Goal: Task Accomplishment & Management: Complete application form

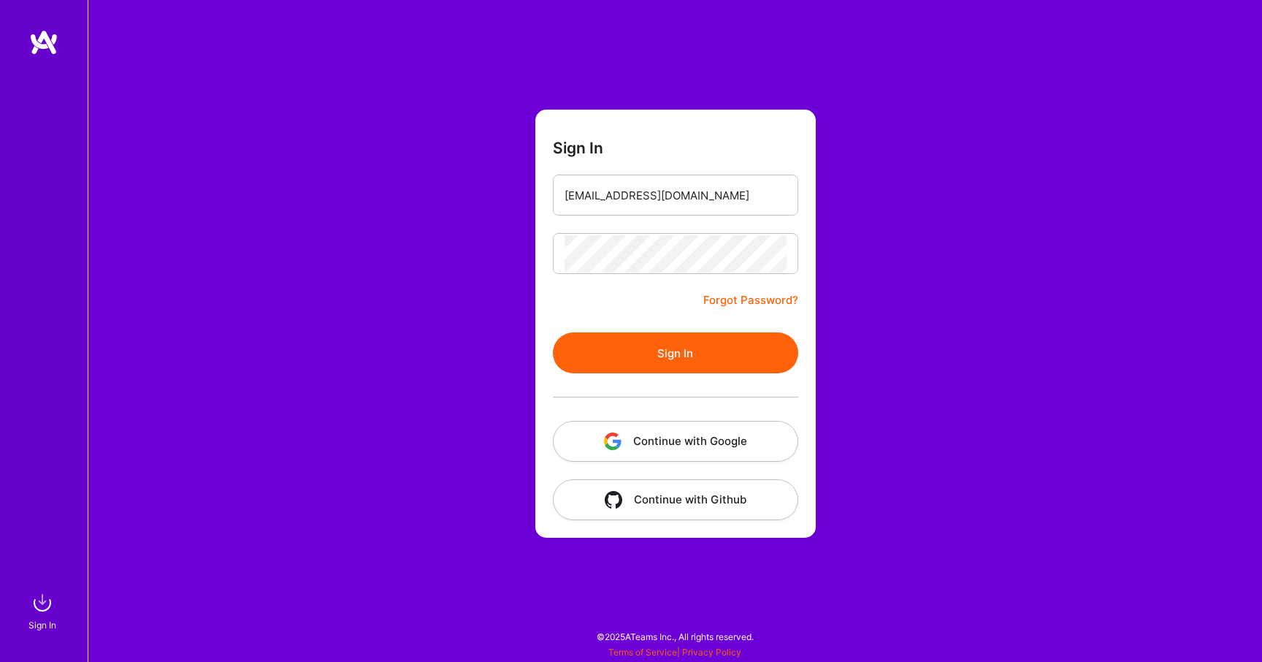
click at [652, 345] on button "Sign In" at bounding box center [675, 352] width 245 height 41
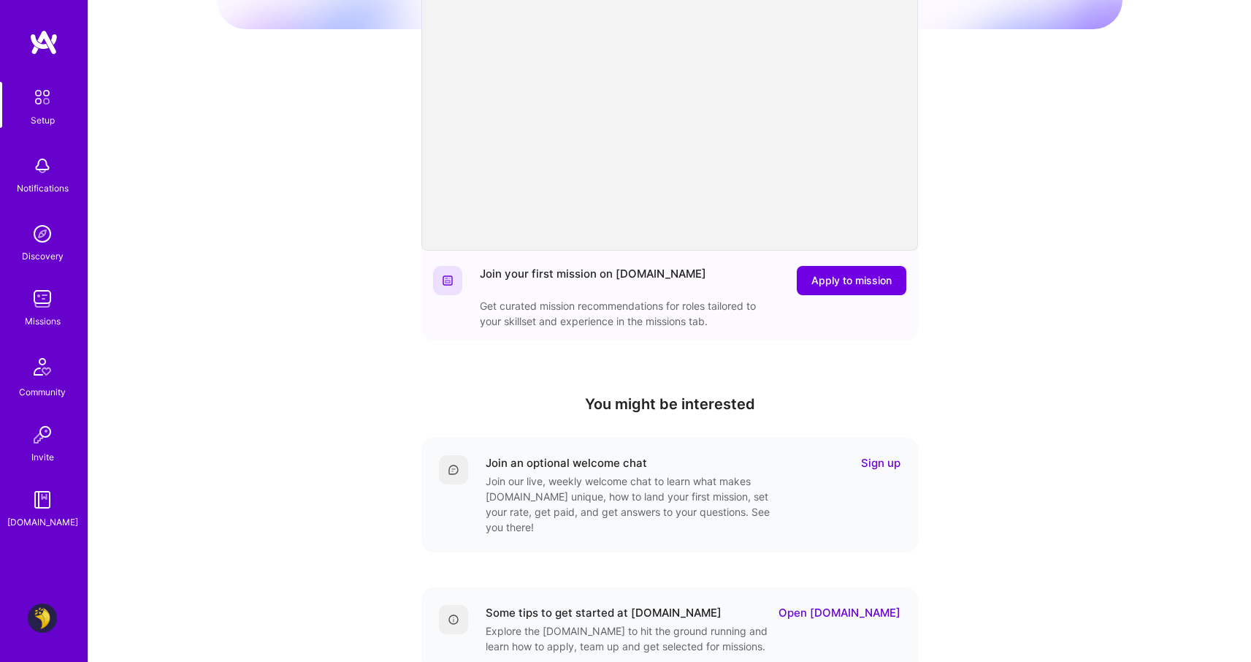
scroll to position [284, 0]
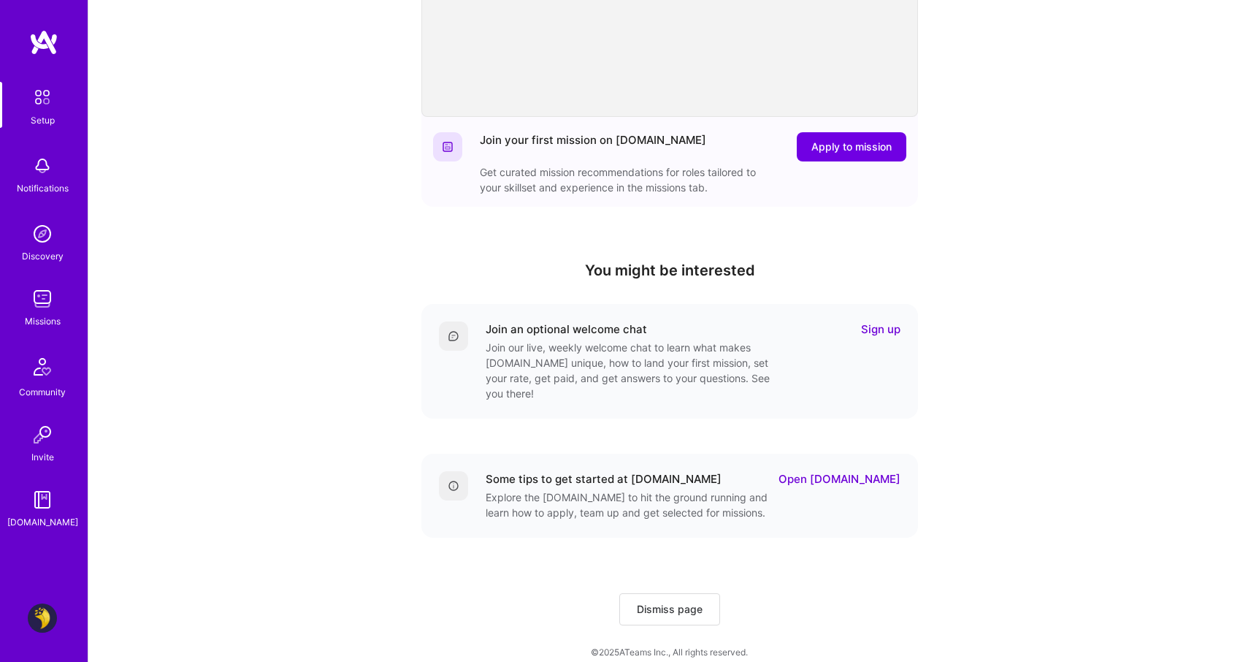
click at [45, 307] on img at bounding box center [42, 298] width 29 height 29
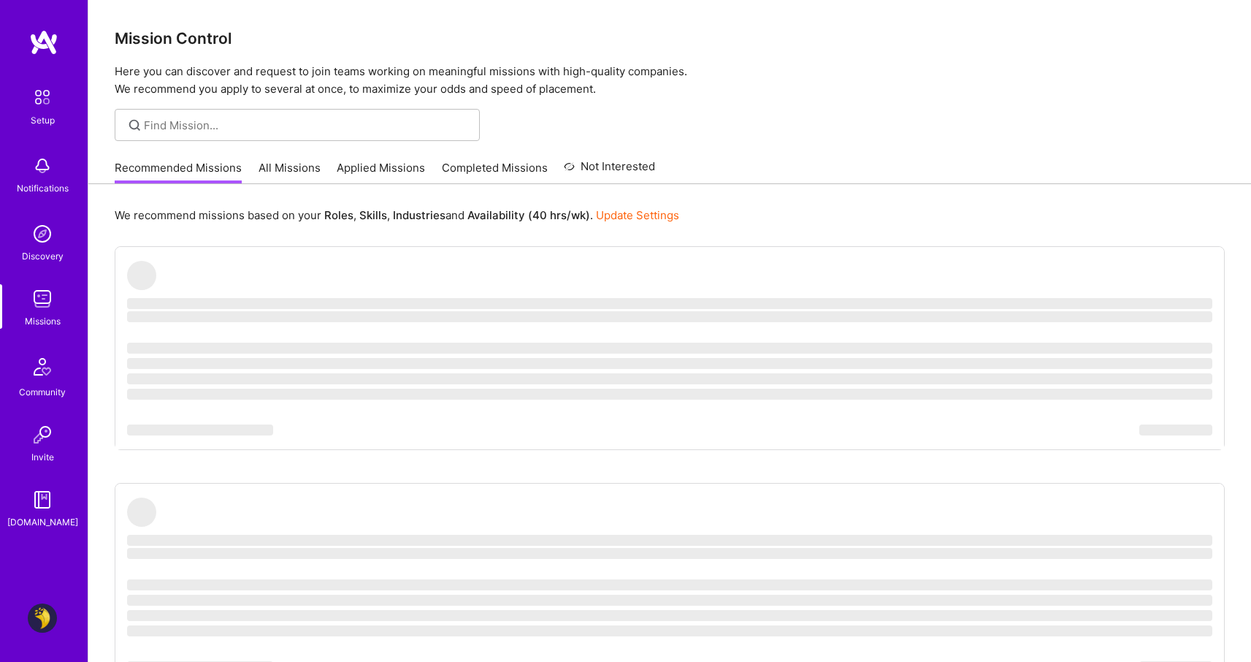
click at [373, 164] on link "Applied Missions" at bounding box center [381, 172] width 88 height 24
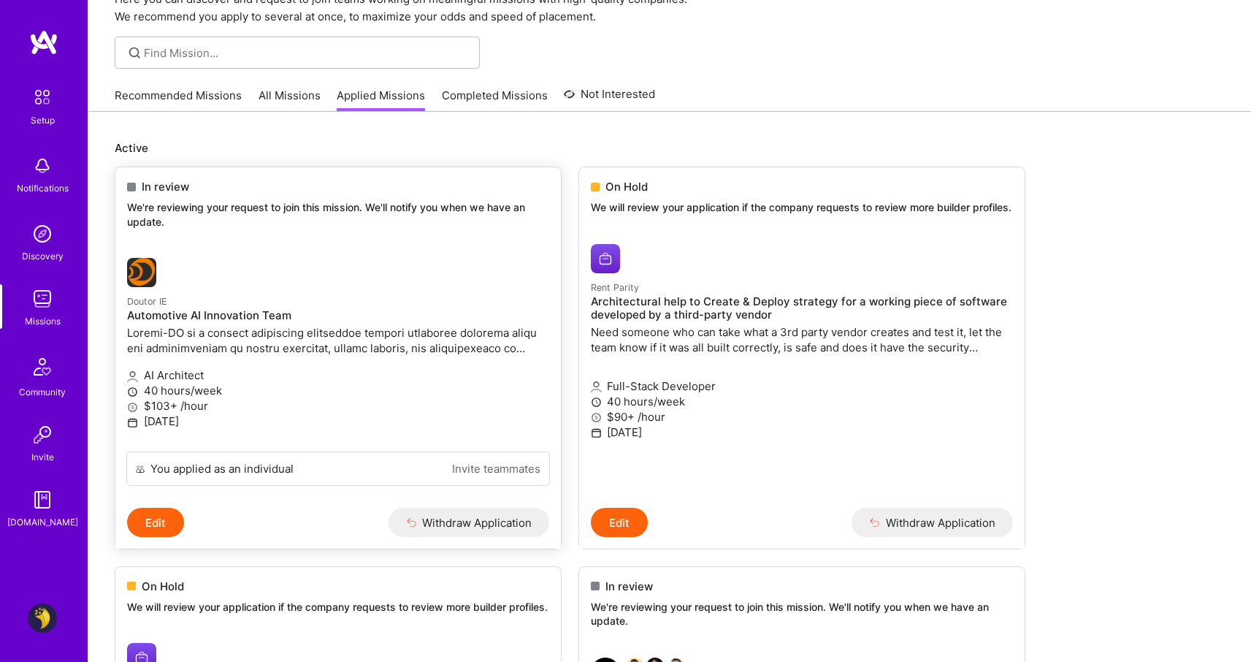
scroll to position [74, 0]
click at [709, 388] on p "Full-Stack Developer" at bounding box center [802, 384] width 422 height 15
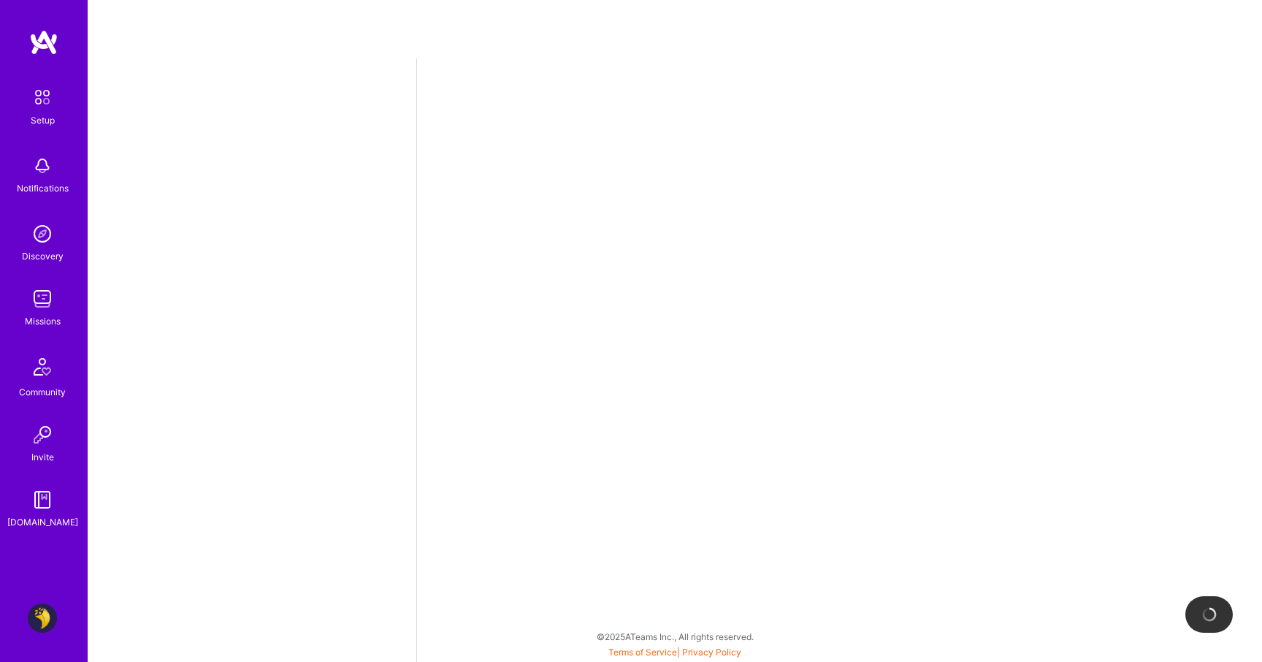
select select "AE"
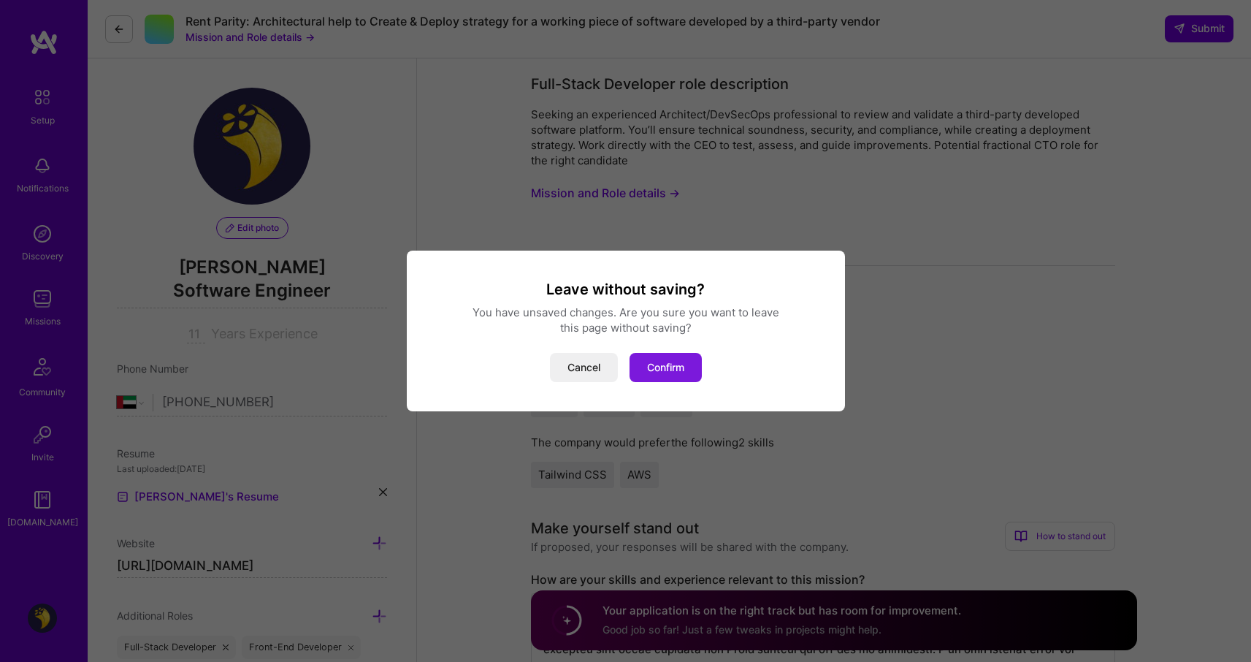
click at [660, 372] on button "Confirm" at bounding box center [666, 367] width 72 height 29
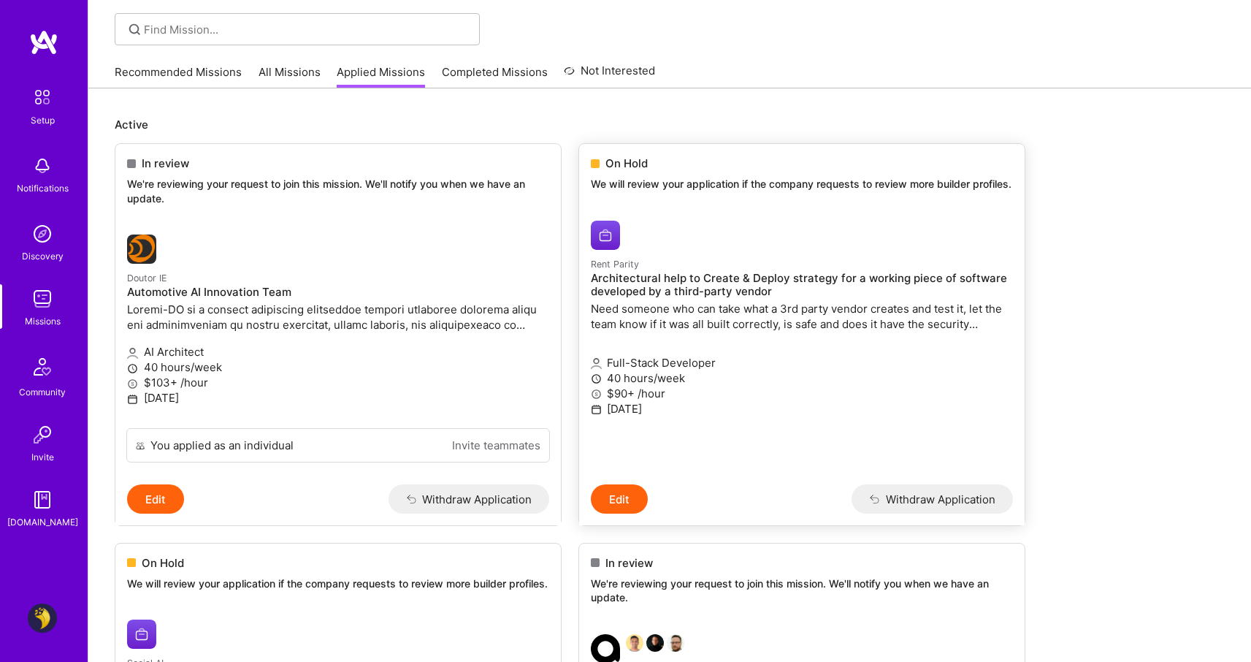
scroll to position [97, 0]
click at [944, 505] on button "Withdraw Application" at bounding box center [932, 497] width 161 height 29
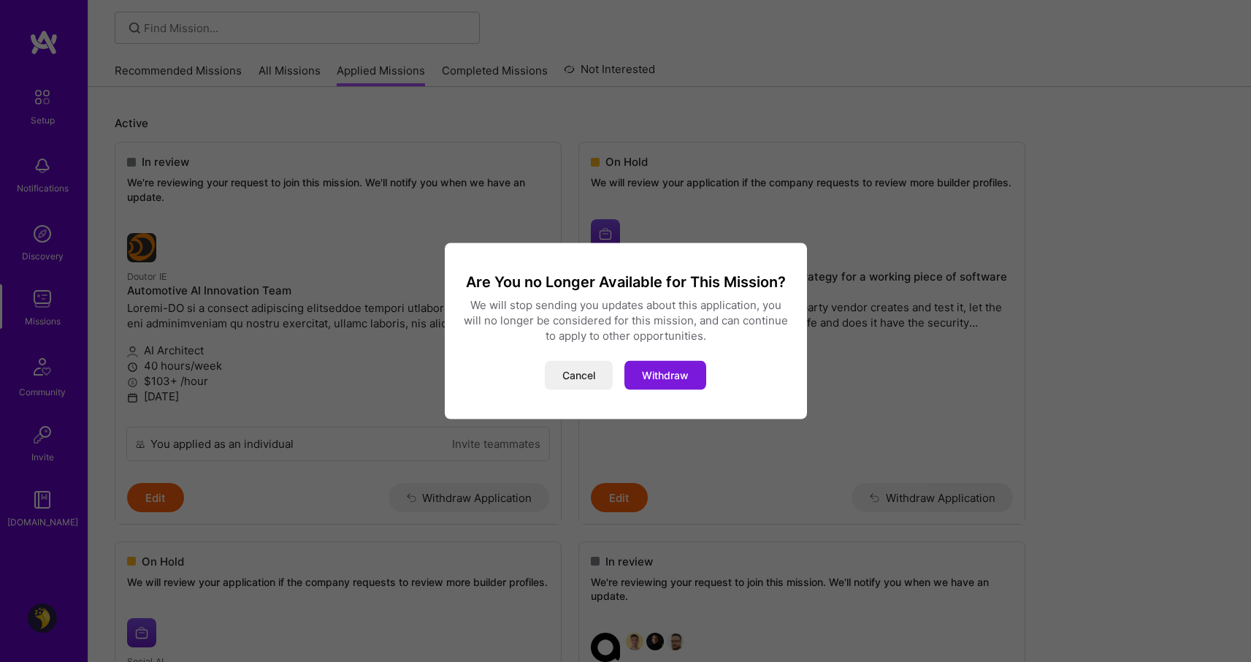
click at [688, 378] on button "Withdraw" at bounding box center [665, 375] width 82 height 29
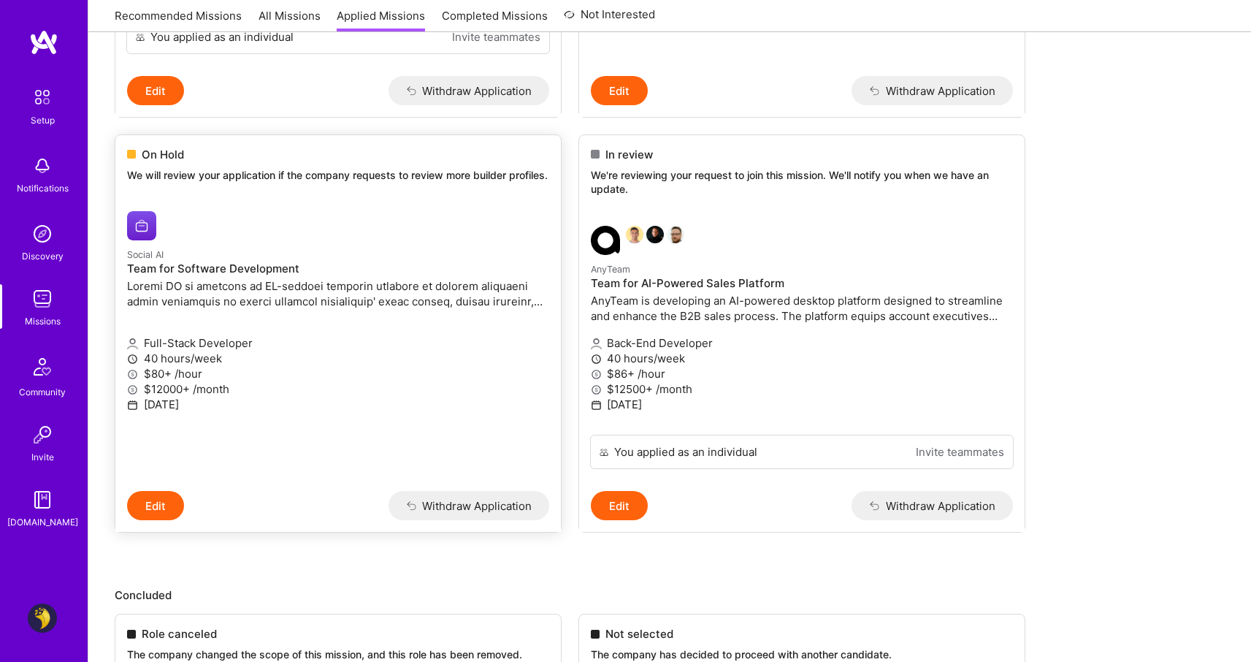
scroll to position [508, 0]
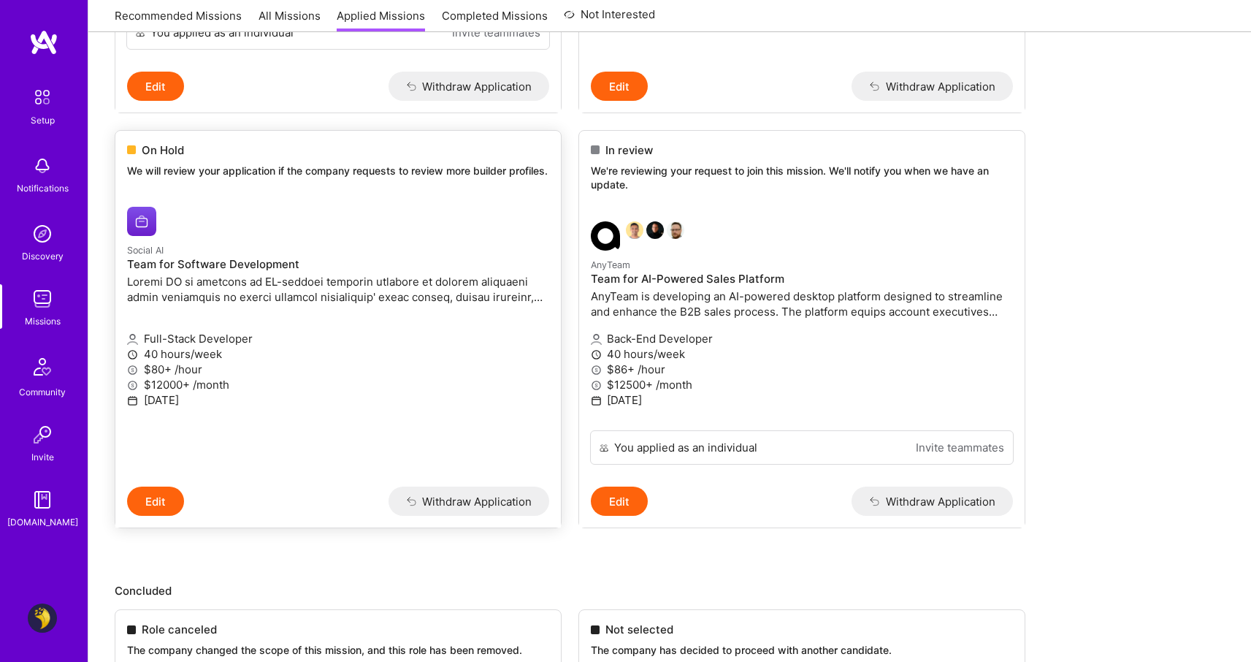
click at [452, 362] on p "40 hours/week" at bounding box center [338, 353] width 422 height 15
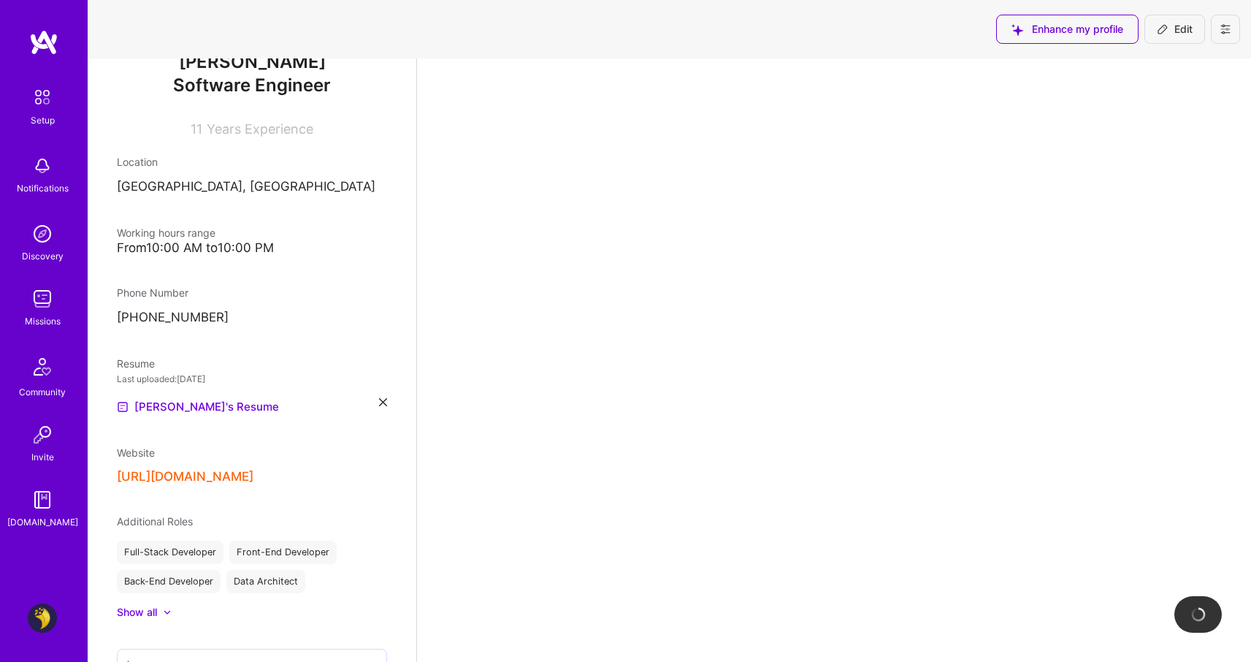
scroll to position [177, 0]
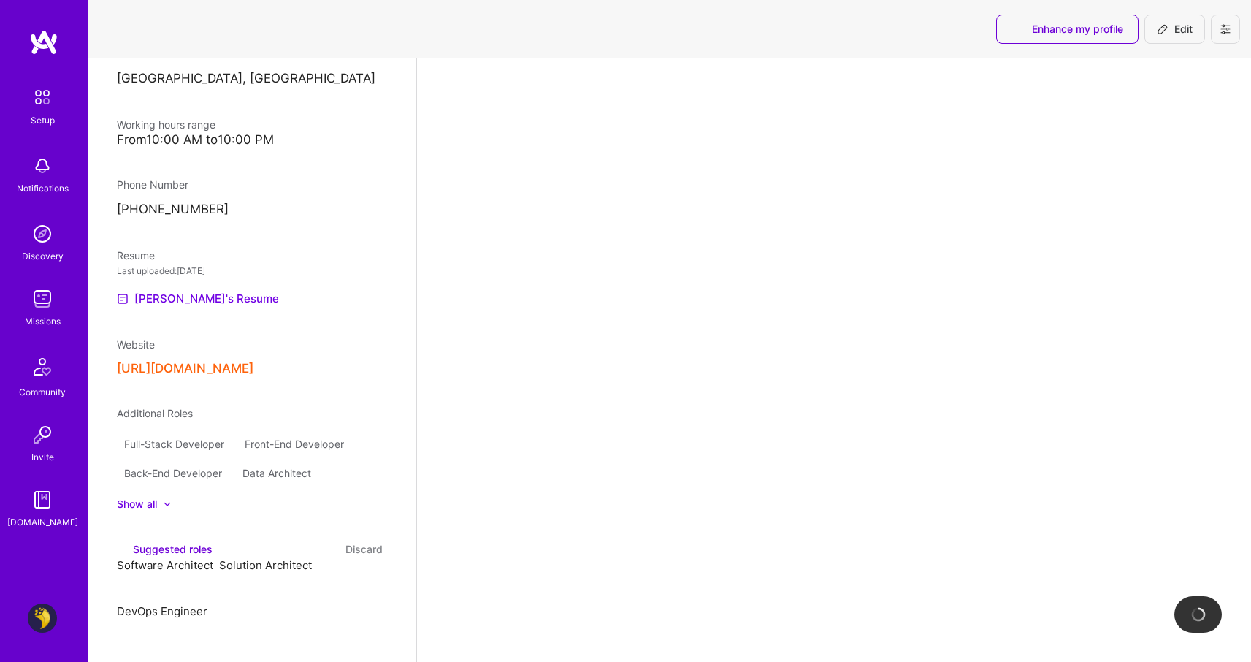
select select "AE"
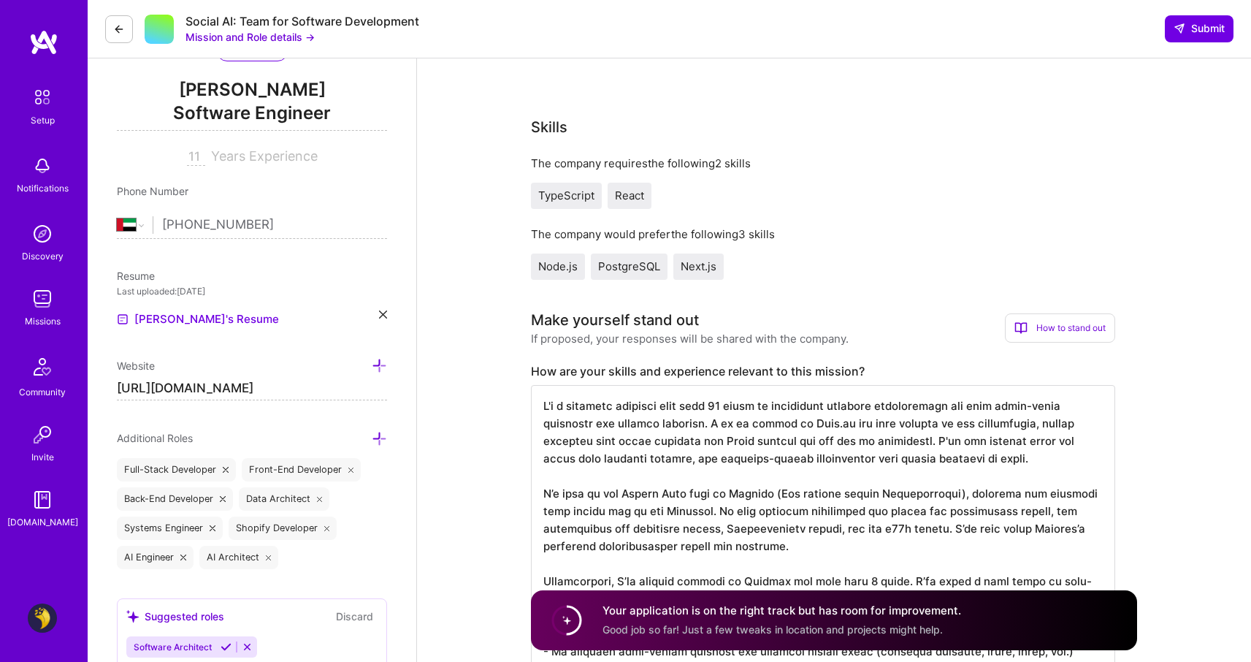
scroll to position [0, 0]
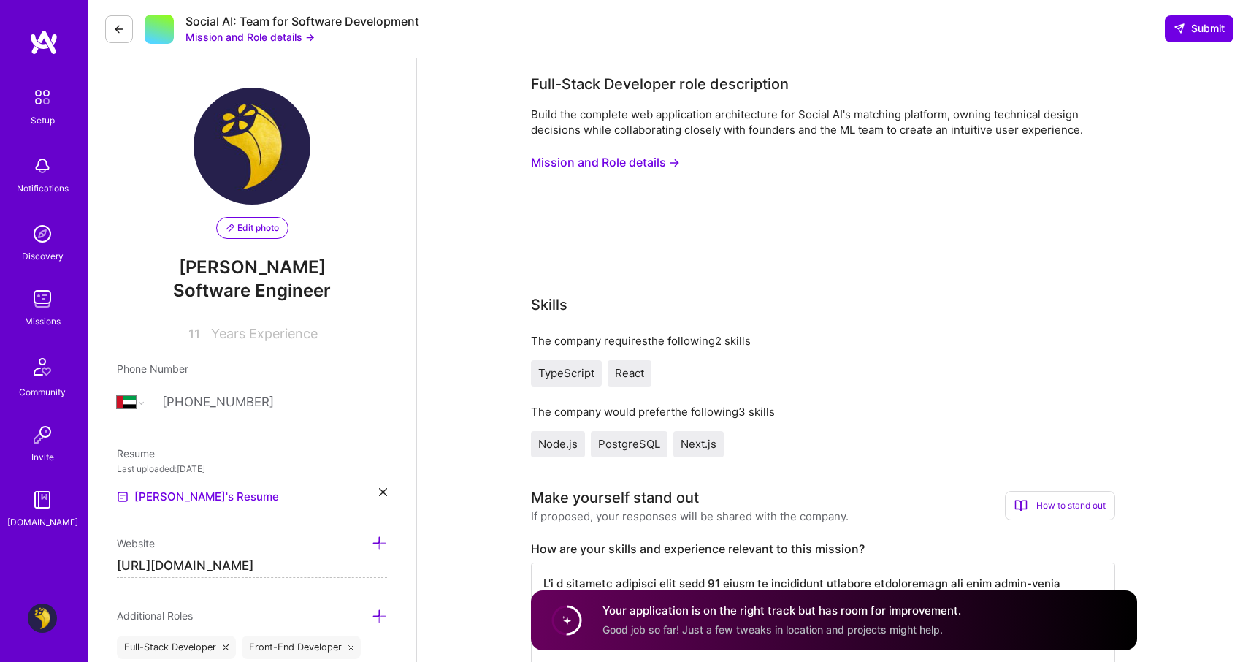
click at [128, 35] on button at bounding box center [119, 29] width 28 height 28
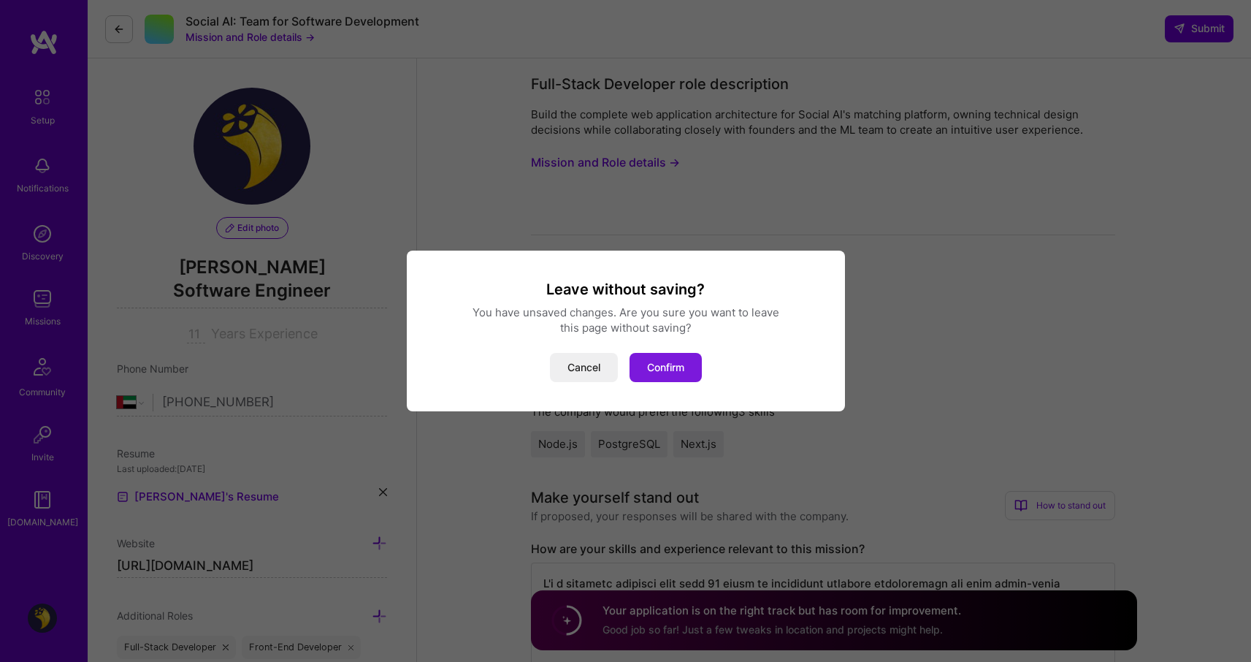
click at [665, 356] on button "Confirm" at bounding box center [666, 367] width 72 height 29
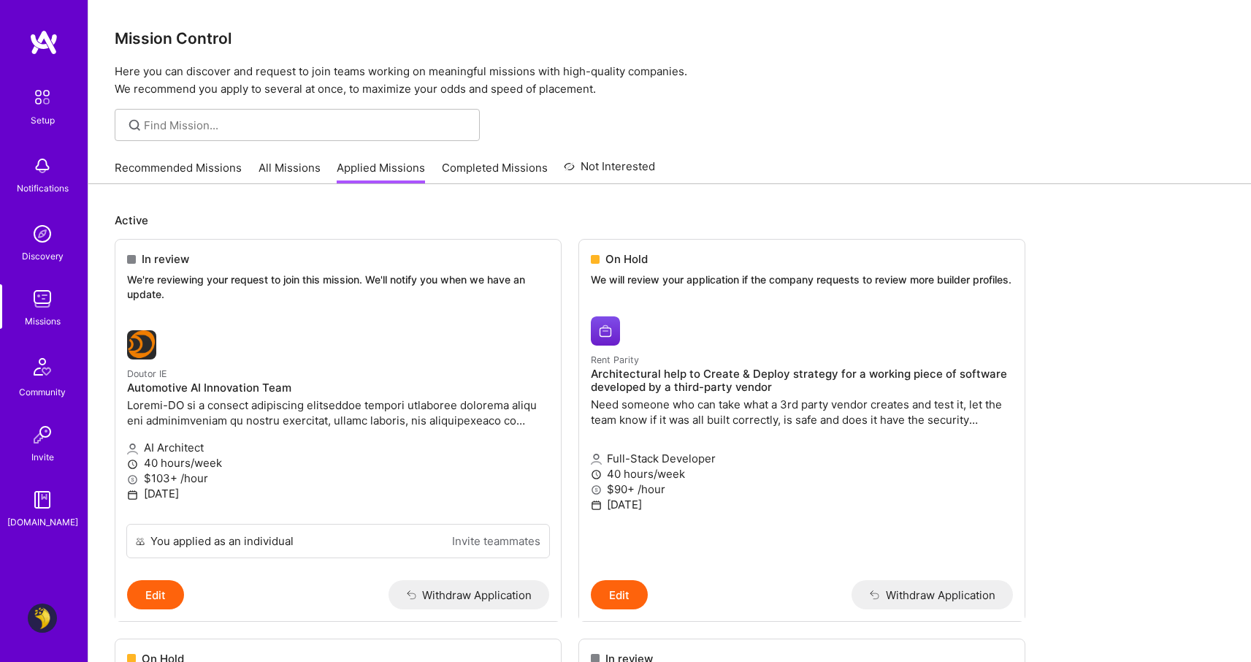
scroll to position [508, 0]
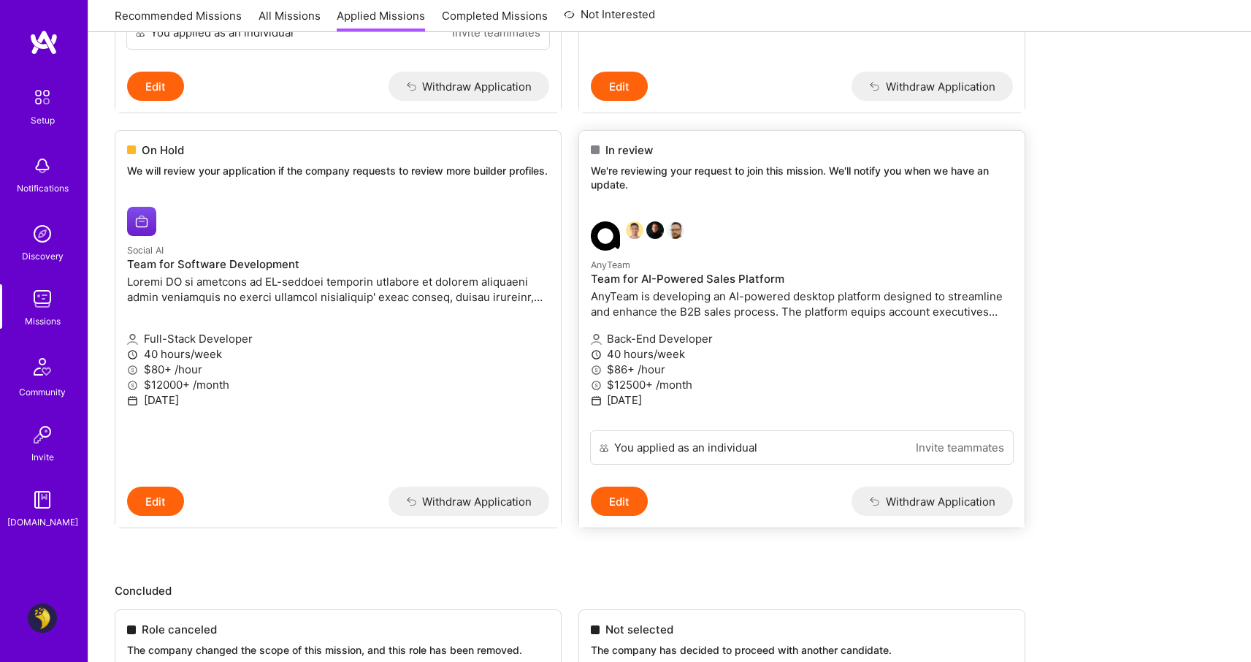
click at [767, 196] on div "In review We're reviewing your request to join this mission. We'll notify you w…" at bounding box center [802, 170] width 446 height 79
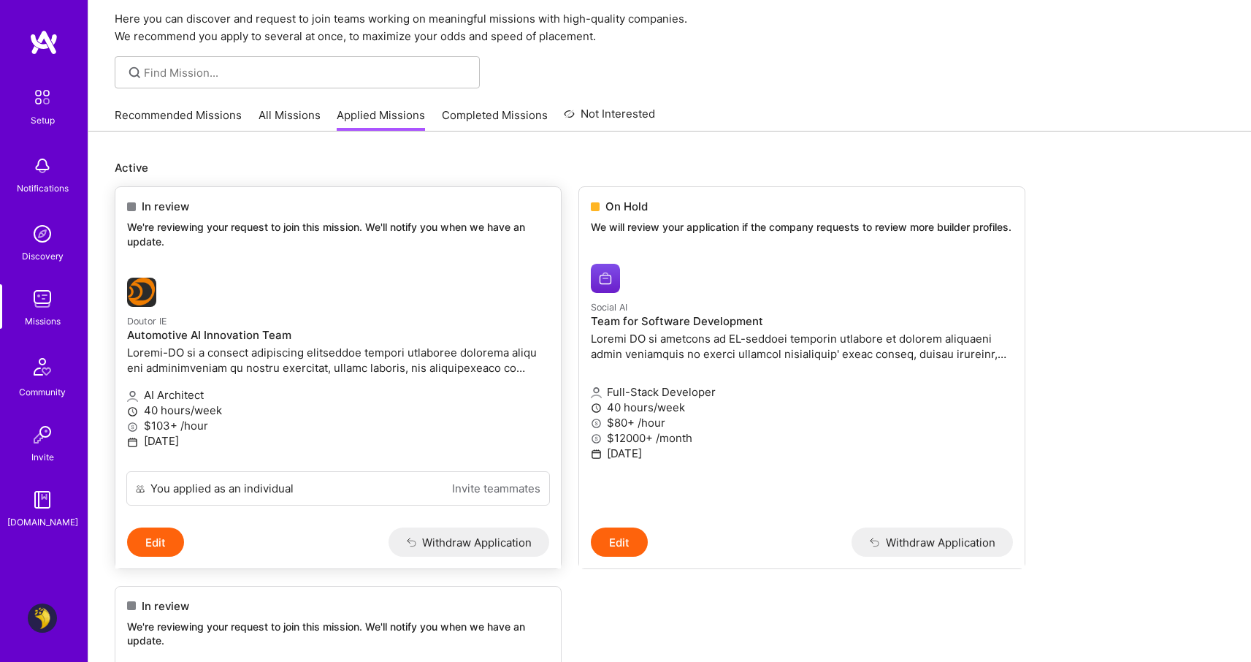
scroll to position [0, 0]
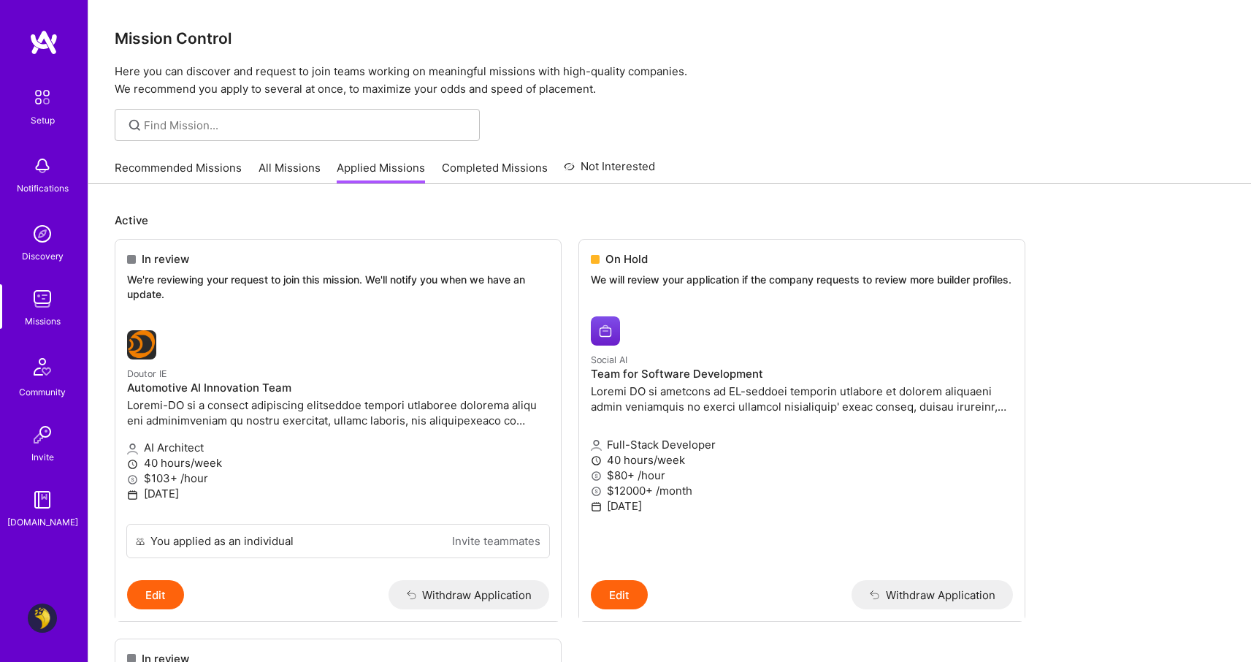
click at [167, 174] on link "Recommended Missions" at bounding box center [178, 172] width 127 height 24
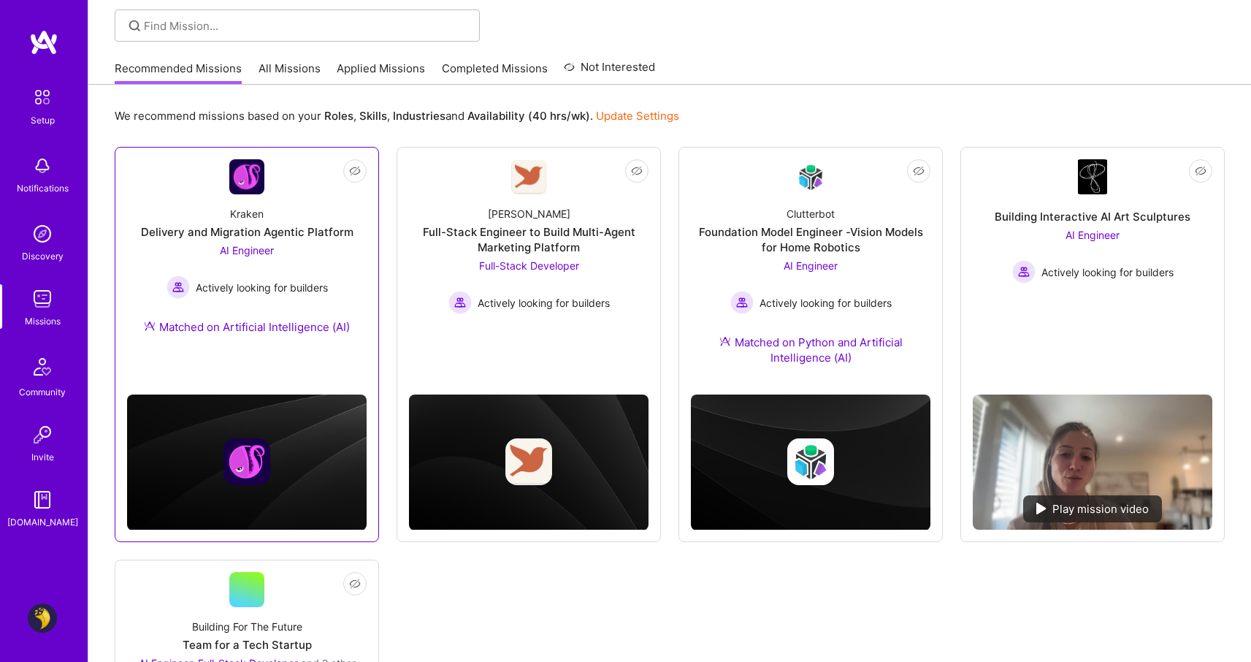
scroll to position [102, 0]
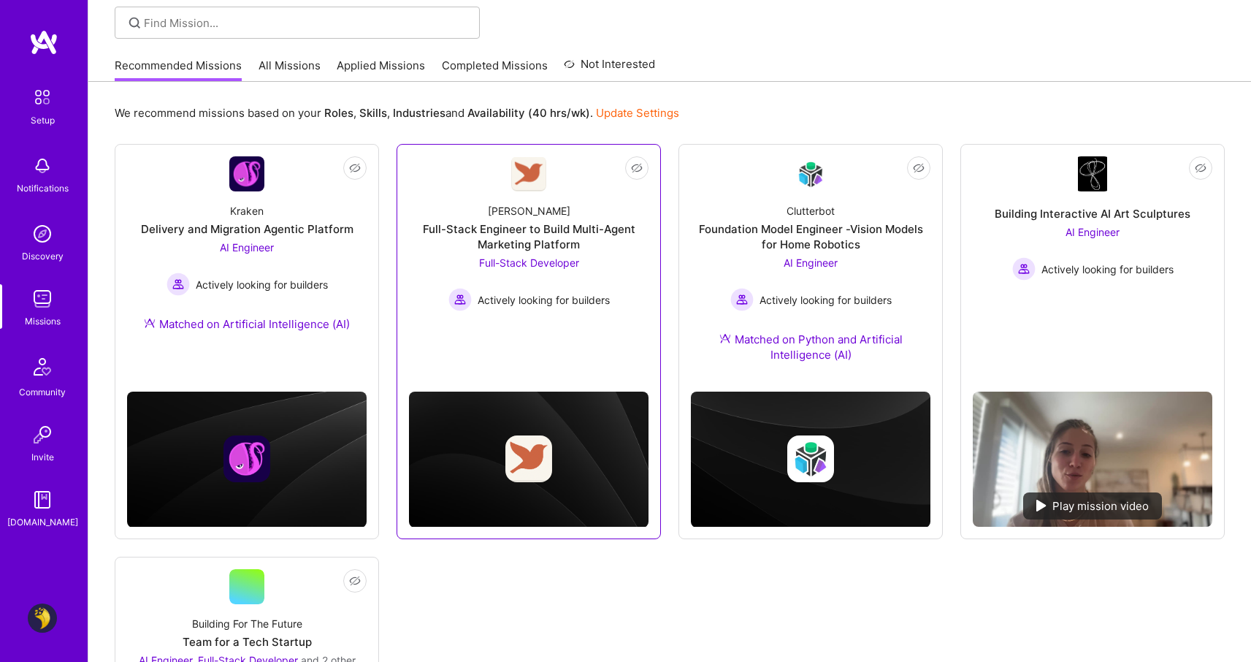
click at [544, 335] on link "Not Interested Robynn AI Full-Stack Engineer to Build Multi-Agent Marketing Pla…" at bounding box center [529, 245] width 240 height 179
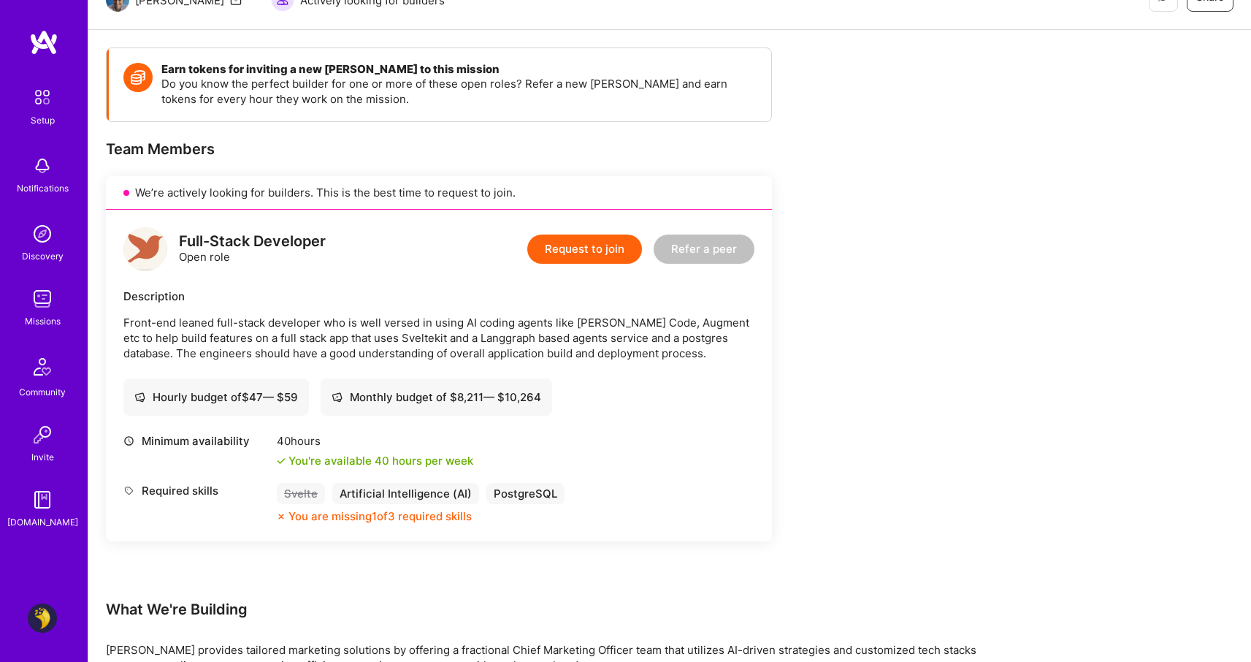
scroll to position [174, 0]
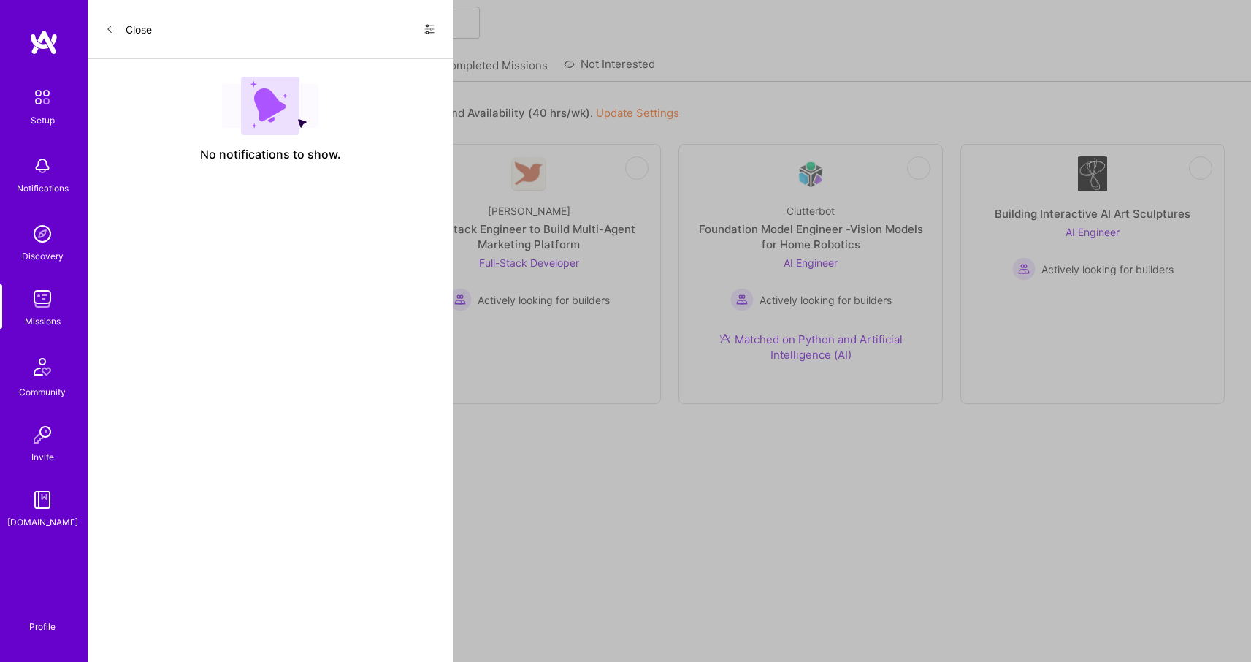
scroll to position [174, 0]
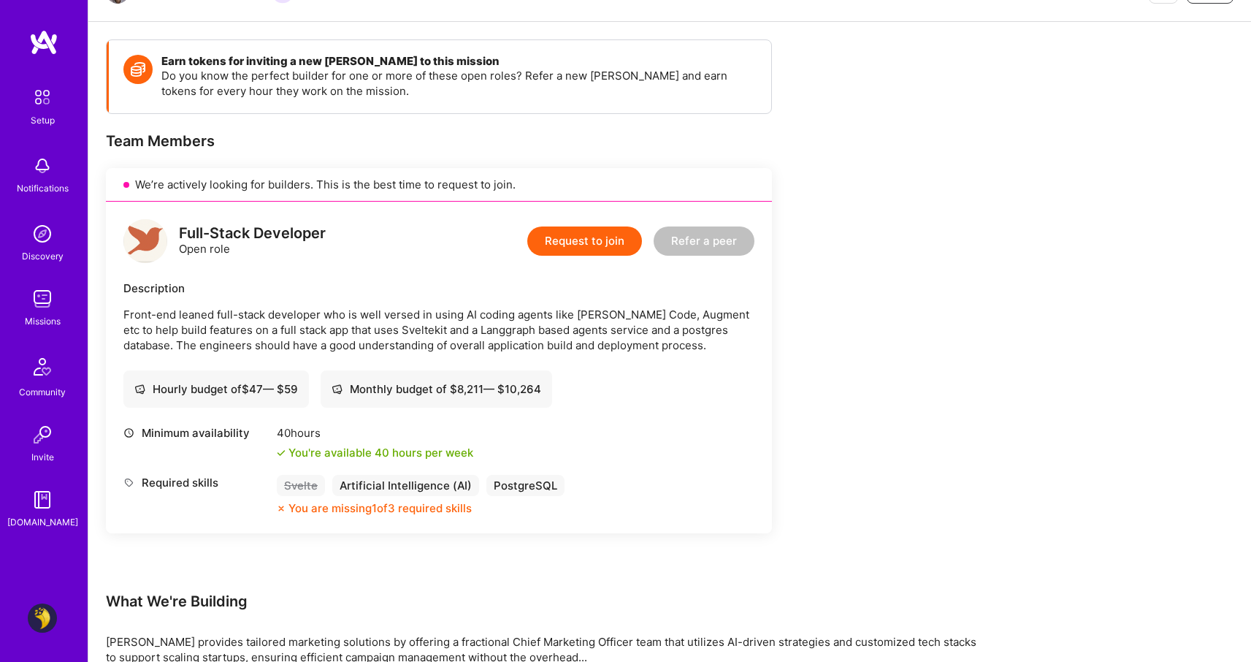
click at [668, 316] on p "Front-end leaned full-stack developer who is well versed in using AI coding age…" at bounding box center [438, 330] width 631 height 46
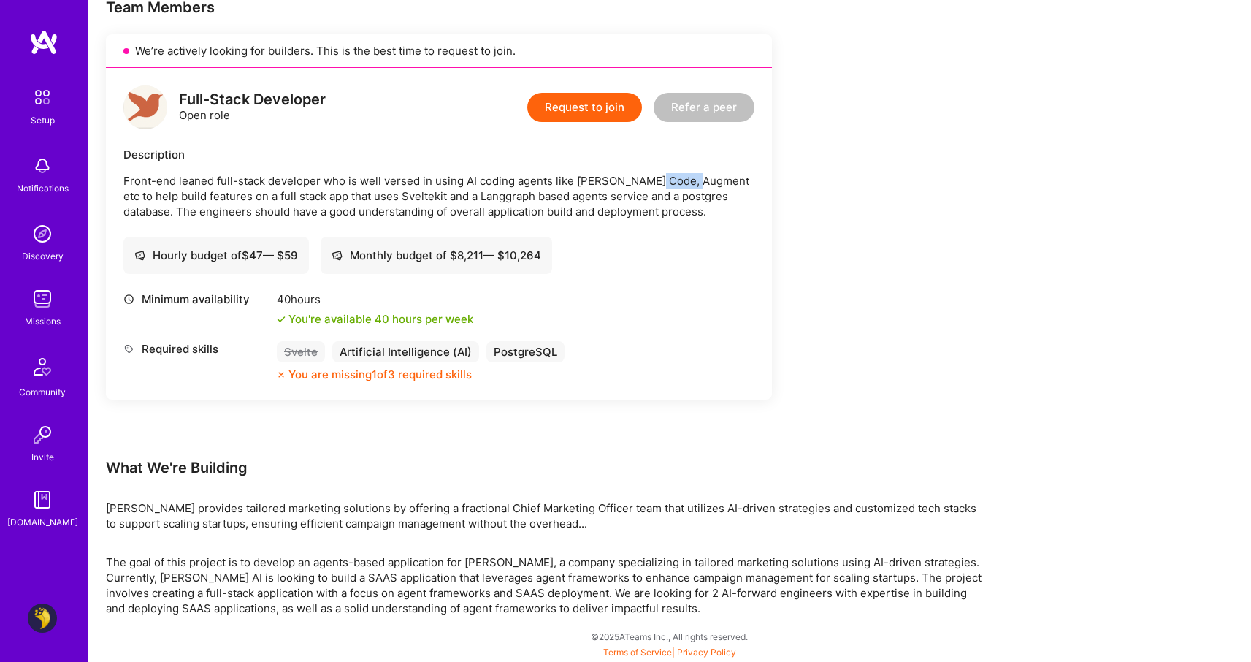
copy p "Augment"
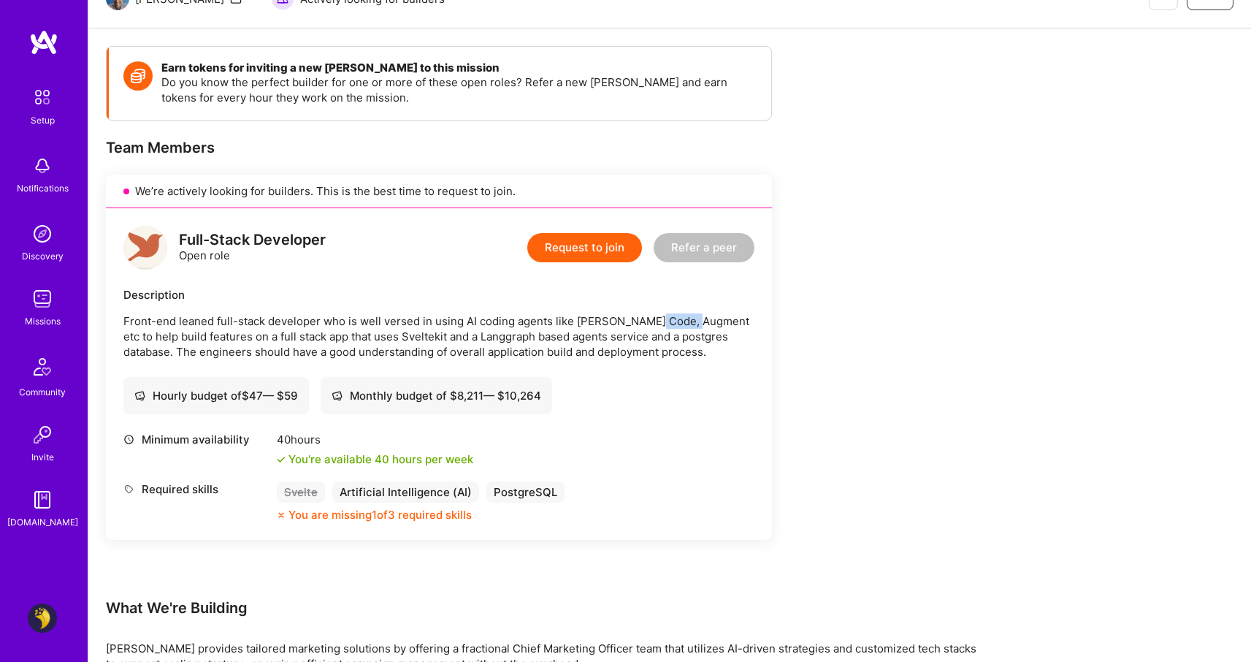
scroll to position [161, 0]
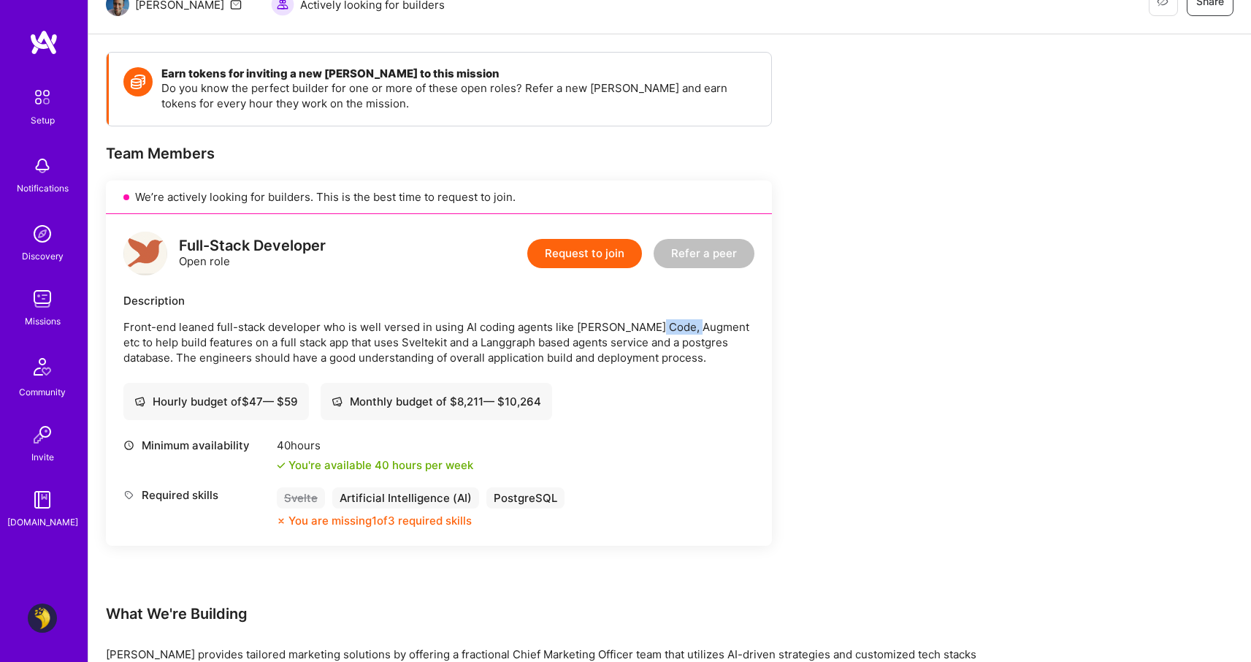
click at [605, 253] on button "Request to join" at bounding box center [584, 253] width 115 height 29
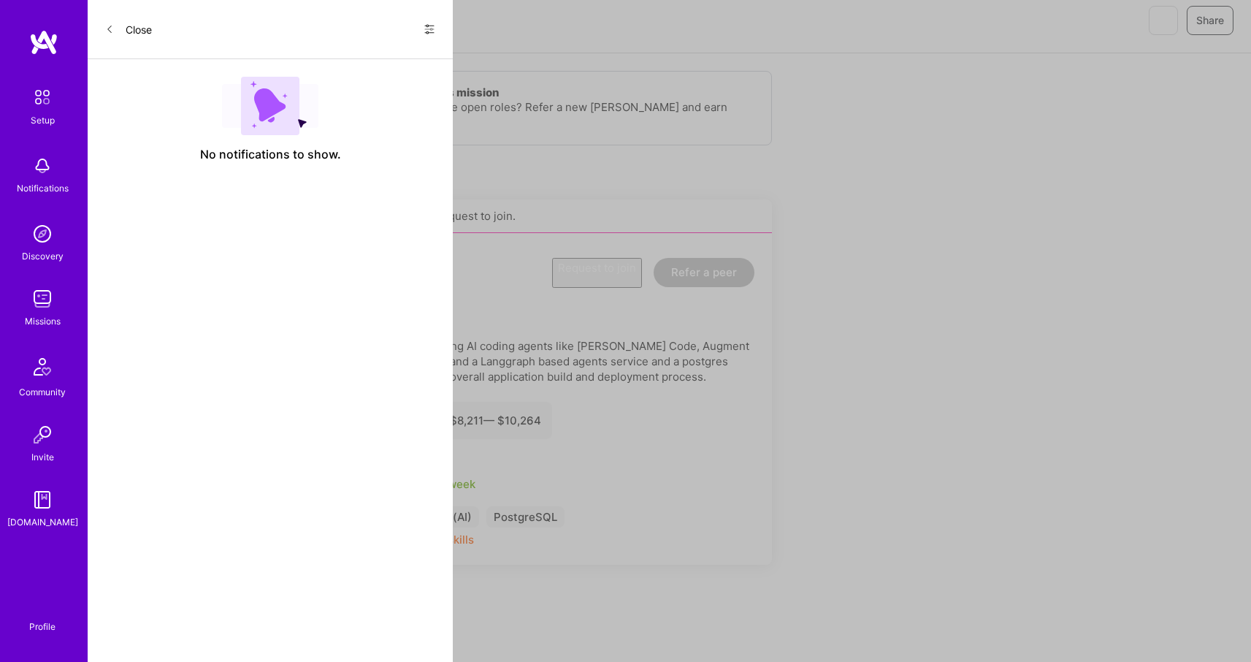
select select "AE"
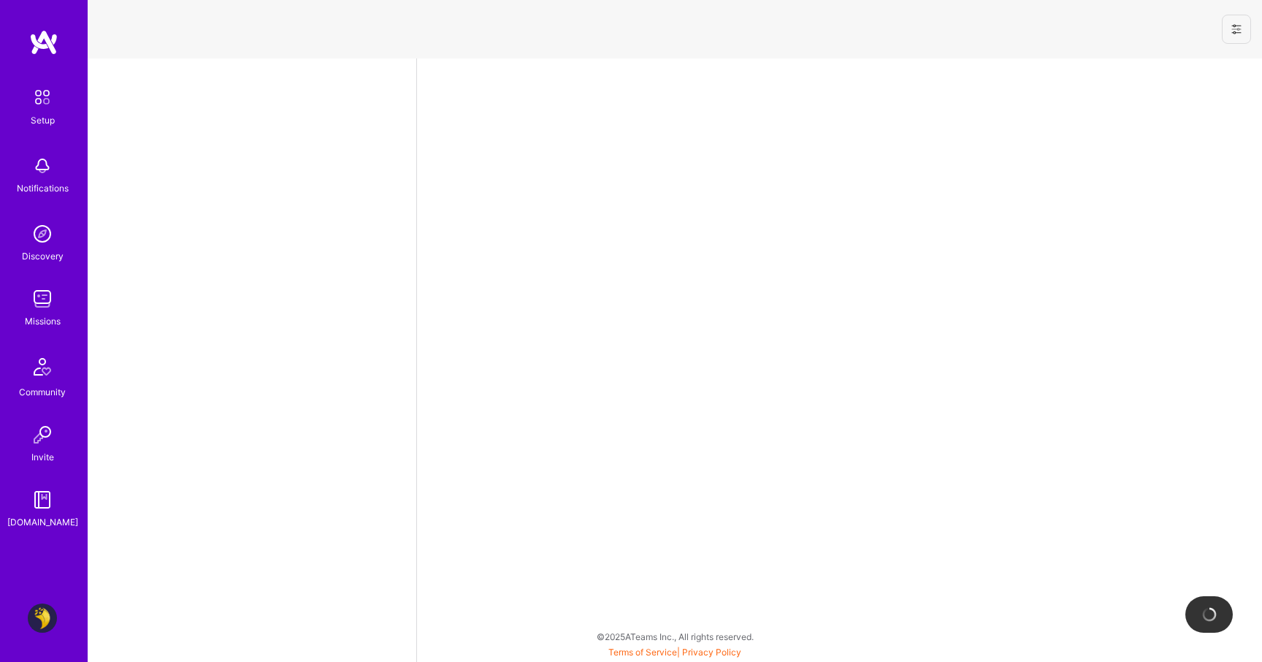
select select "AE"
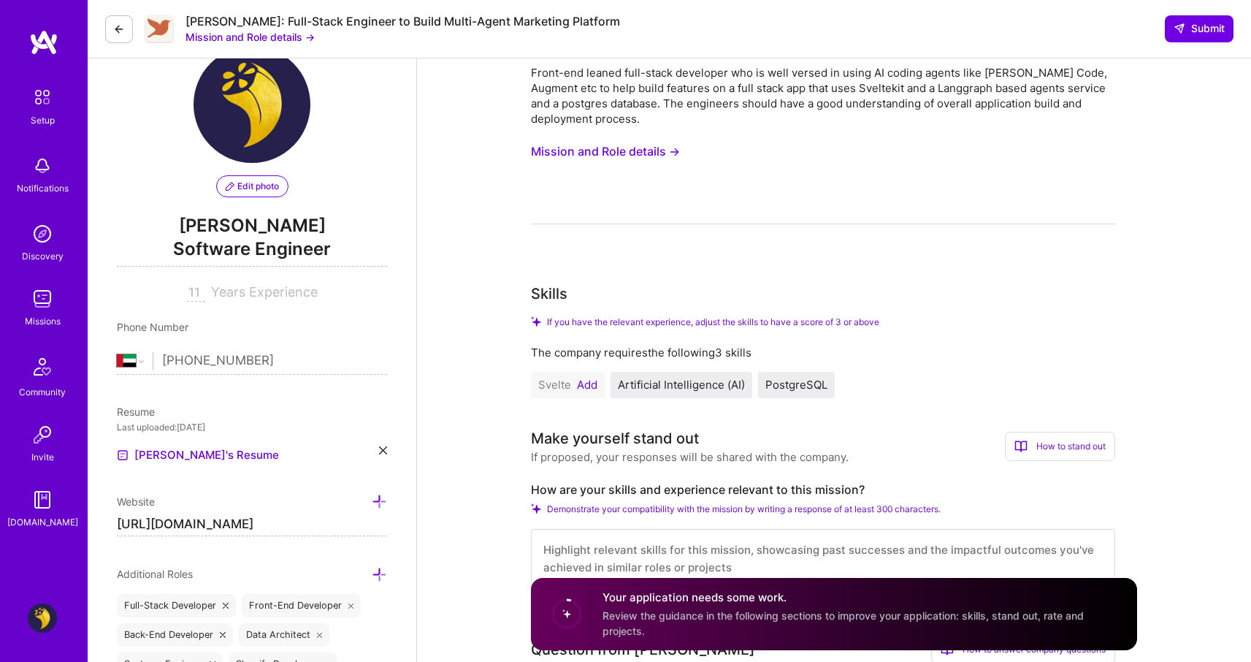
scroll to position [43, 0]
click at [581, 380] on button "Add" at bounding box center [587, 384] width 20 height 12
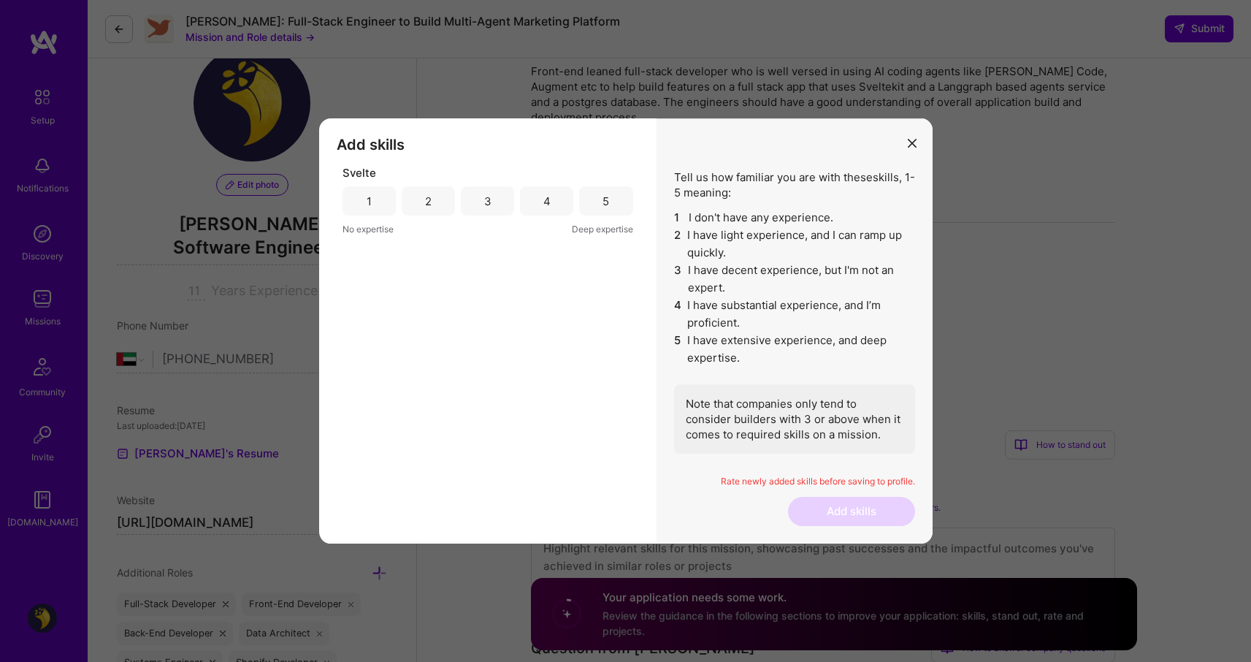
click at [480, 203] on div "3" at bounding box center [487, 200] width 53 height 29
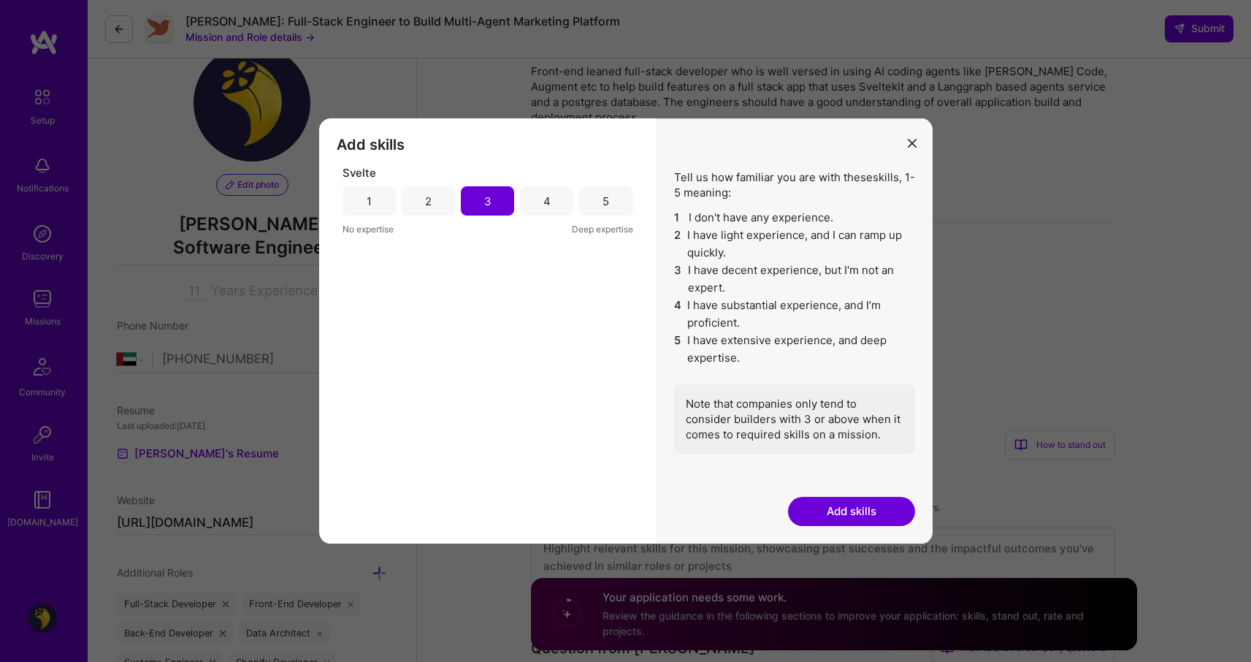
click at [840, 511] on button "Add skills" at bounding box center [851, 511] width 127 height 29
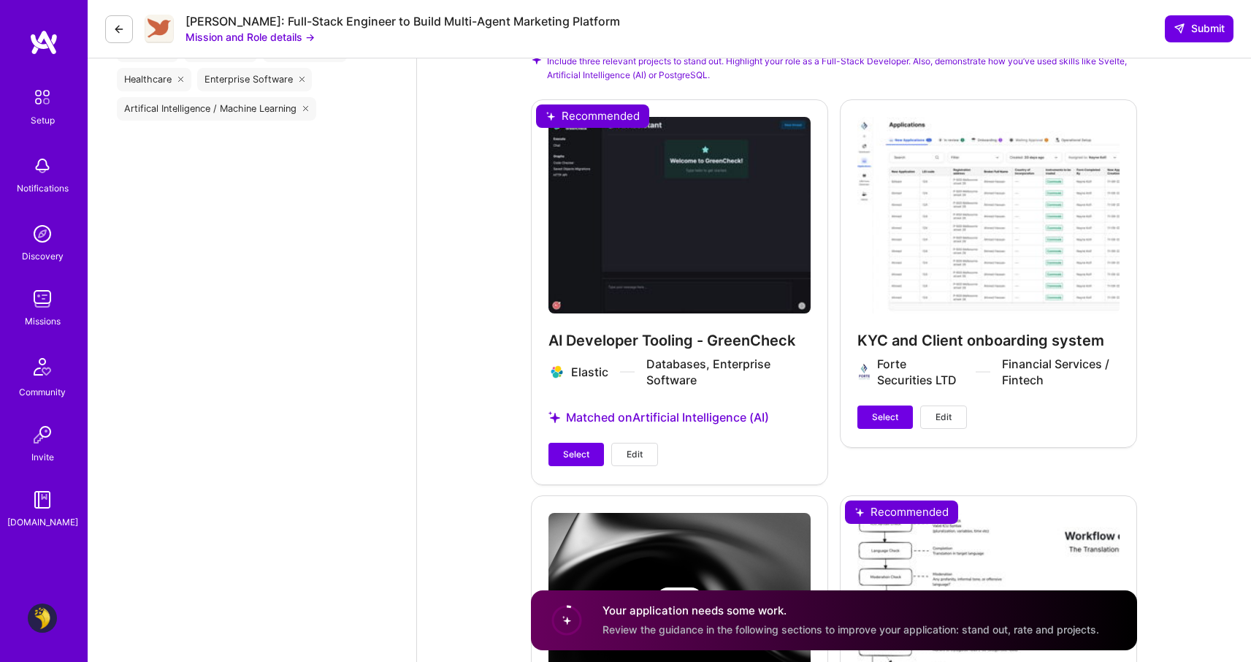
scroll to position [1722, 0]
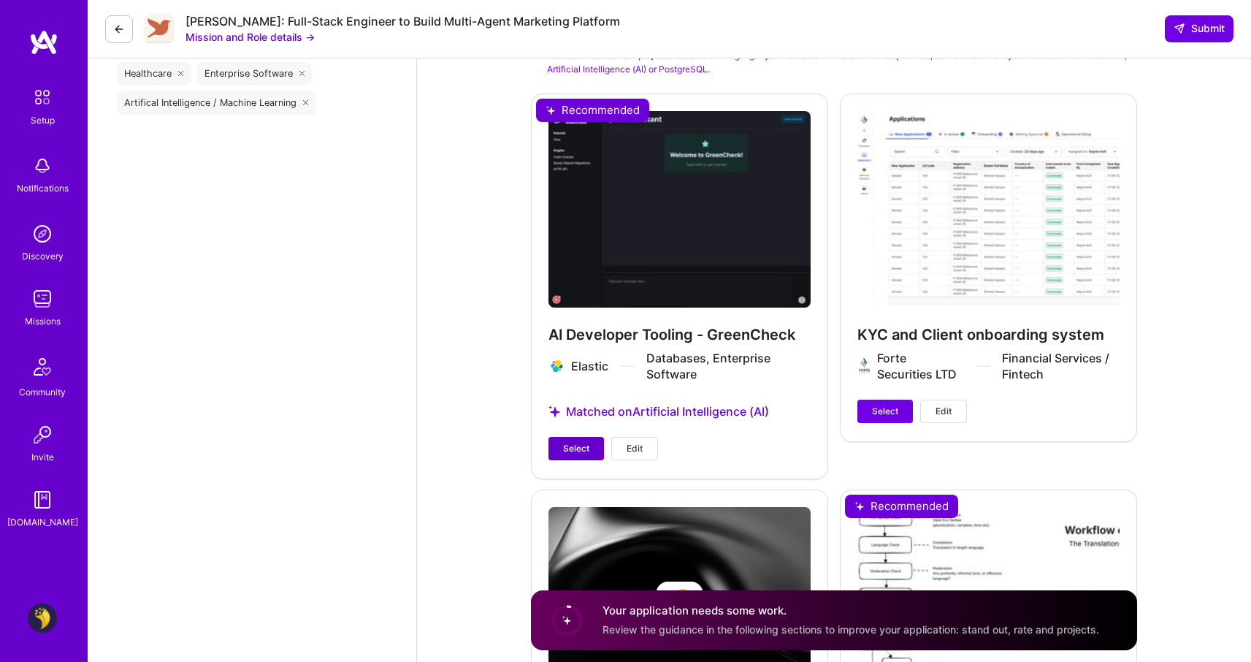
click at [587, 442] on span "Select" at bounding box center [576, 448] width 26 height 13
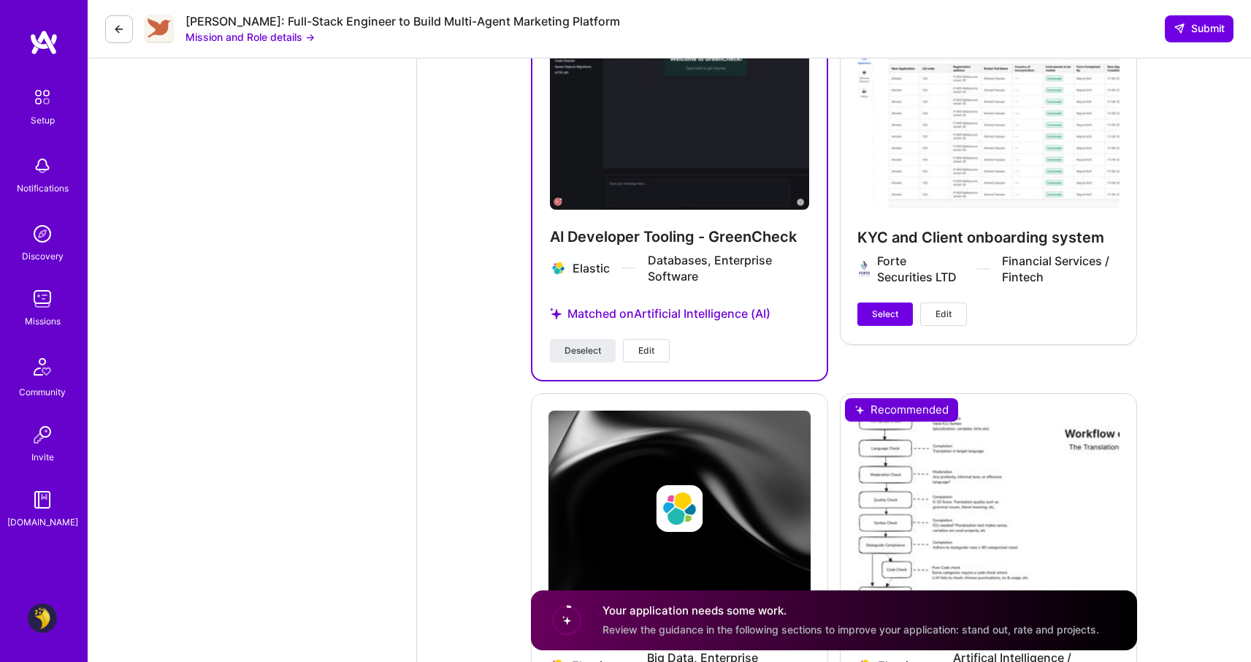
scroll to position [1838, 0]
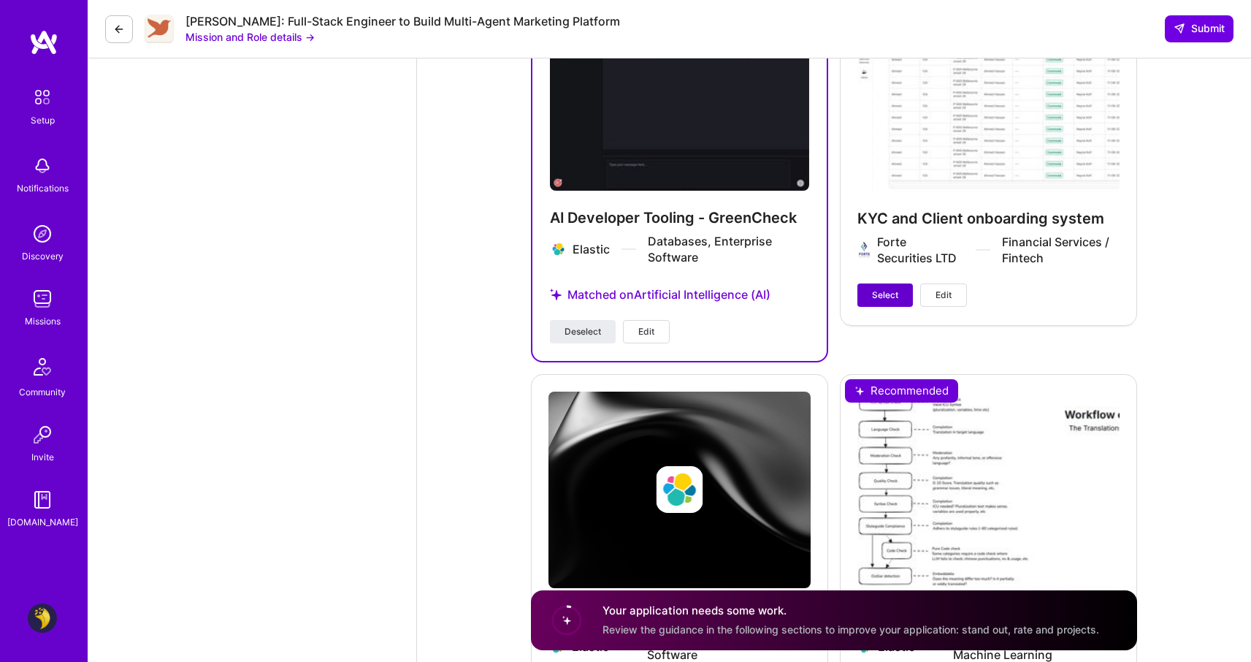
click at [887, 289] on span "Select" at bounding box center [885, 295] width 26 height 13
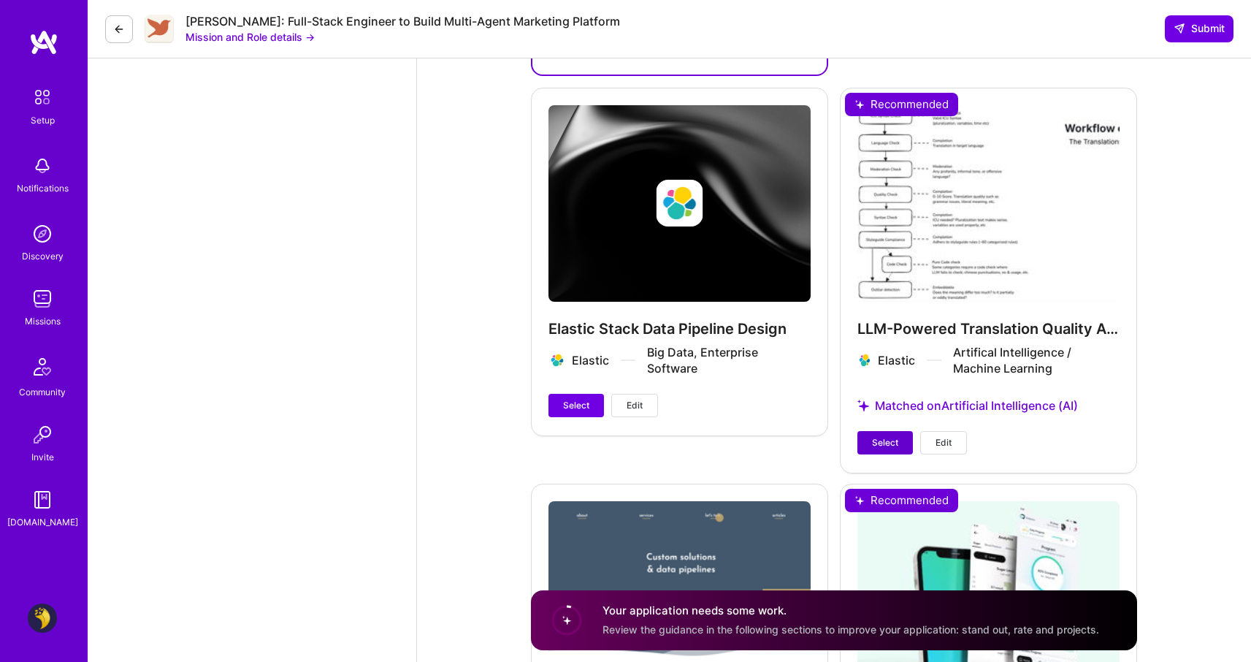
click at [876, 436] on span "Select" at bounding box center [885, 442] width 26 height 13
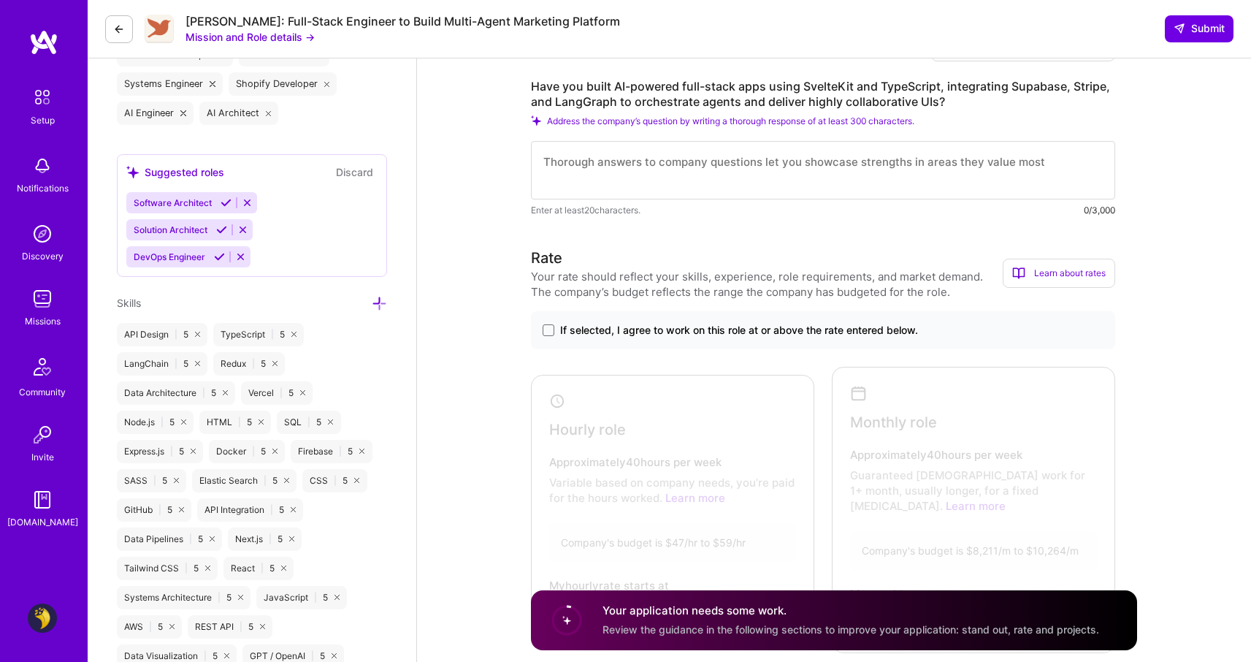
scroll to position [581, 0]
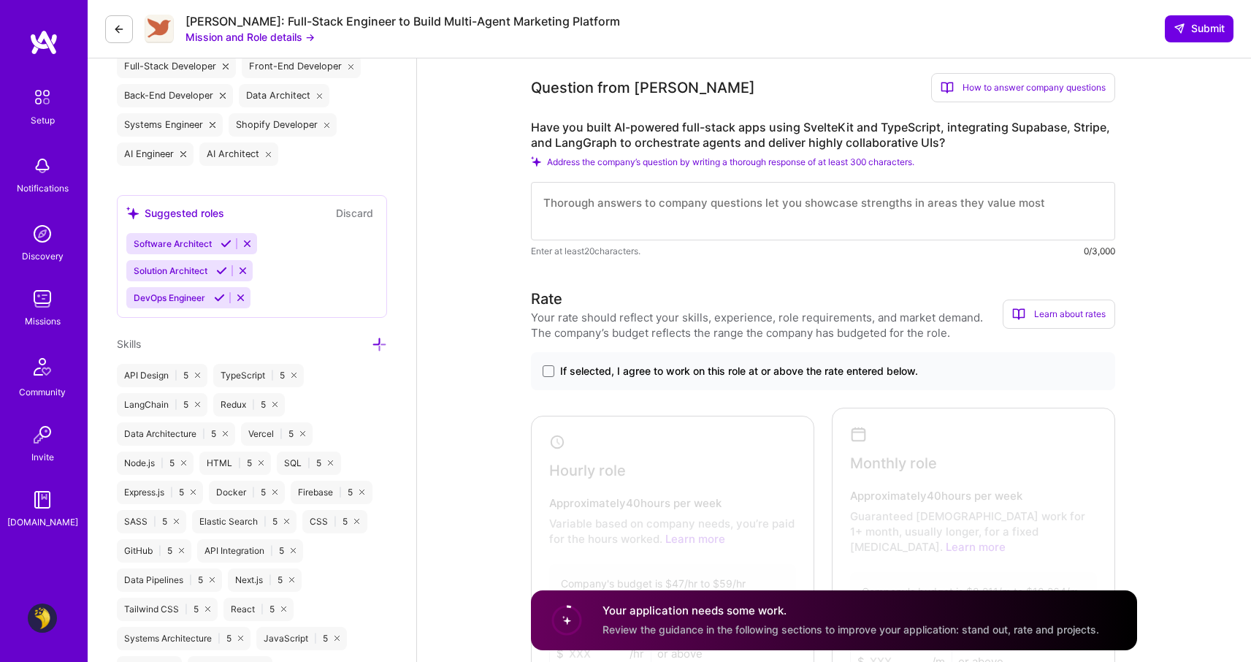
click at [848, 390] on div "If selected, I agree to work on this role at or above the rate entered below. H…" at bounding box center [823, 523] width 584 height 342
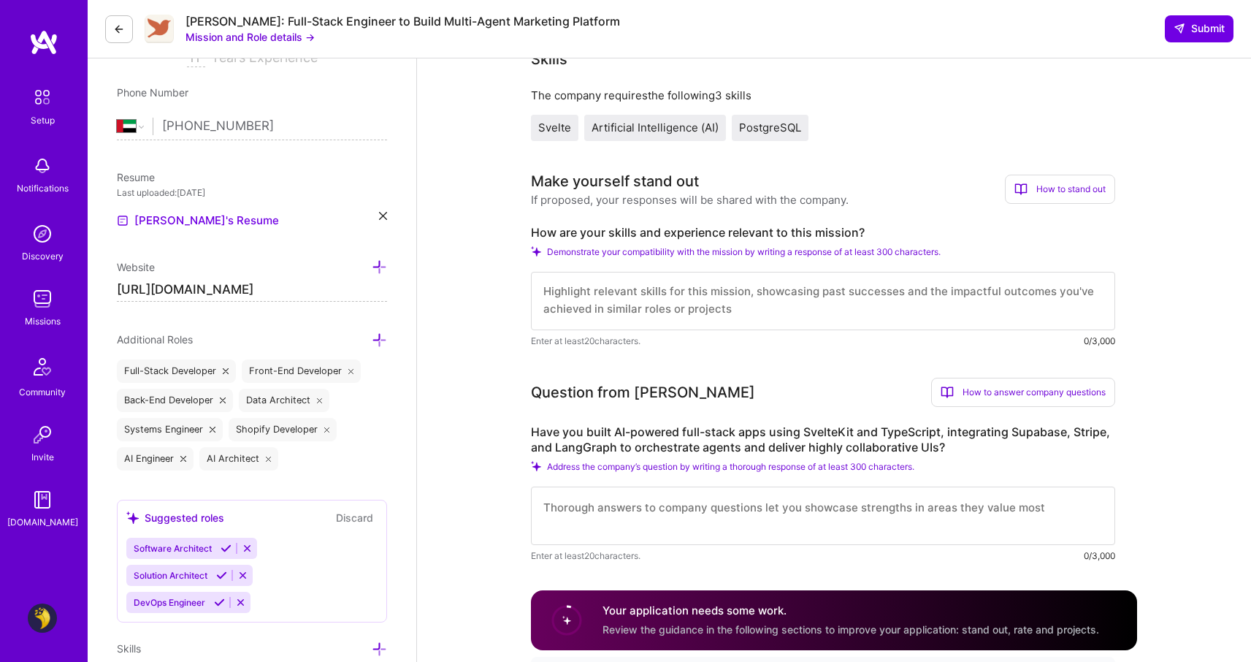
scroll to position [294, 0]
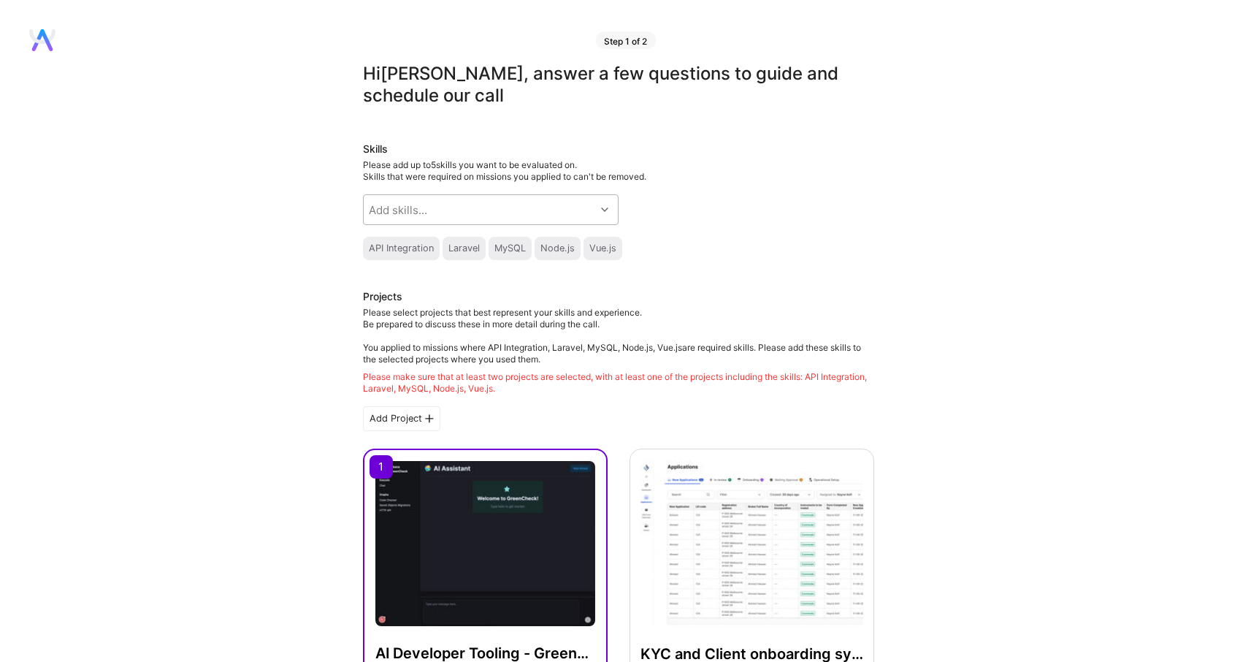
click at [447, 208] on div "Add skills..." at bounding box center [480, 209] width 232 height 29
click at [456, 210] on div "Add skills..." at bounding box center [480, 209] width 232 height 29
click at [519, 210] on div "Add skills..." at bounding box center [480, 209] width 232 height 29
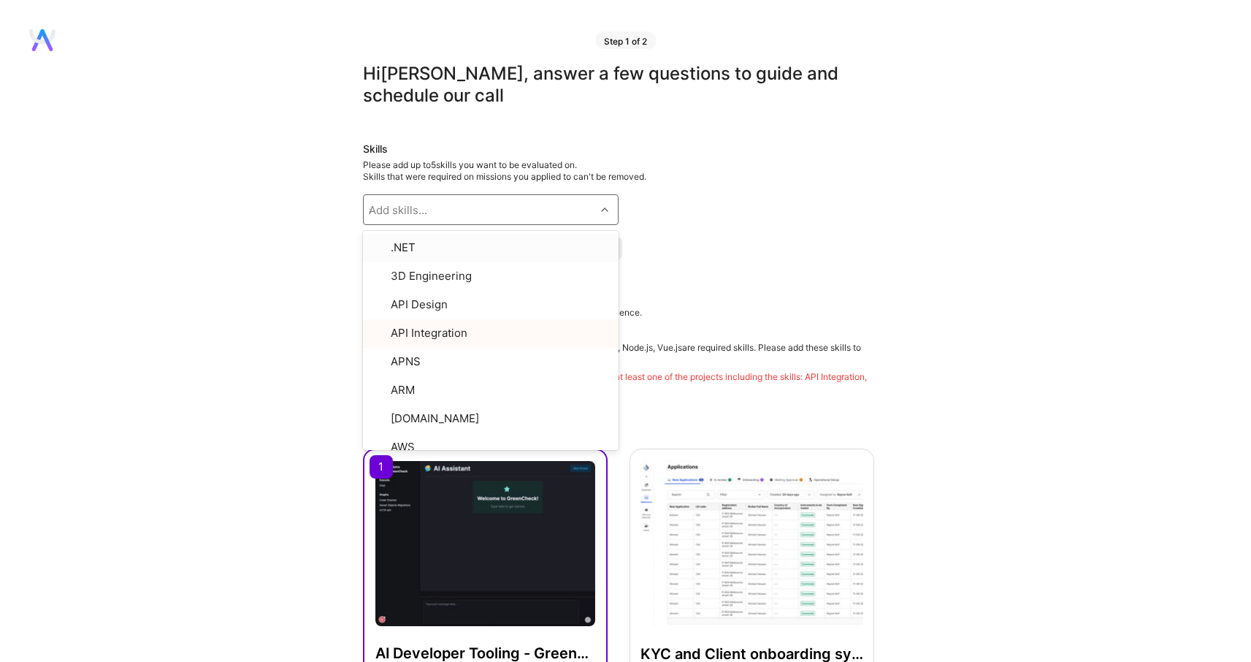
type input "ai"
click at [446, 295] on div "Artificial Intelligence (AI)" at bounding box center [491, 301] width 238 height 15
checkbox input "true"
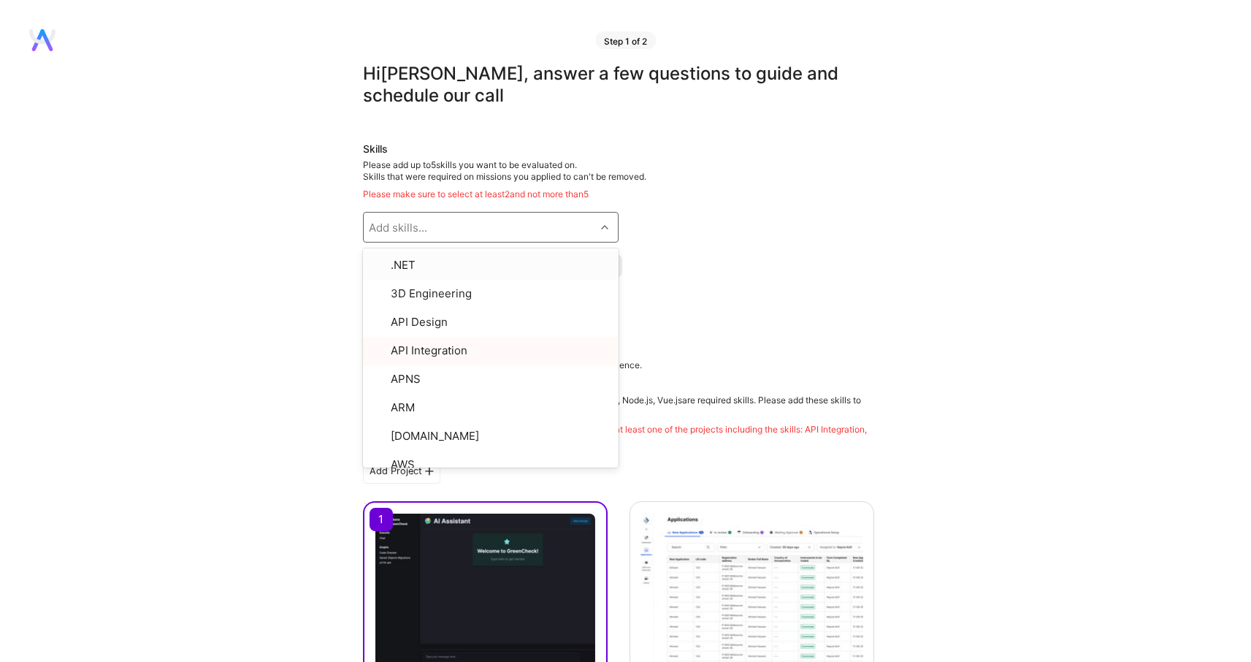
click at [497, 224] on div "Add skills..." at bounding box center [480, 227] width 232 height 29
type input "c"
type input "a"
type input "lang"
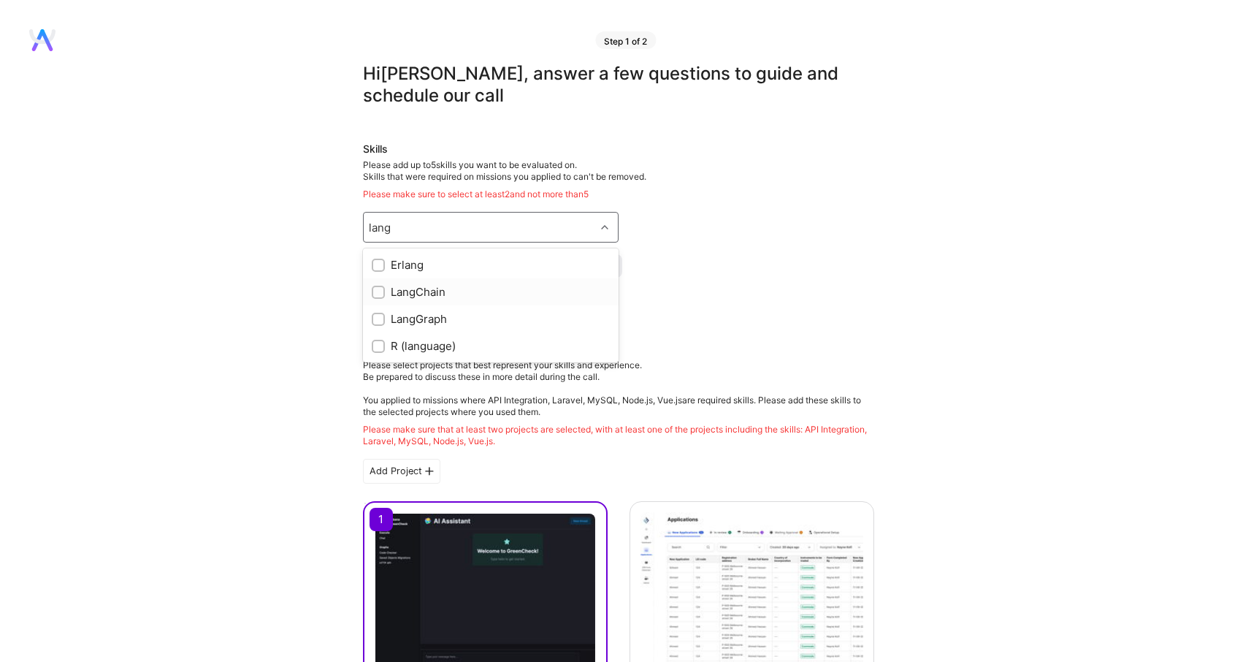
click at [466, 290] on div "LangChain" at bounding box center [491, 291] width 238 height 15
checkbox input "true"
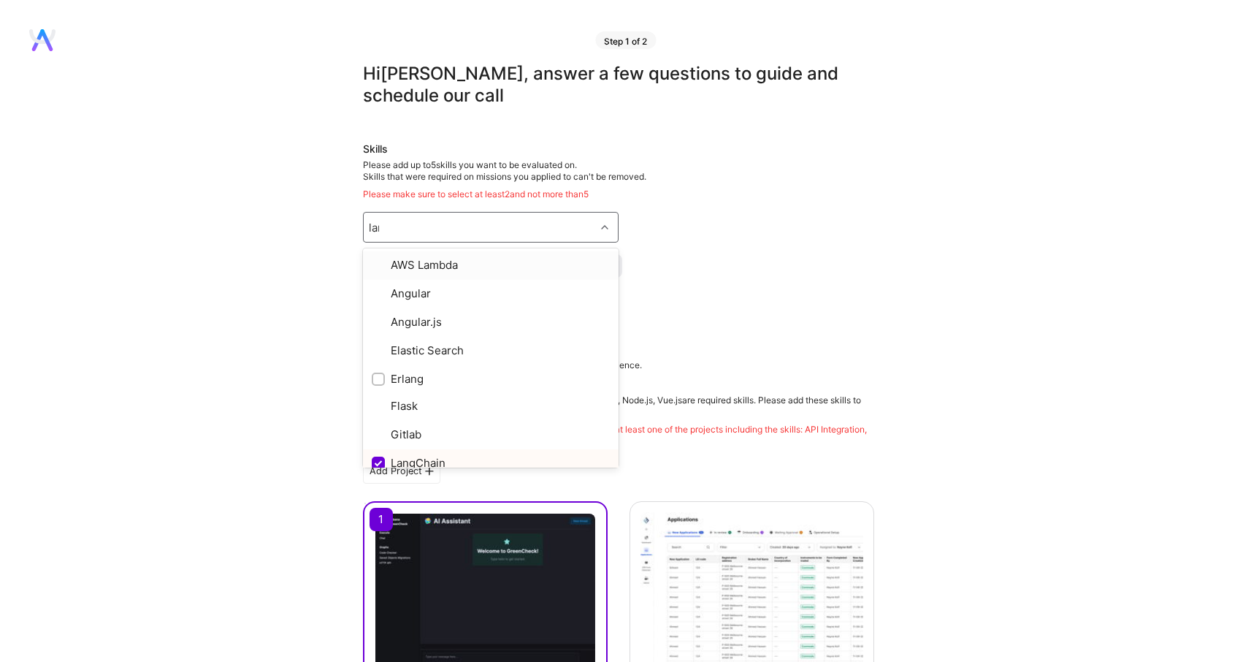
type input "lang"
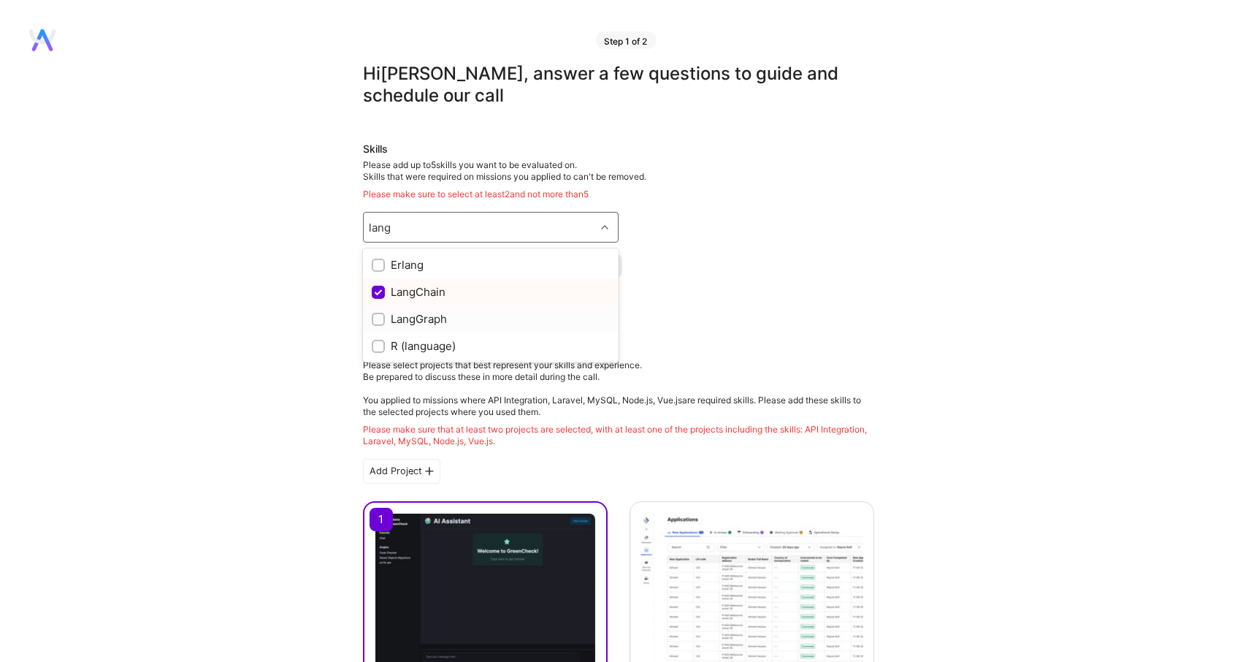
click at [438, 318] on div "LangGraph" at bounding box center [491, 318] width 238 height 15
checkbox input "true"
type input "node"
click at [752, 264] on div "API Integration Laravel MySQL Node.js Vue.js" at bounding box center [618, 265] width 511 height 23
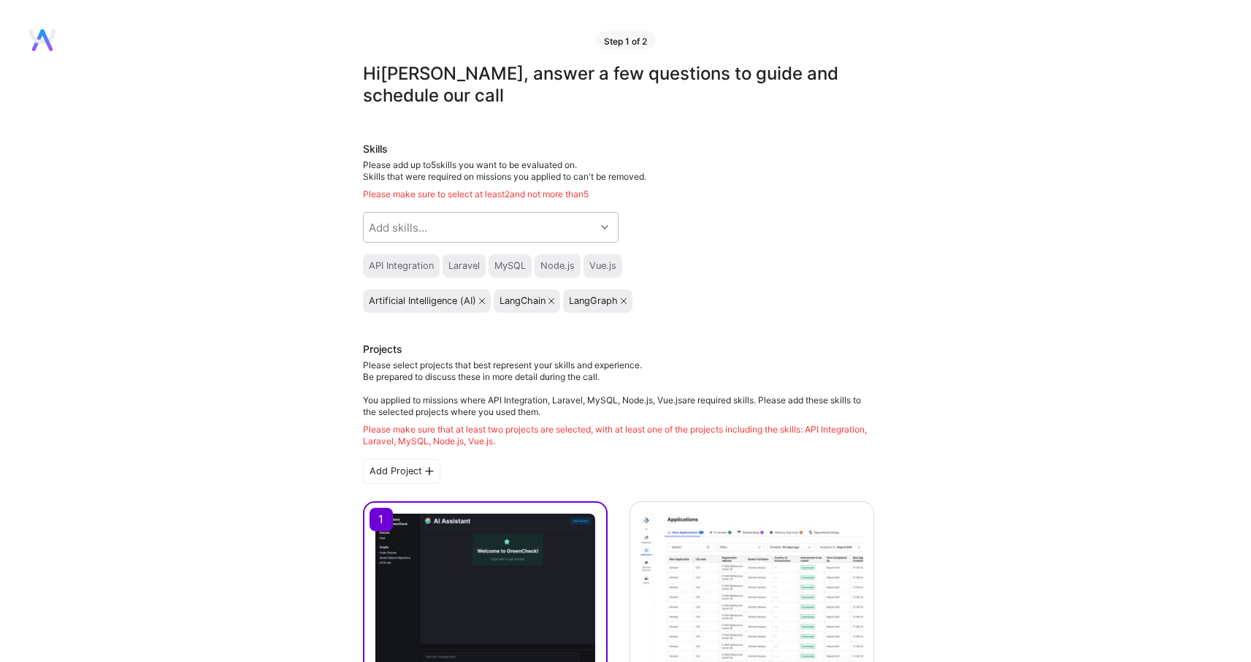
click at [364, 262] on div "API Integration" at bounding box center [401, 265] width 77 height 23
click at [444, 232] on div "Add skills..." at bounding box center [480, 227] width 232 height 29
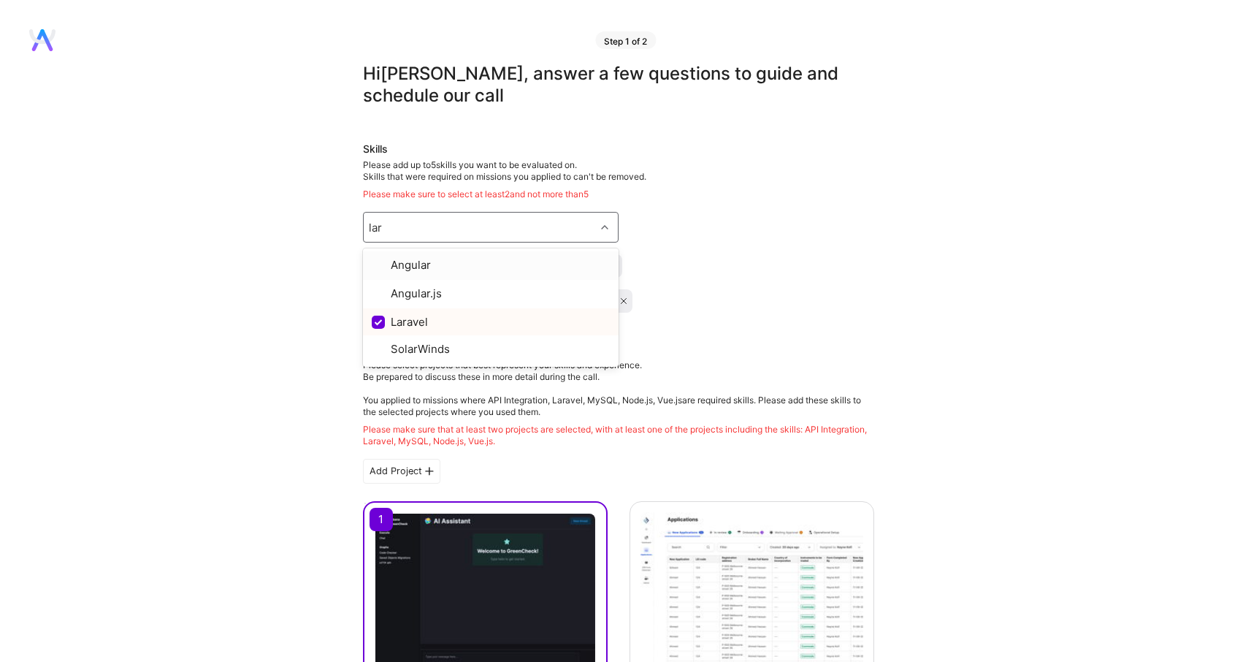
type input "lara"
click at [419, 266] on div "Laravel" at bounding box center [491, 264] width 238 height 15
checkbox input "true"
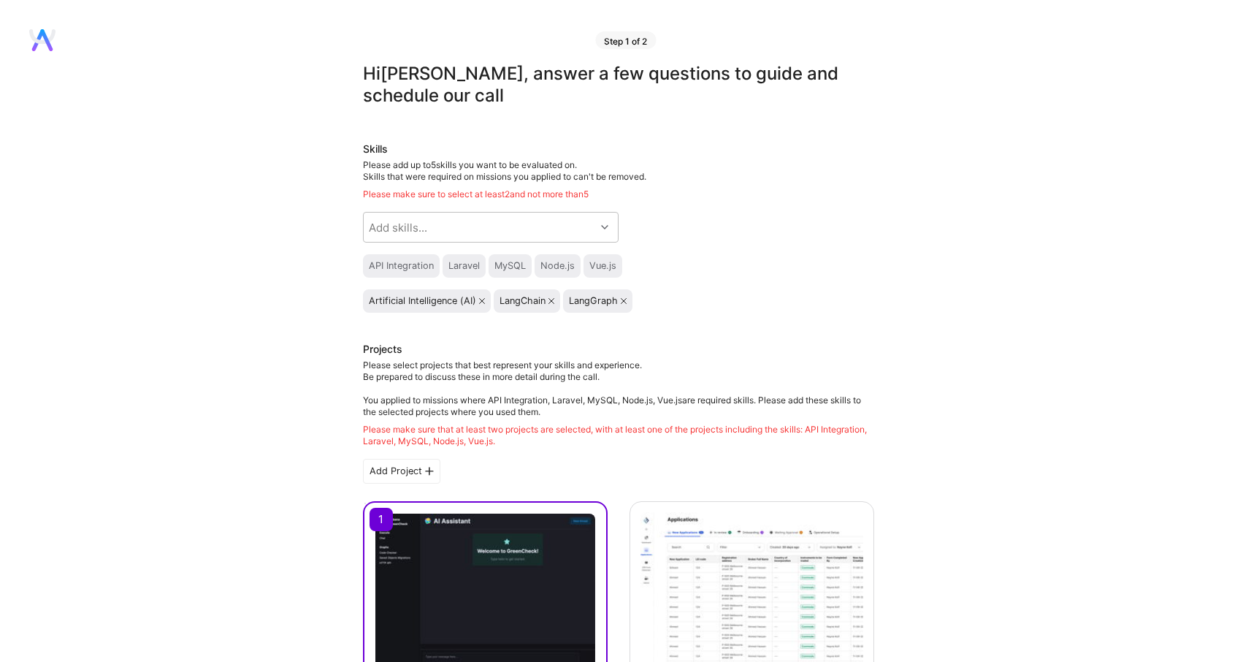
click at [693, 245] on div "Skills Please add up to 5 skills you want to be evaluated on. Skills that were …" at bounding box center [618, 227] width 511 height 171
click at [527, 218] on div "Add skills..." at bounding box center [480, 227] width 232 height 29
type input "m"
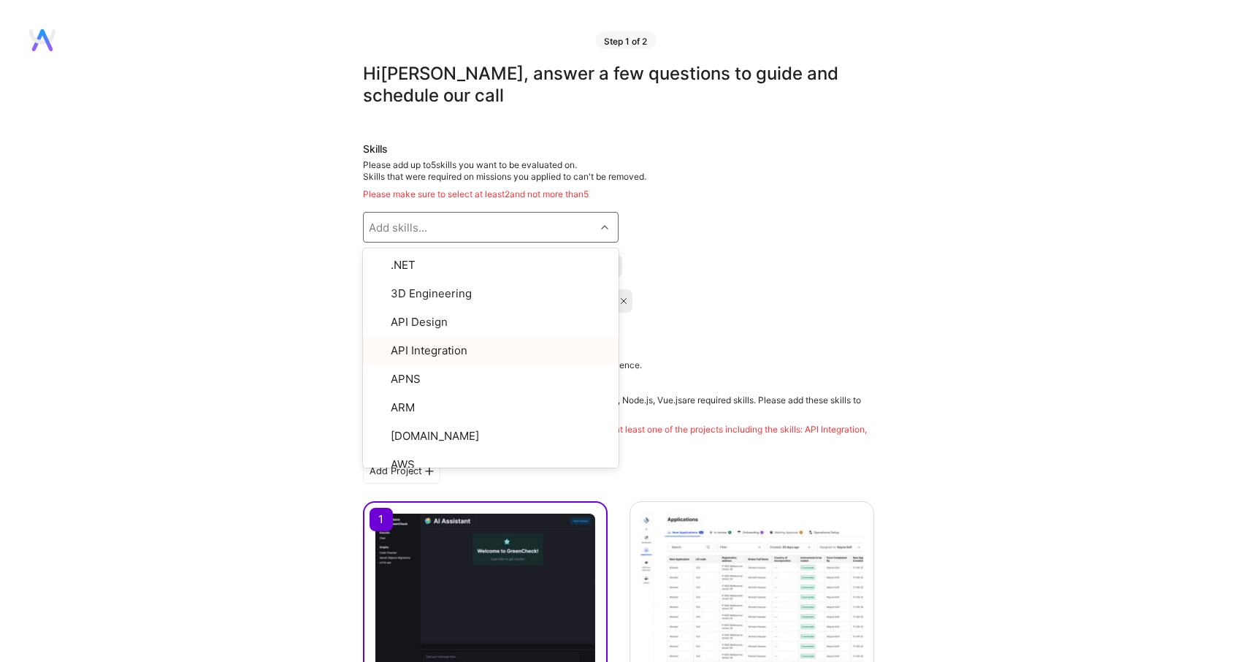
click at [682, 186] on div "Please add up to 5 skills you want to be evaluated on. Skills that were require…" at bounding box center [618, 179] width 511 height 41
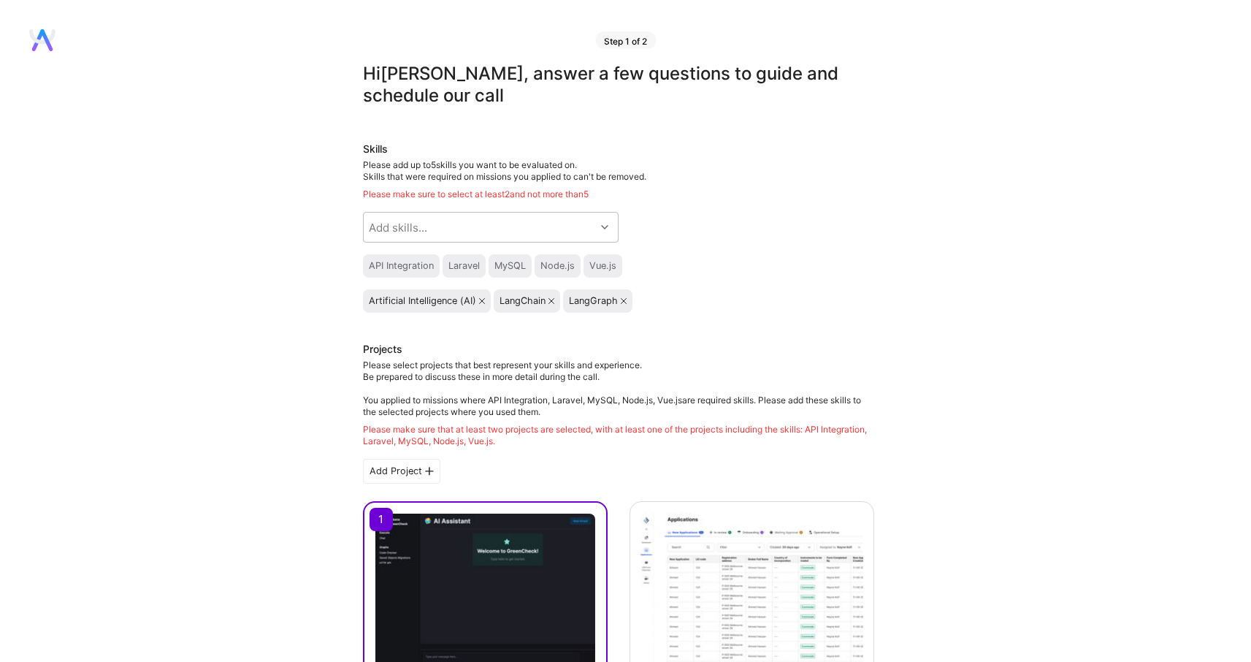
click at [465, 265] on div "Laravel" at bounding box center [463, 266] width 31 height 12
click at [736, 284] on div "Skills Please add up to 5 skills you want to be evaluated on. Skills that were …" at bounding box center [618, 227] width 511 height 171
click at [553, 220] on div "Add skills..." at bounding box center [480, 227] width 232 height 29
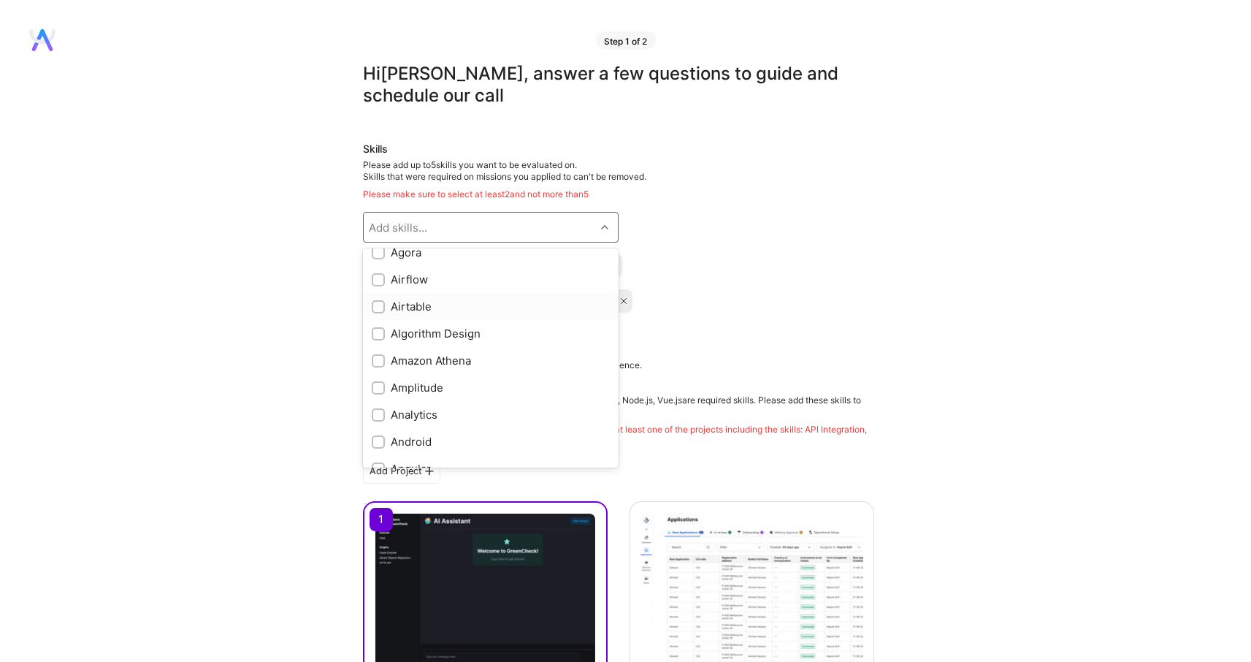
scroll to position [500, 0]
click at [729, 298] on div "Artificial Intelligence (AI) LangChain LangGraph" at bounding box center [618, 300] width 511 height 23
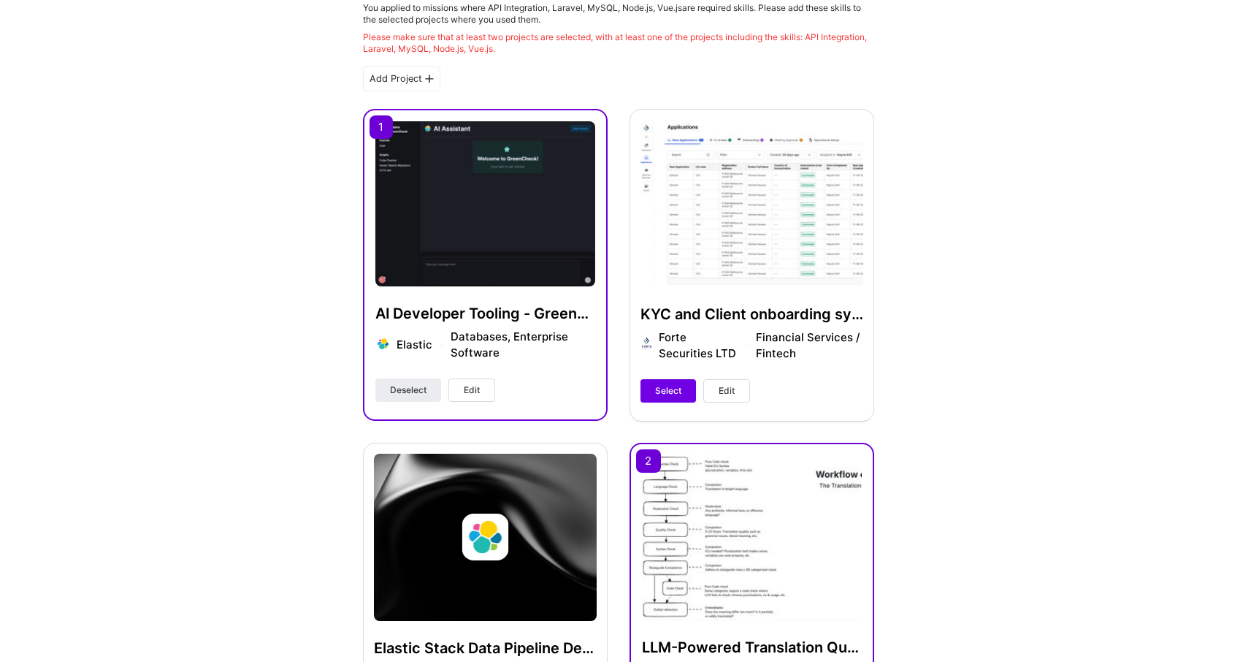
scroll to position [508, 0]
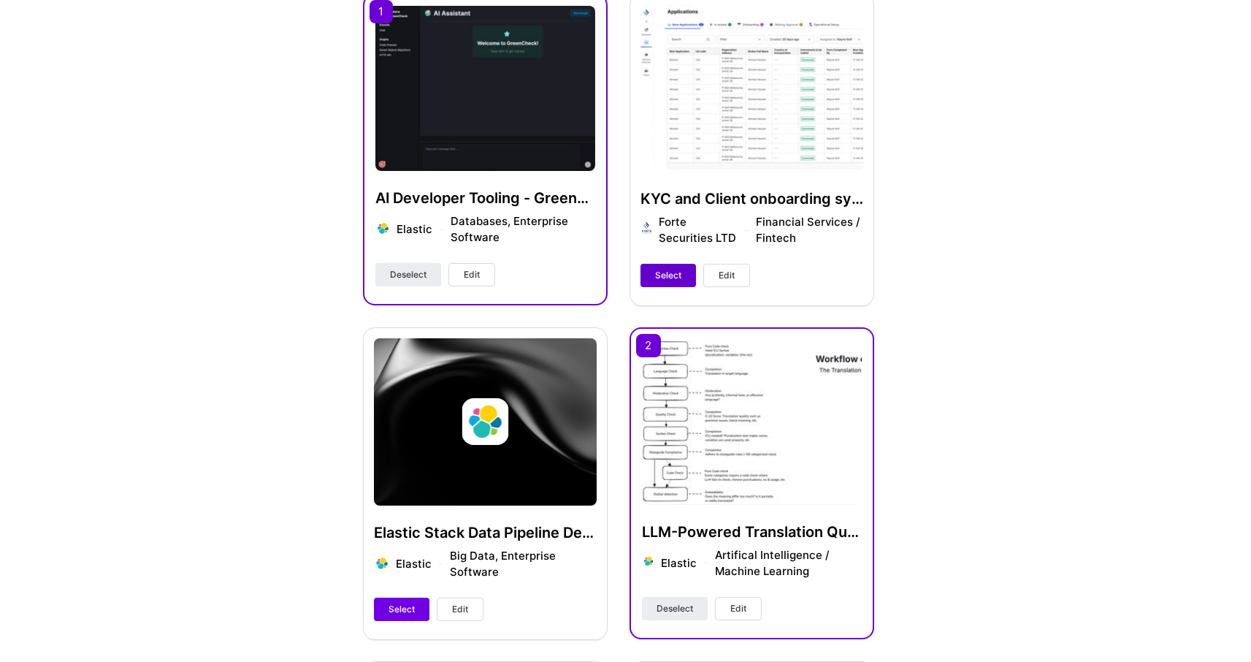
click at [662, 277] on span "Select" at bounding box center [668, 275] width 26 height 13
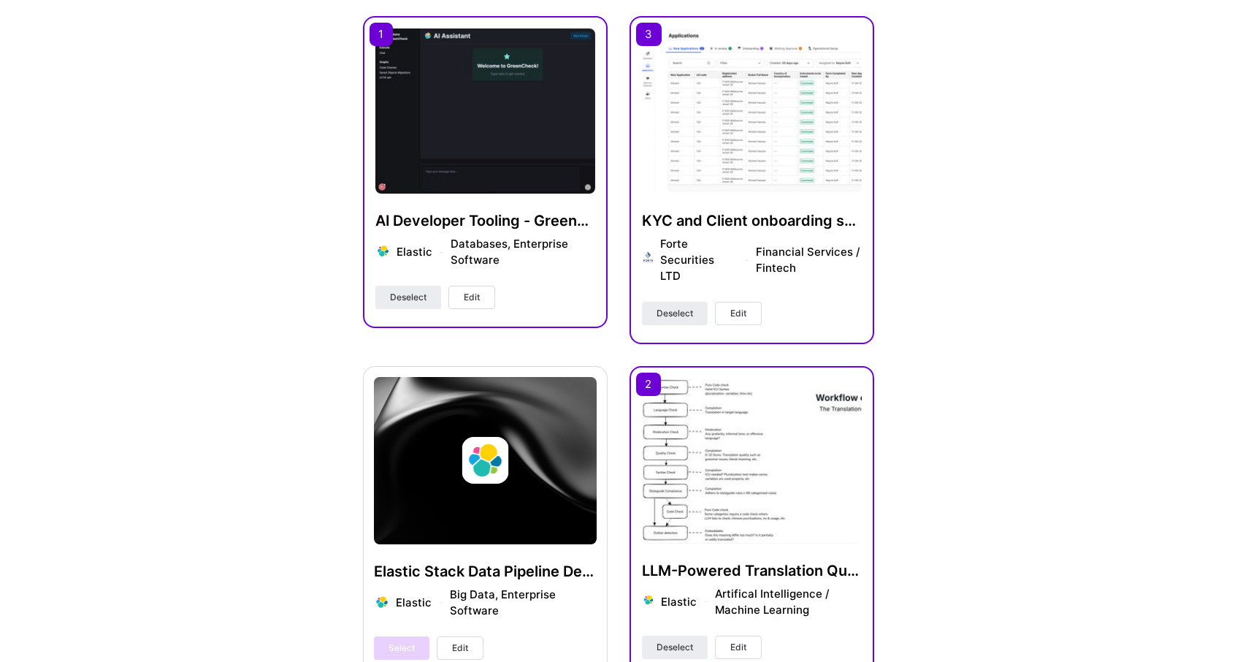
scroll to position [0, 0]
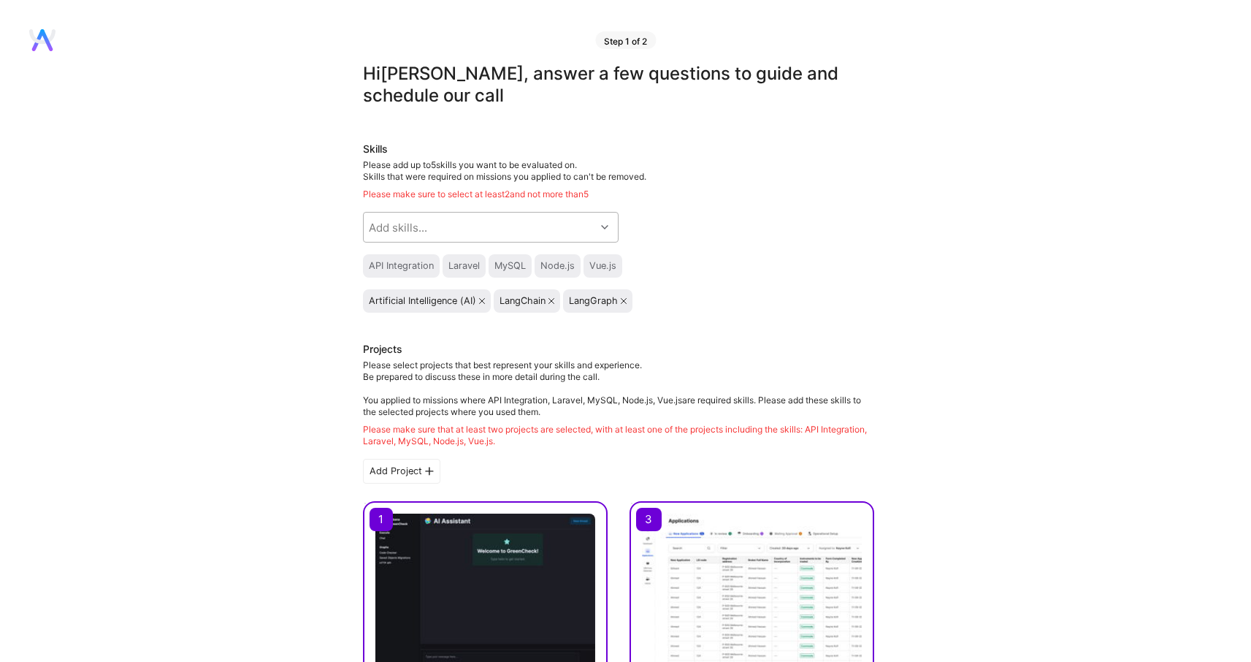
click at [473, 224] on div "Add skills..." at bounding box center [480, 227] width 232 height 29
click at [698, 155] on div "Skills" at bounding box center [618, 149] width 511 height 15
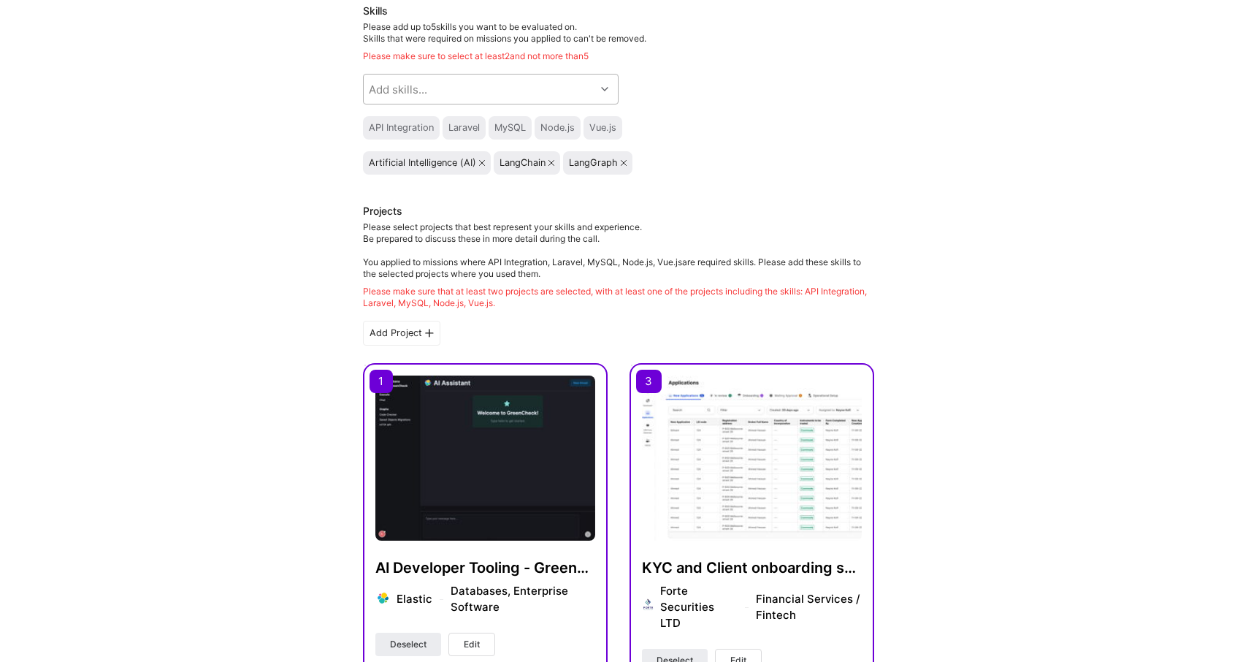
scroll to position [128, 0]
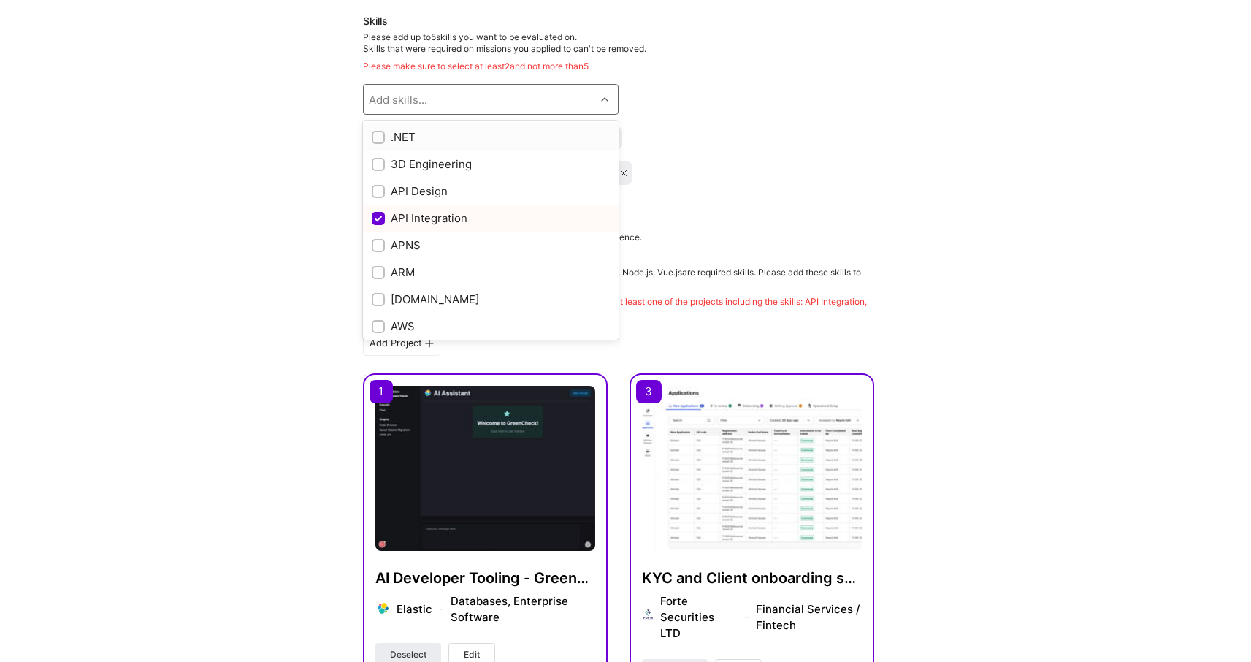
click at [567, 104] on div "Add skills..." at bounding box center [480, 99] width 232 height 29
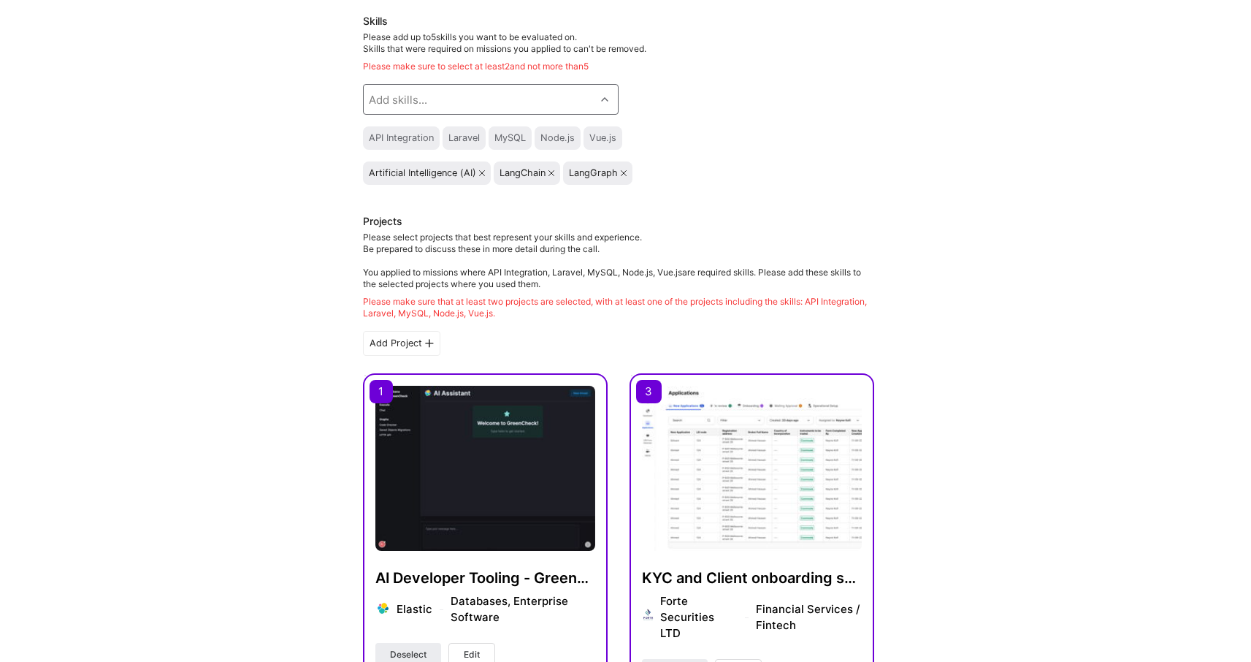
click at [567, 104] on div "Add skills..." at bounding box center [480, 99] width 232 height 29
click at [574, 100] on div "Add skills..." at bounding box center [480, 99] width 232 height 29
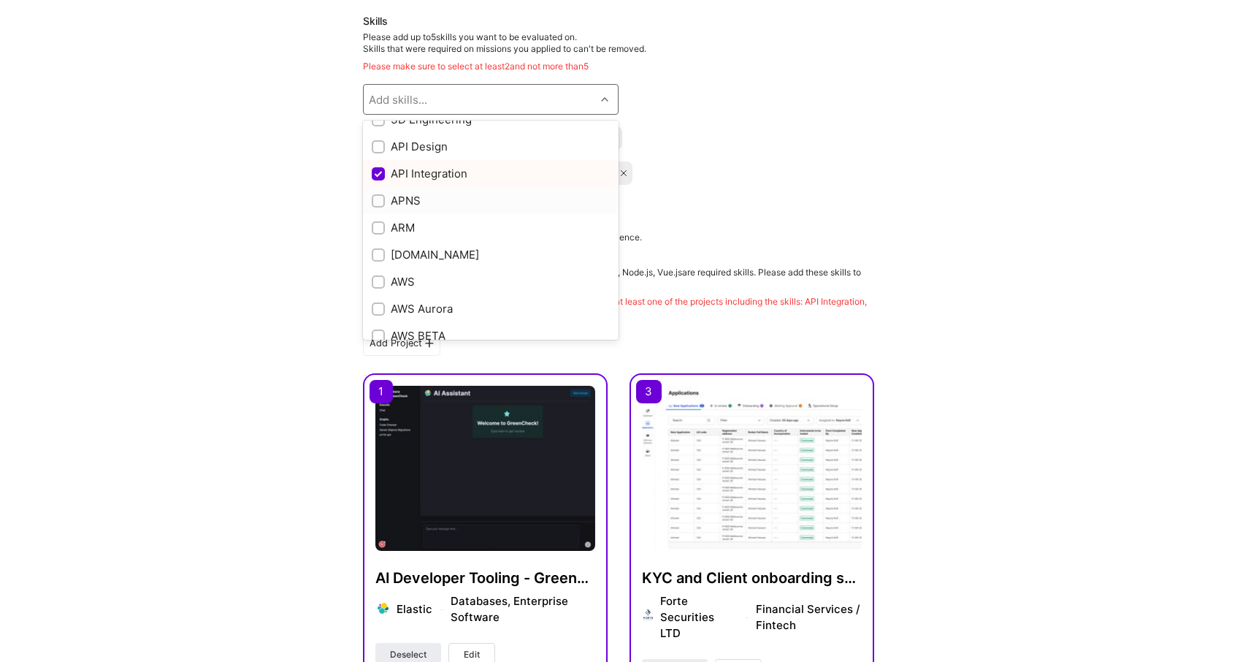
scroll to position [63, 0]
click at [720, 137] on div "API Integration Laravel MySQL Node.js Vue.js" at bounding box center [618, 137] width 511 height 23
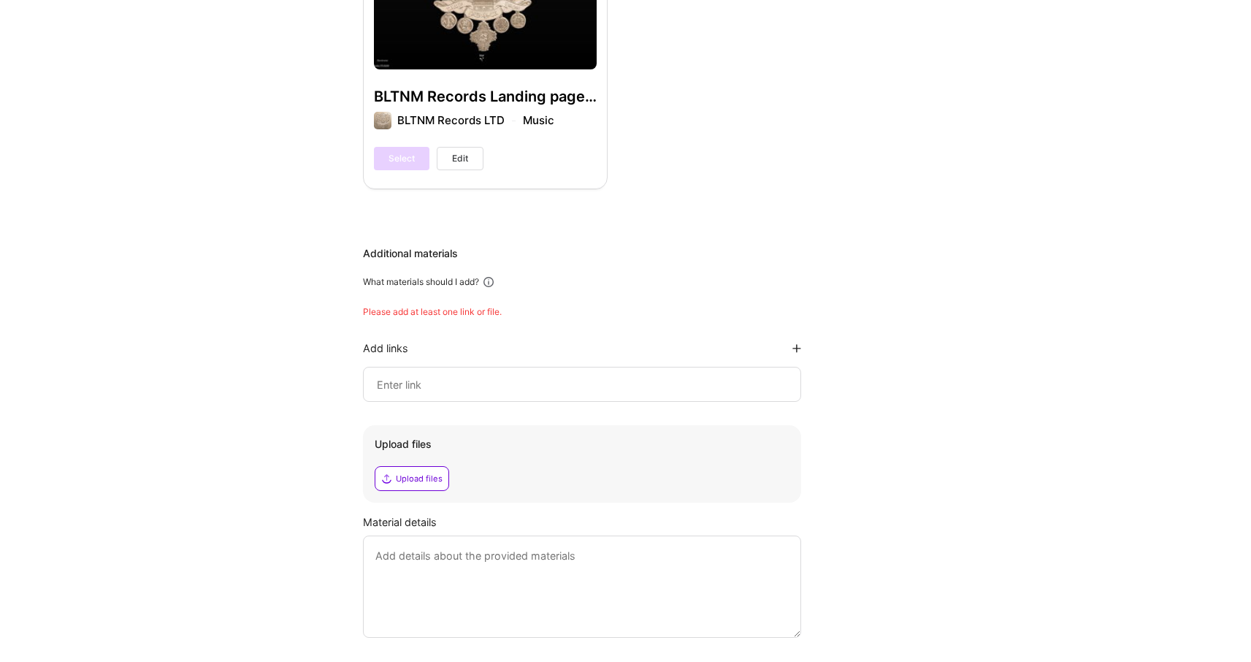
scroll to position [1637, 0]
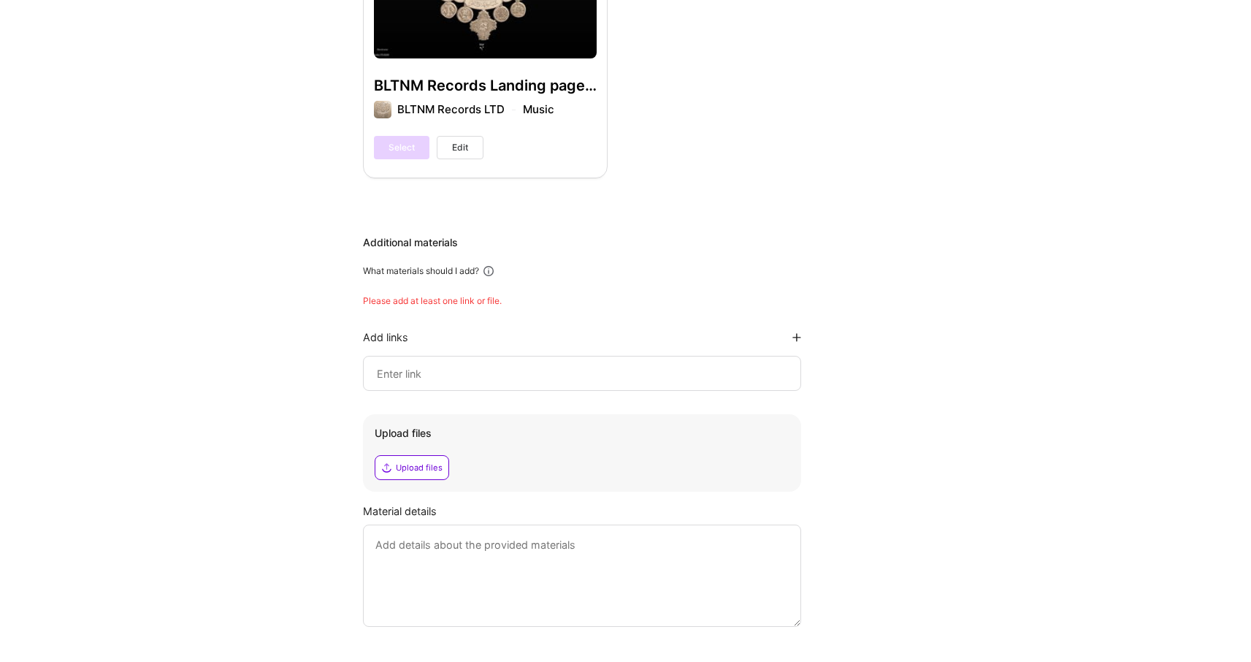
click at [488, 356] on div at bounding box center [582, 373] width 438 height 35
click at [481, 364] on input at bounding box center [581, 373] width 413 height 18
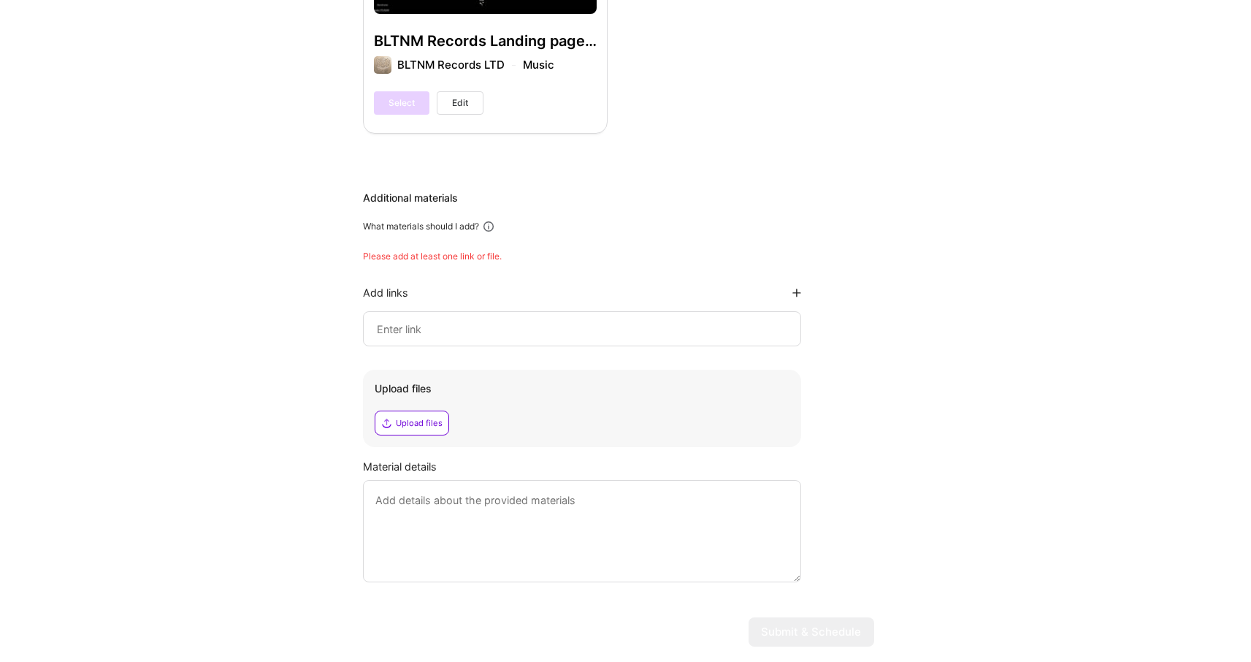
scroll to position [1682, 0]
click at [685, 319] on input at bounding box center [581, 328] width 413 height 18
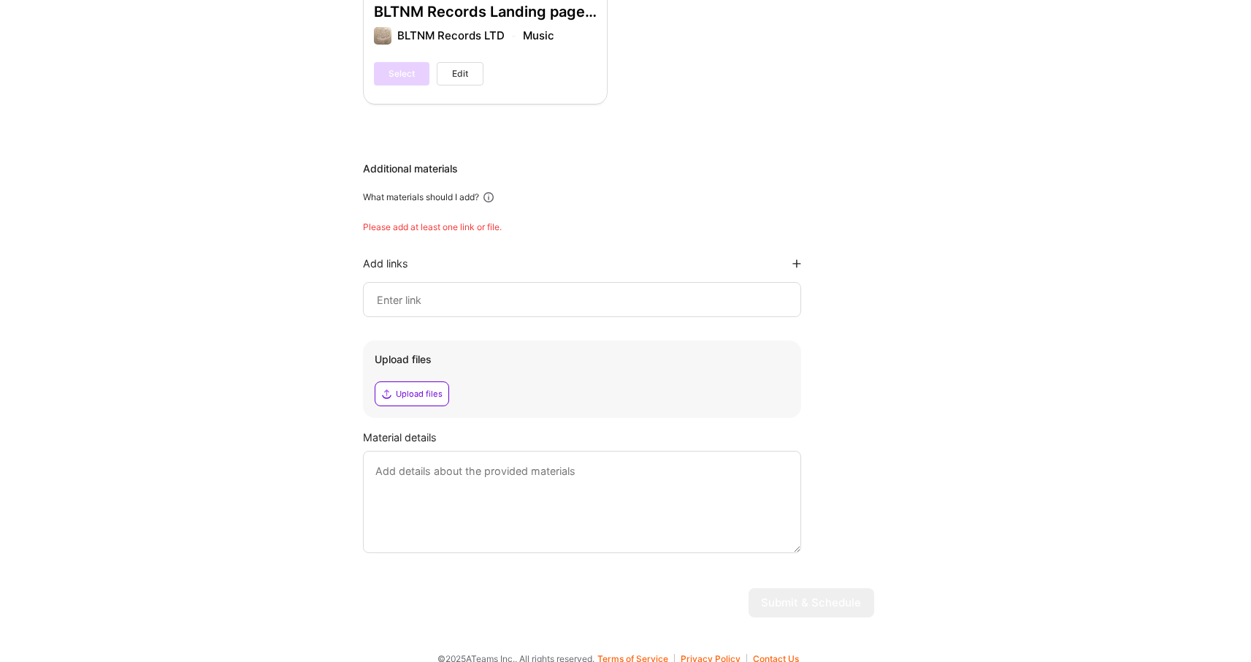
click at [689, 495] on textarea at bounding box center [582, 502] width 438 height 102
click at [534, 291] on input at bounding box center [581, 300] width 413 height 18
paste input "http://github.com/bamieh"
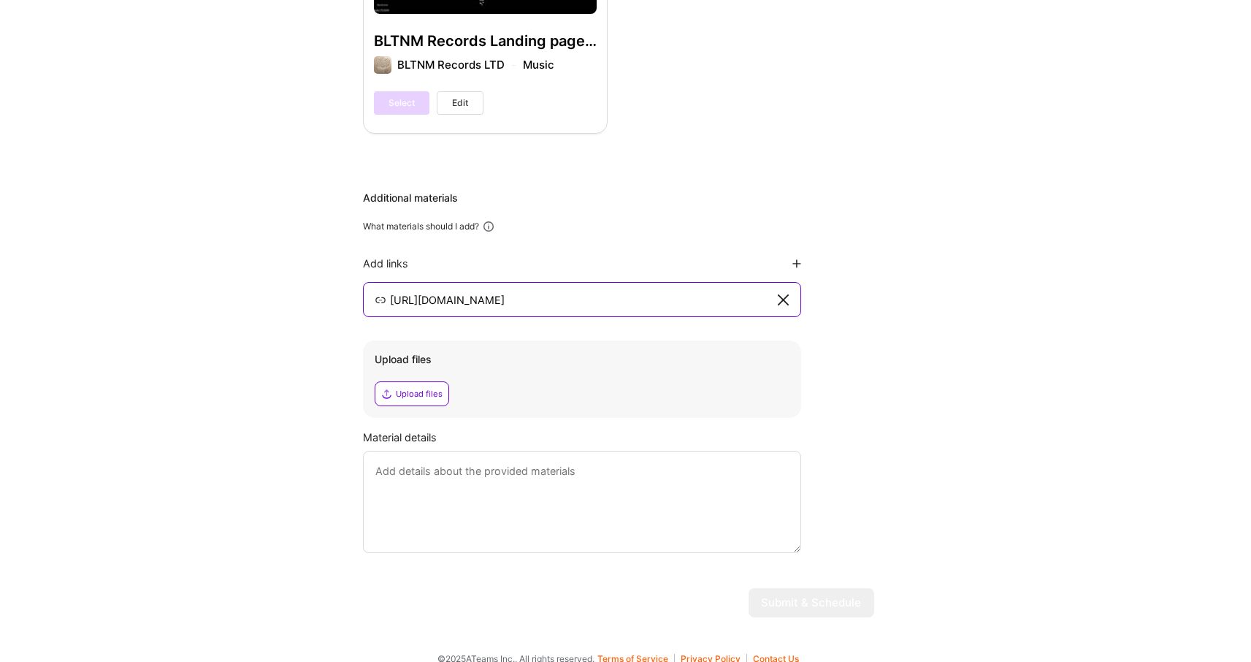
click at [514, 478] on textarea at bounding box center [582, 502] width 438 height 102
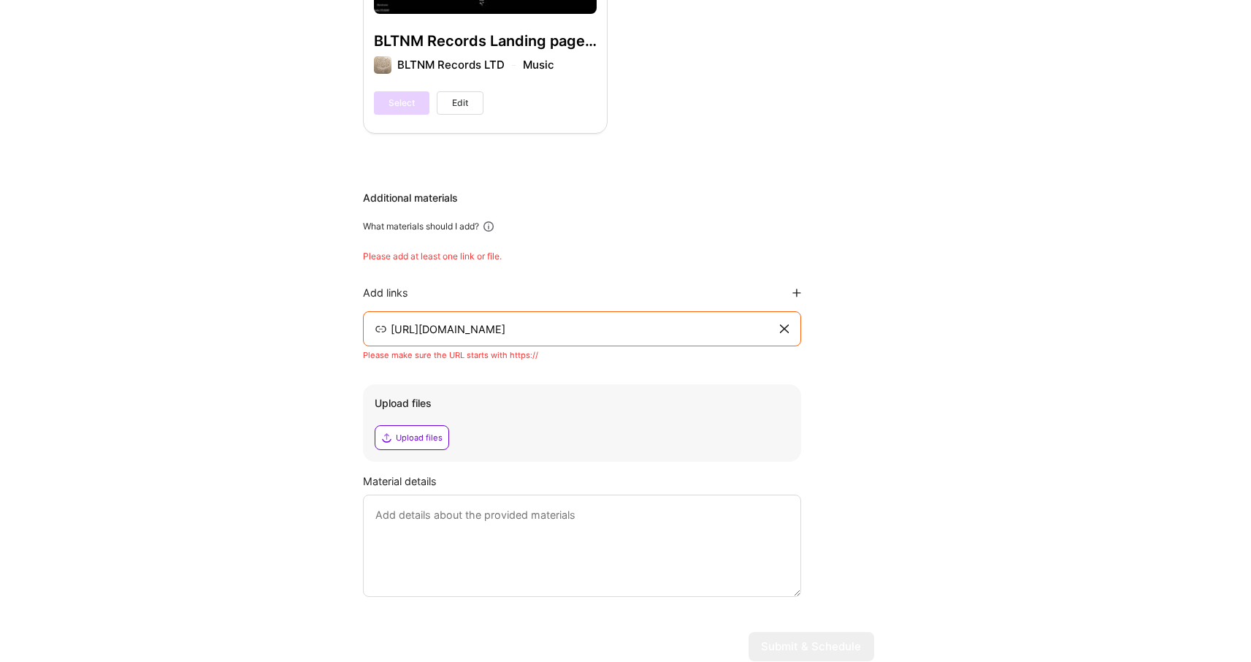
click at [592, 321] on input "http://github.com/bamieh" at bounding box center [583, 329] width 389 height 18
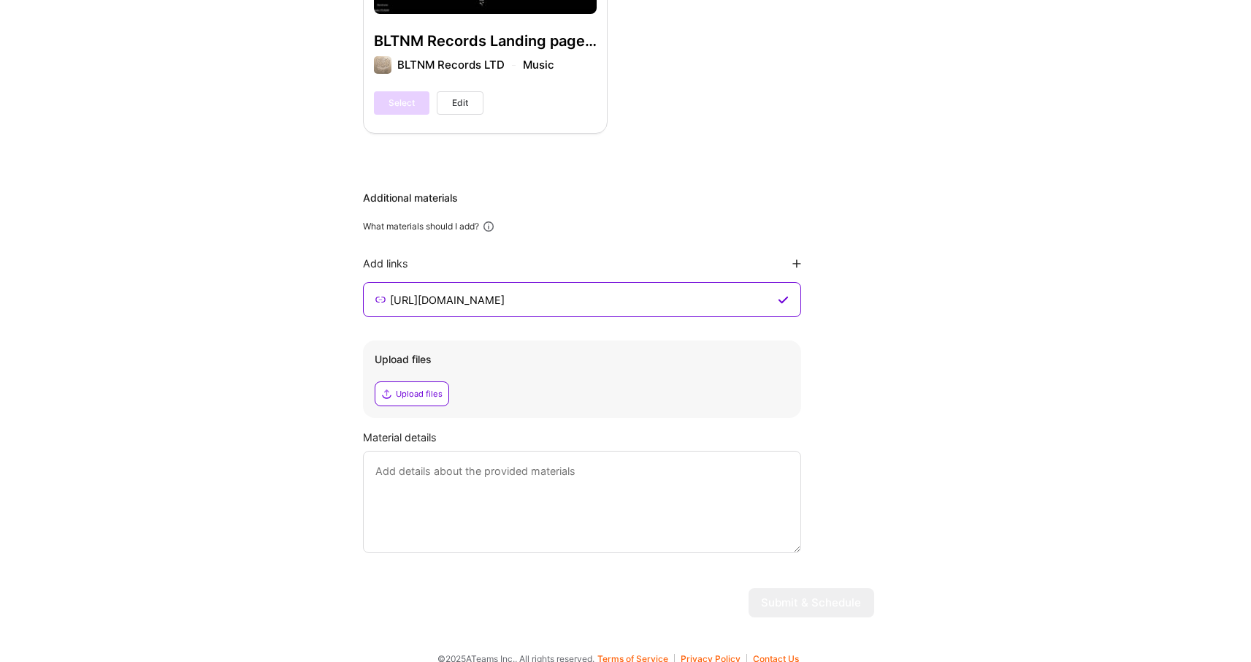
type input "https://github.com/bamieh"
click at [499, 523] on textarea at bounding box center [582, 502] width 438 height 102
click at [671, 493] on textarea at bounding box center [582, 502] width 438 height 102
click at [725, 495] on textarea at bounding box center [582, 502] width 438 height 102
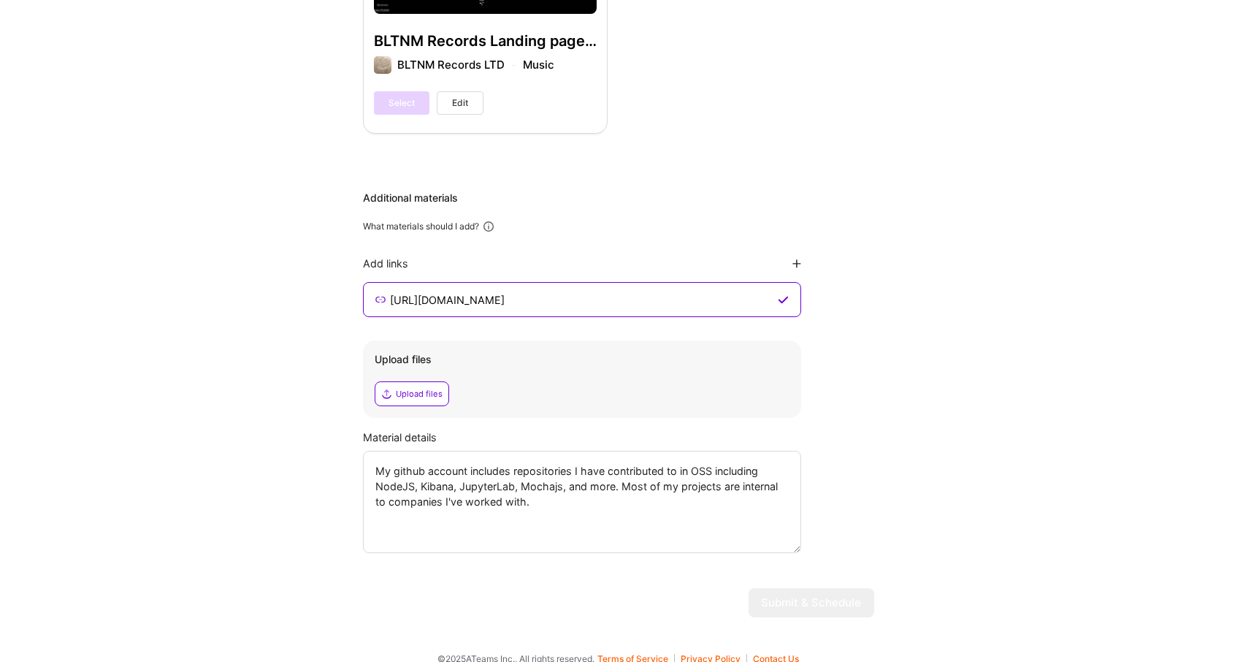
click at [700, 472] on textarea "My github account includes repositories I have contributed to in OSS including …" at bounding box center [582, 502] width 438 height 102
click at [694, 477] on textarea "My github account includes repositories I have contributed to in OSS including …" at bounding box center [582, 502] width 438 height 102
click at [668, 489] on textarea "My github account includes repositories I have contributed to in OSS including …" at bounding box center [582, 502] width 438 height 102
click at [643, 497] on textarea "My github account includes repositories I have contributed to in OSS including …" at bounding box center [582, 502] width 438 height 102
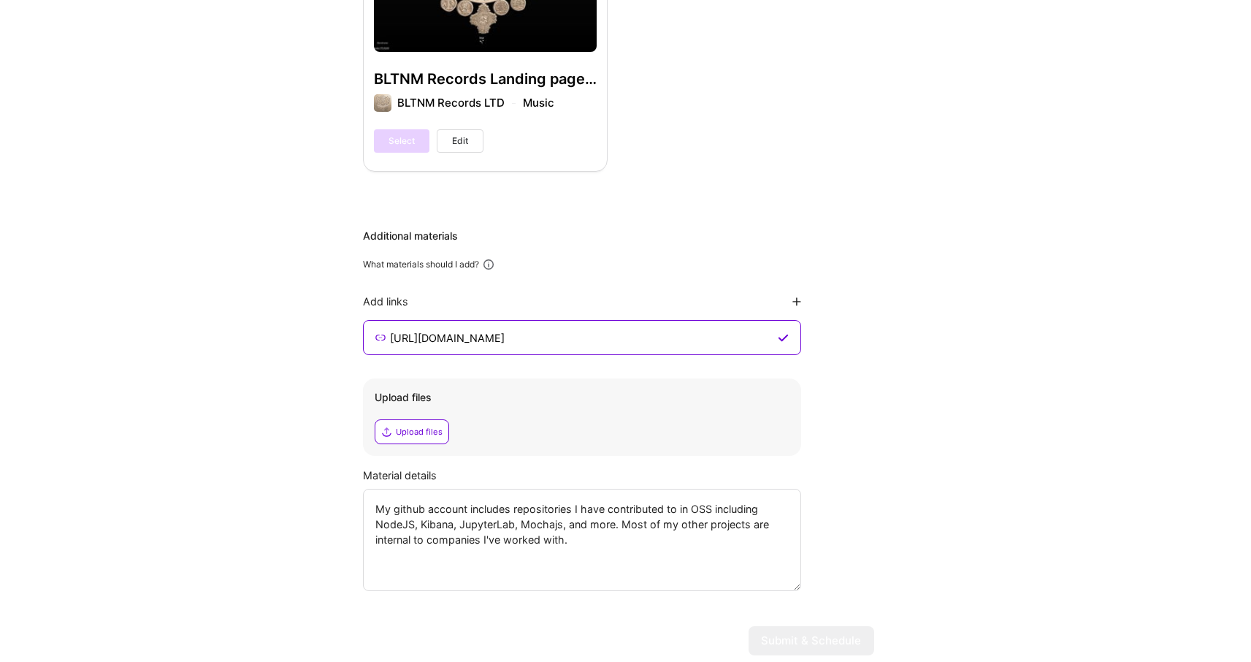
scroll to position [1641, 0]
type textarea "My github account includes repositories I have contributed to in OSS including …"
click at [406, 428] on div "Upload files" at bounding box center [419, 434] width 47 height 12
click at [749, 576] on textarea "My github account includes repositories I have contributed to in OSS including …" at bounding box center [582, 542] width 438 height 102
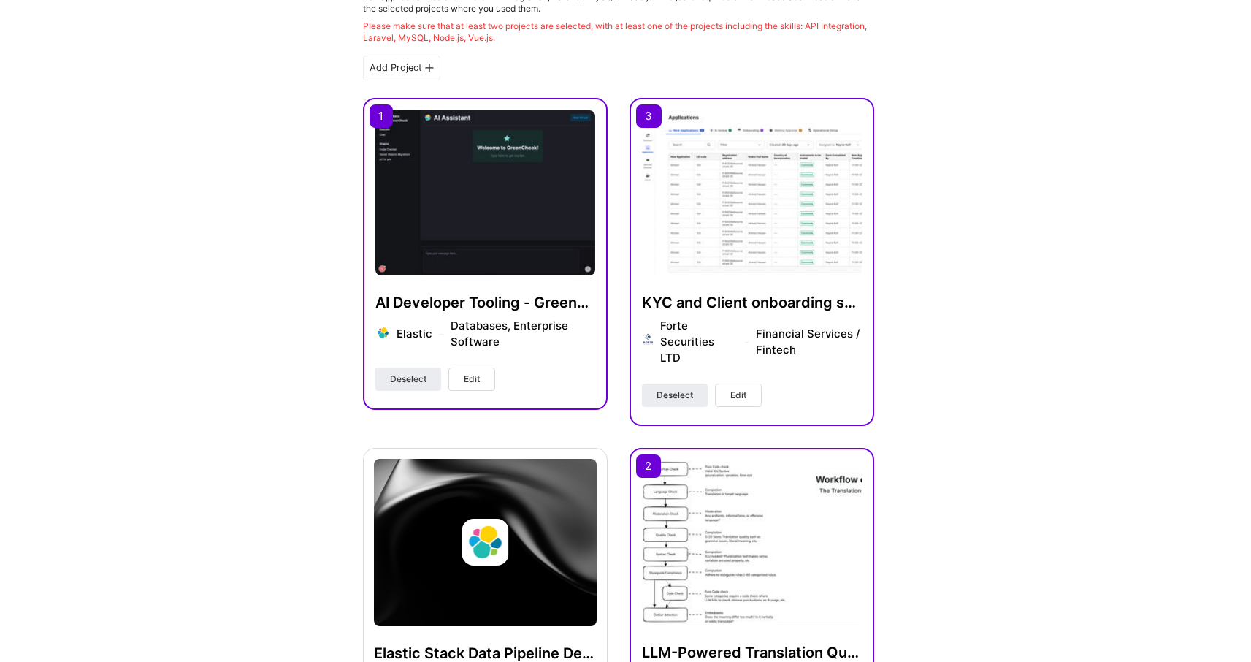
scroll to position [0, 0]
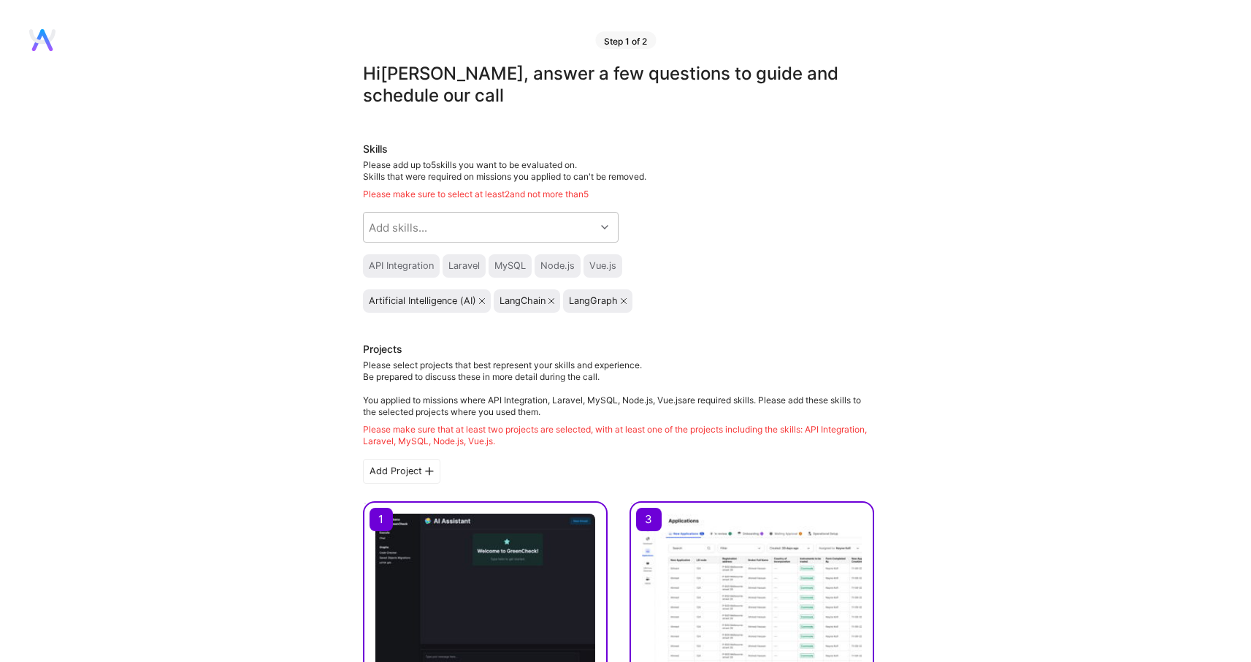
click at [613, 261] on div "Vue.js" at bounding box center [602, 266] width 27 height 12
click at [484, 303] on icon at bounding box center [482, 301] width 6 height 6
click at [489, 299] on div "LangGraph" at bounding box center [467, 301] width 58 height 12
click at [424, 301] on icon at bounding box center [421, 301] width 6 height 6
click at [424, 301] on icon at bounding box center [424, 301] width 6 height 6
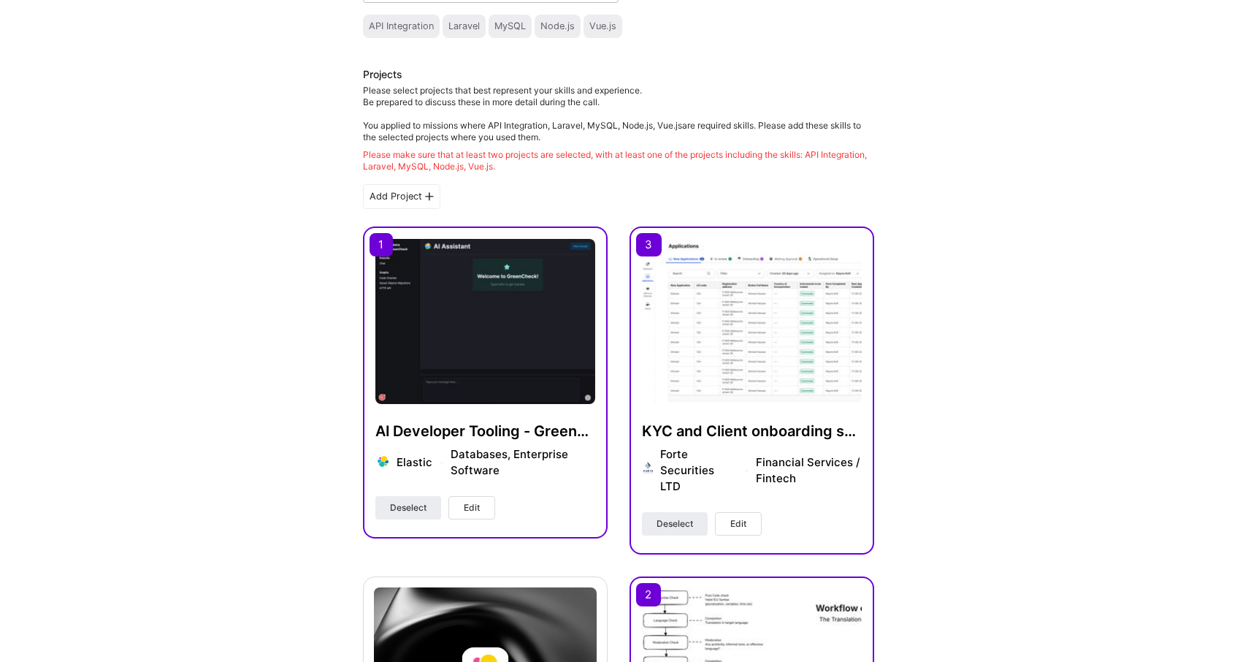
scroll to position [224, 0]
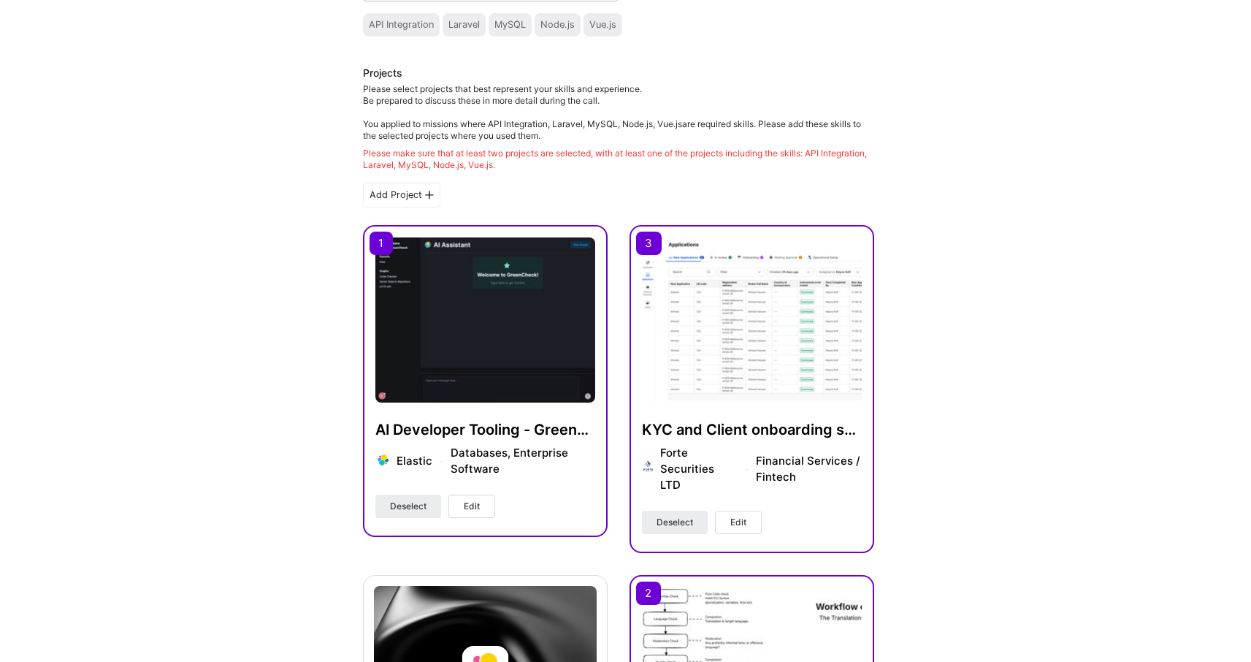
click at [547, 357] on img at bounding box center [485, 319] width 220 height 165
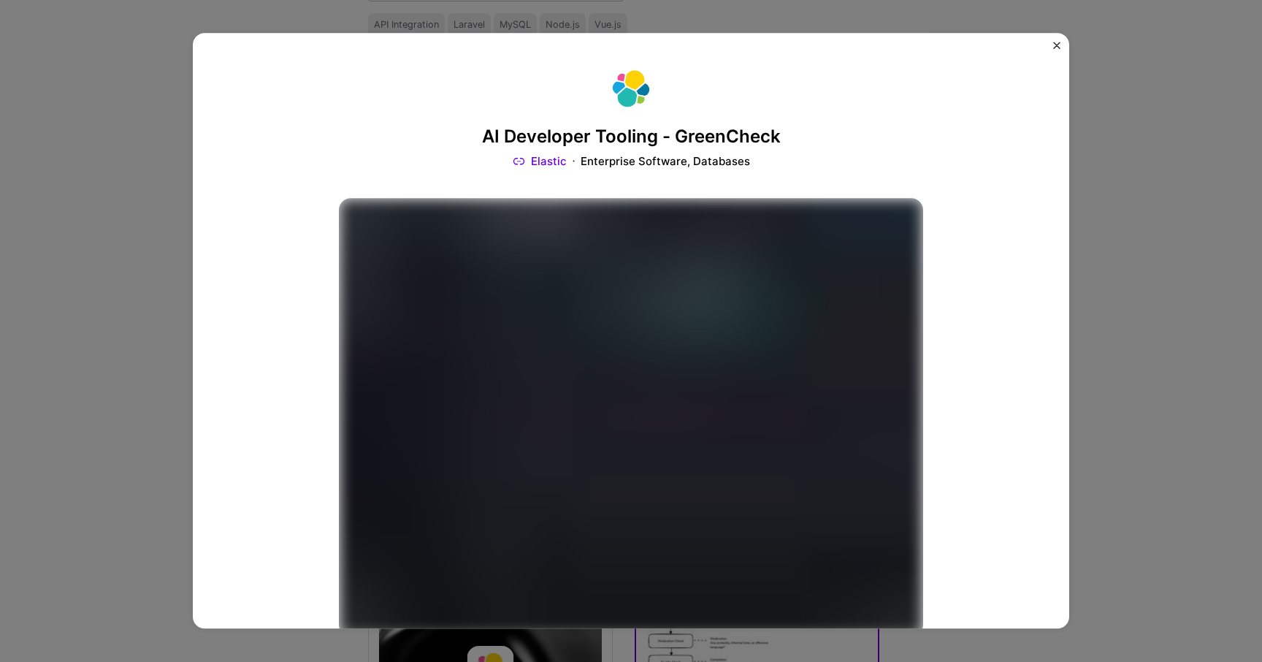
click at [1125, 186] on div "AI Developer Tooling - GreenCheck Elastic Enterprise Software, Databases Role A…" at bounding box center [631, 331] width 1262 height 662
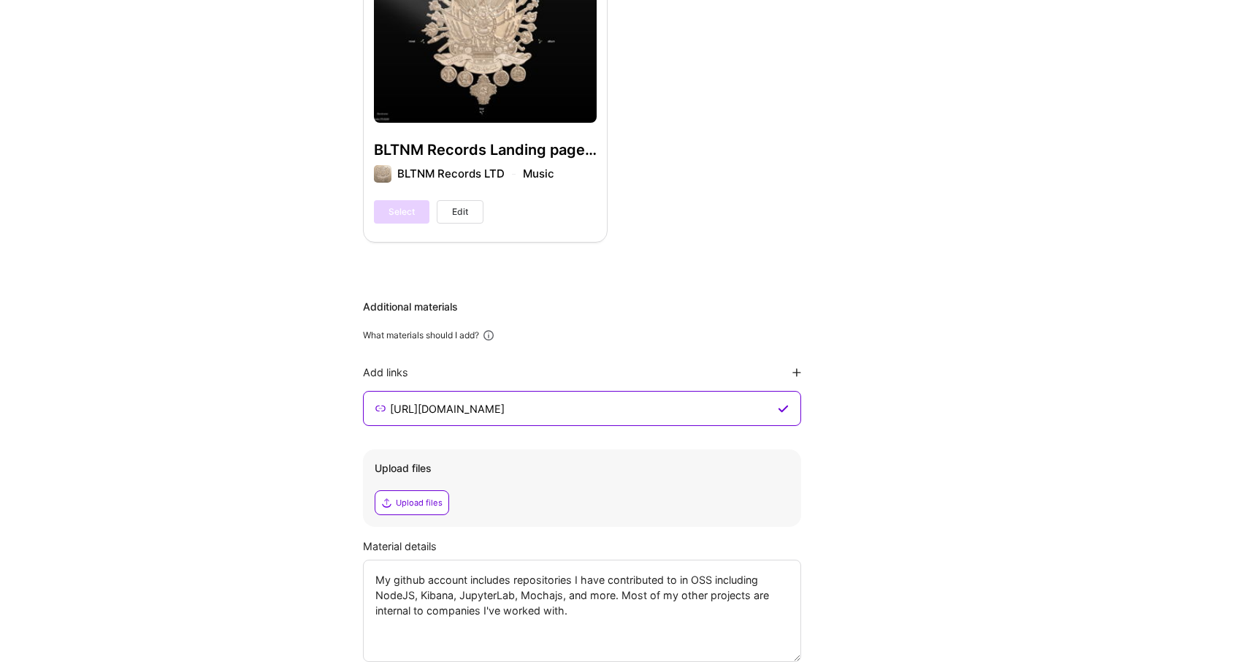
scroll to position [1513, 0]
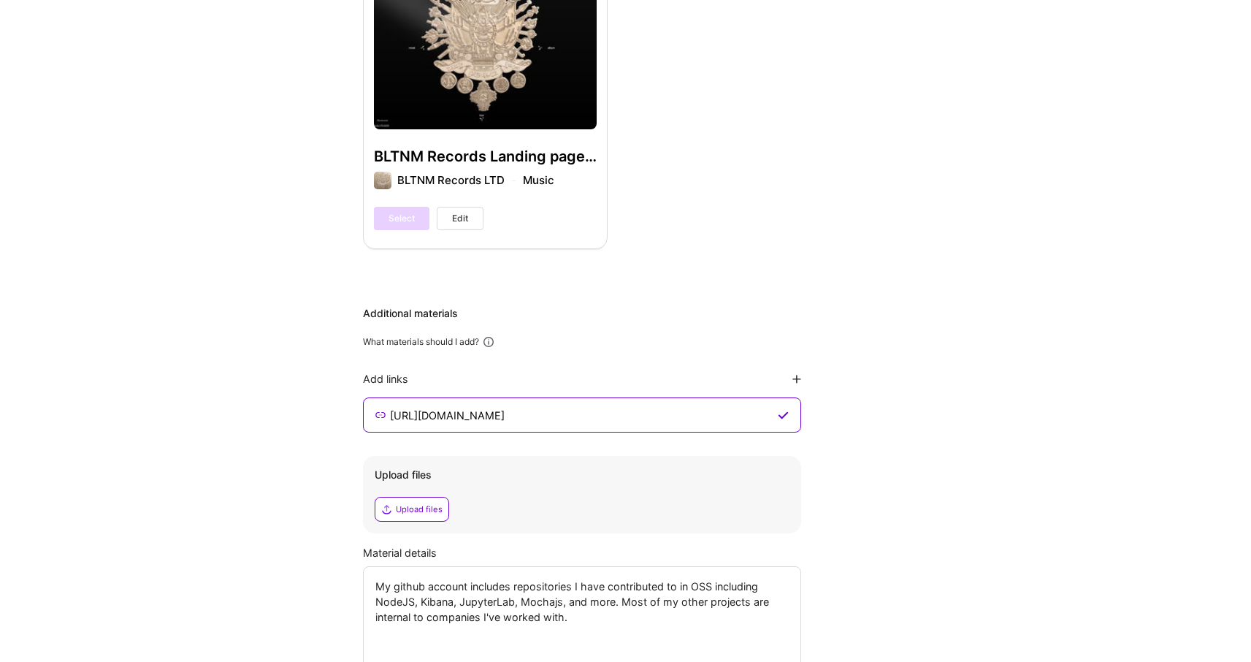
click at [801, 362] on div "Additional materials What materials should I add? Add links https://github.com/…" at bounding box center [618, 487] width 511 height 362
click at [792, 375] on icon at bounding box center [796, 379] width 9 height 9
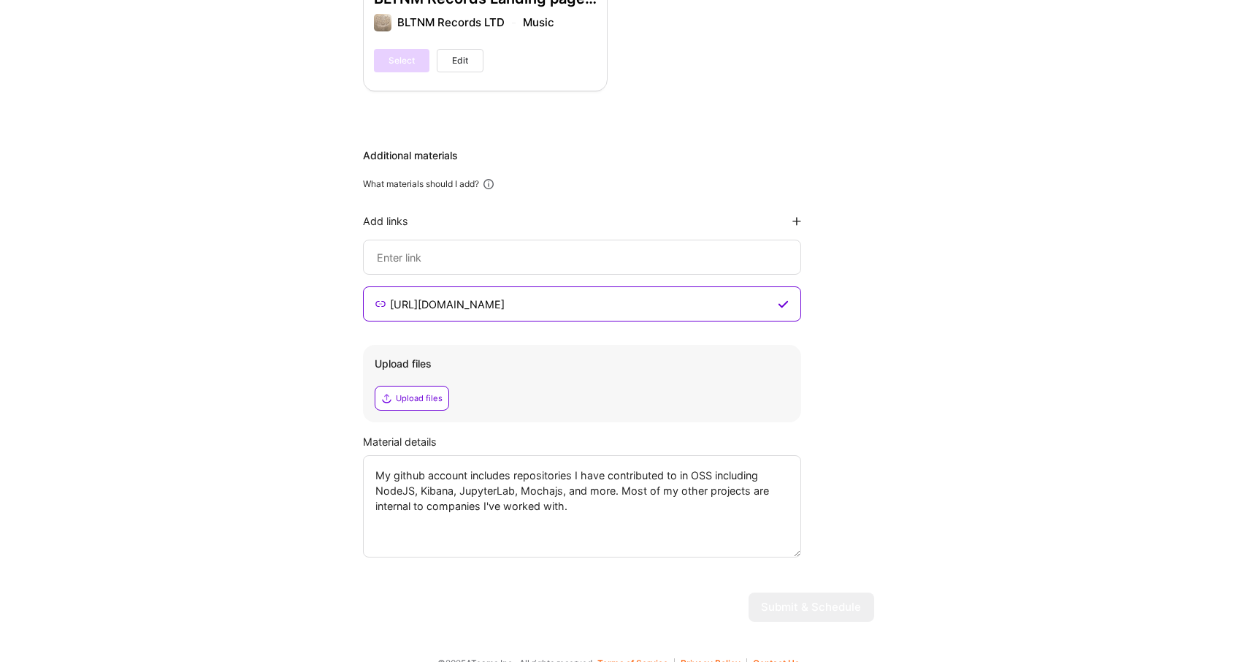
scroll to position [1676, 0]
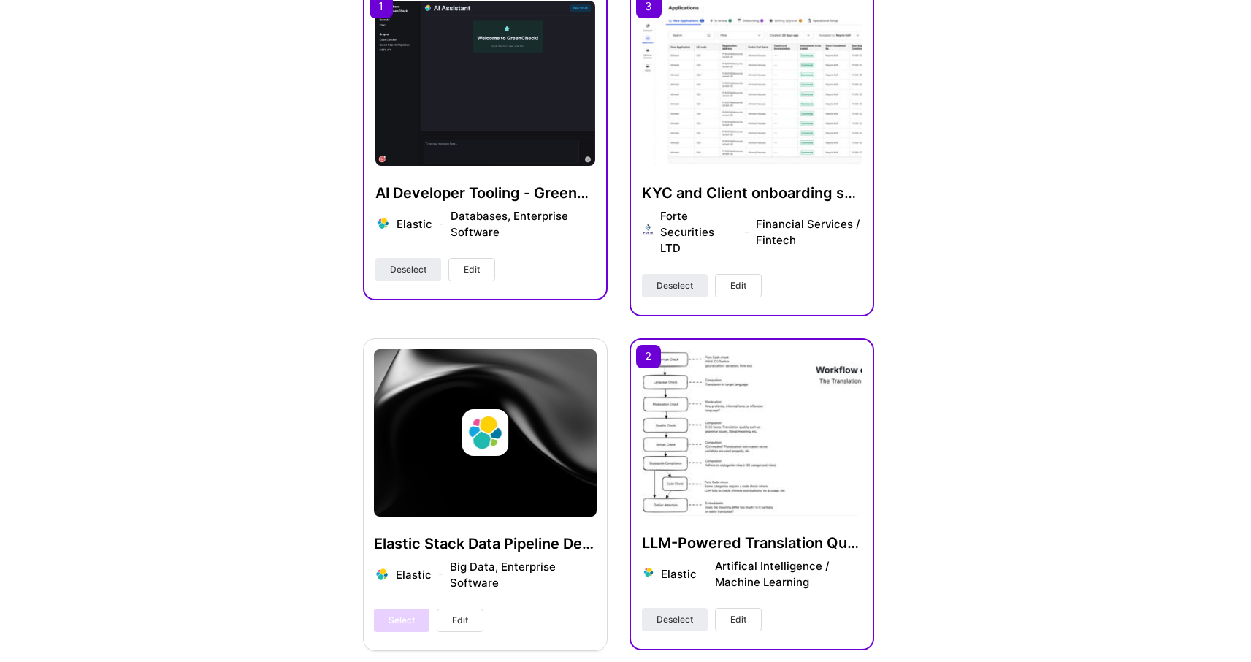
scroll to position [0, 0]
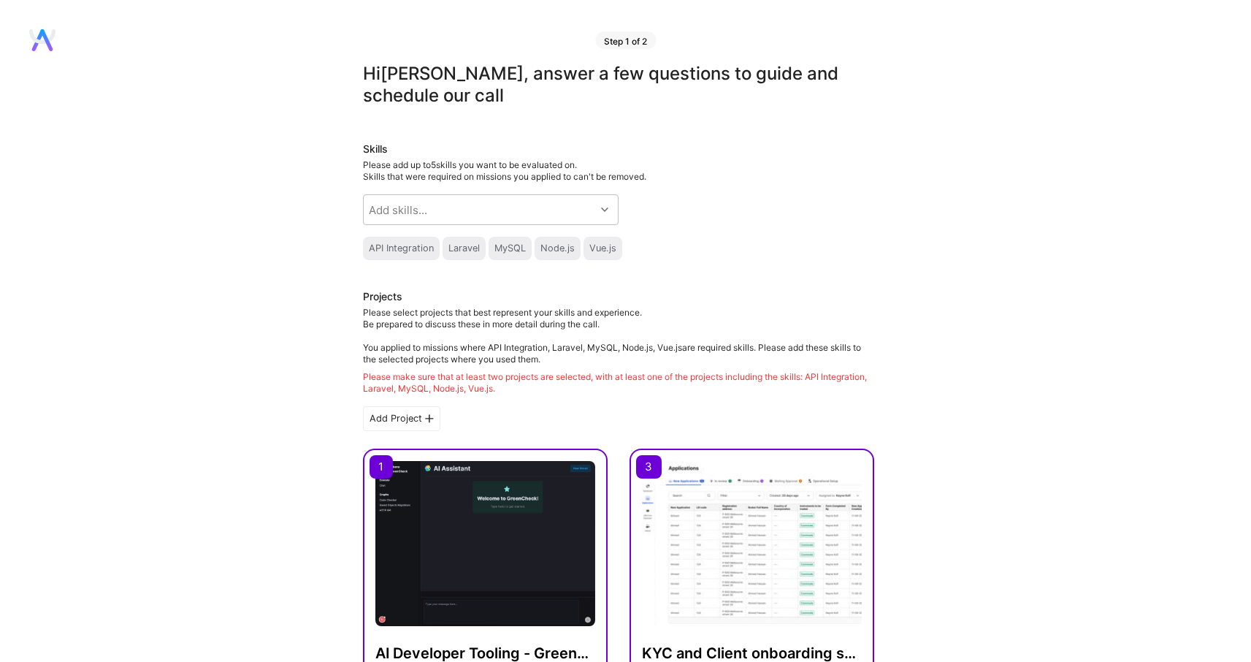
click at [465, 226] on div "Skills Please add up to 5 skills you want to be evaluated on. Skills that were …" at bounding box center [618, 201] width 511 height 118
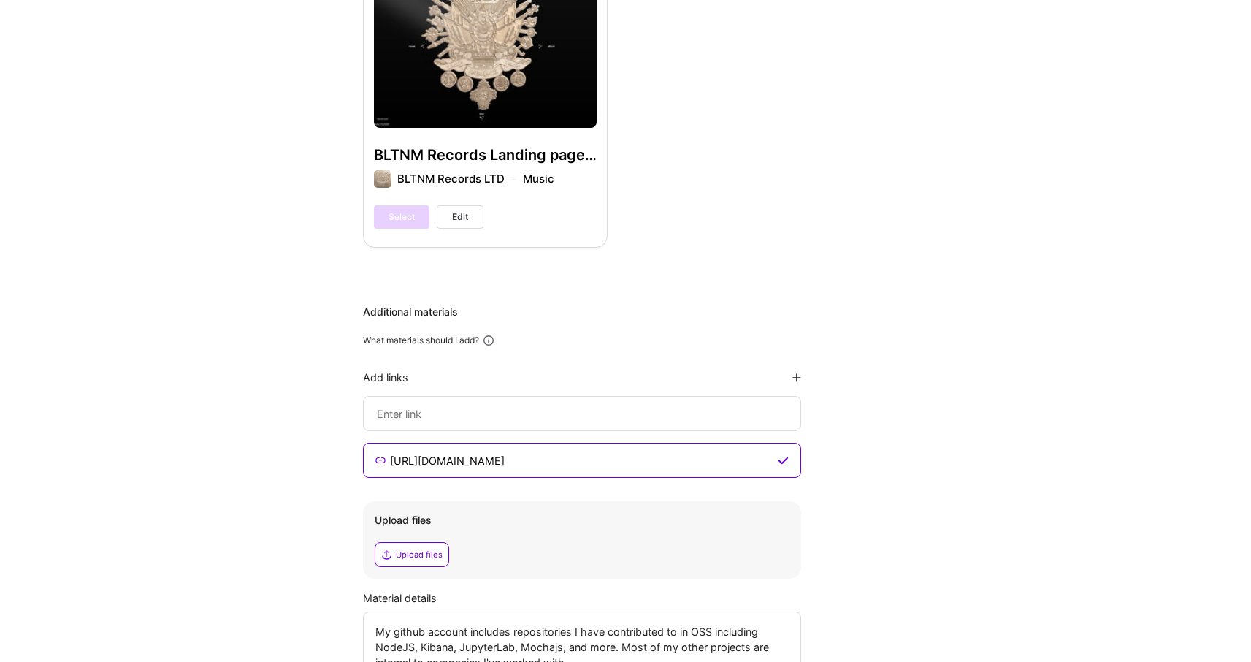
scroll to position [1676, 0]
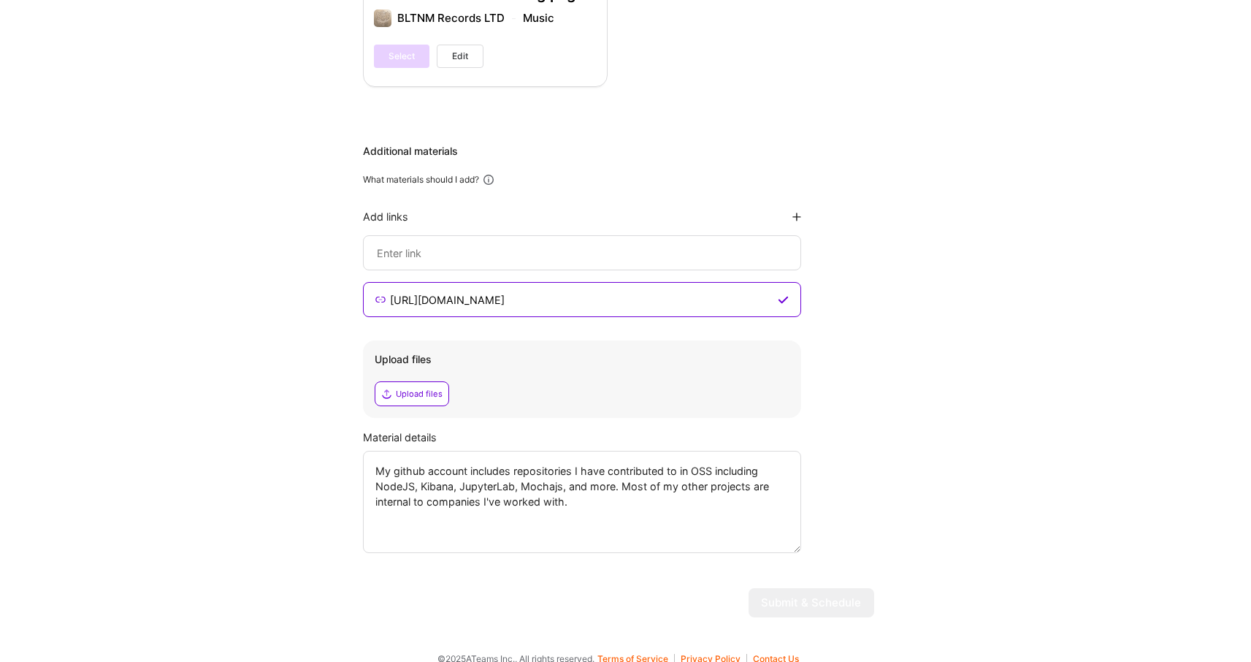
click at [460, 470] on textarea "My github account includes repositories I have contributed to in OSS including …" at bounding box center [582, 502] width 438 height 102
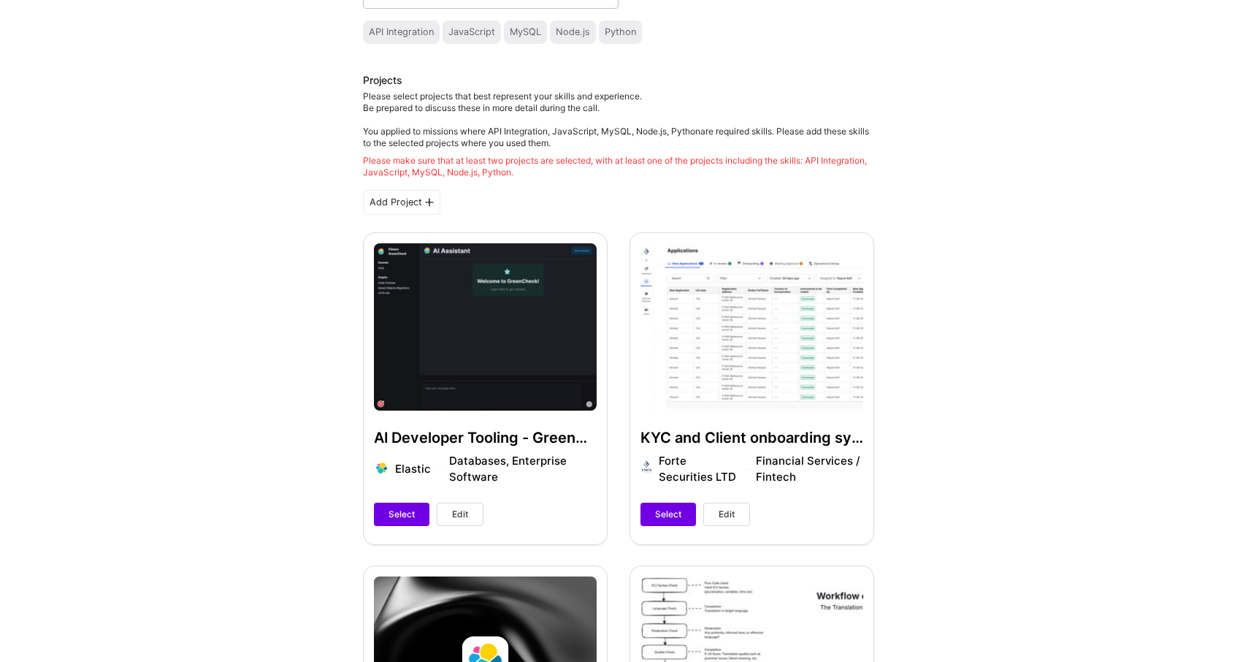
scroll to position [213, 0]
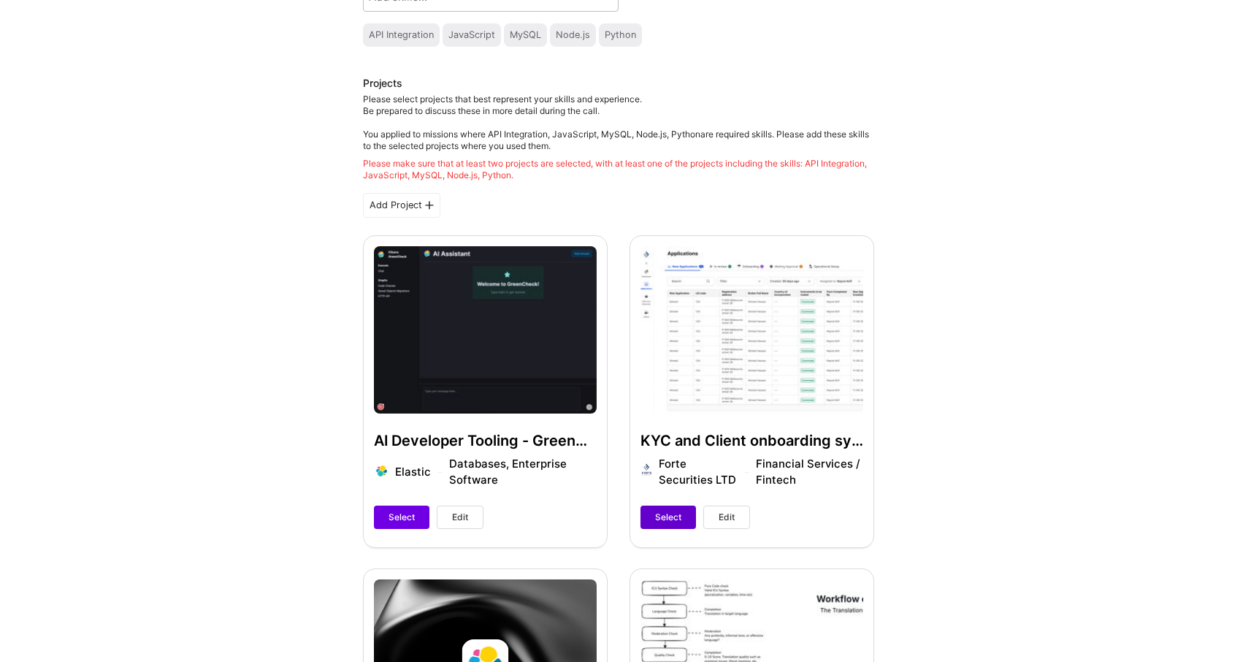
click at [662, 518] on span "Select" at bounding box center [668, 517] width 26 height 13
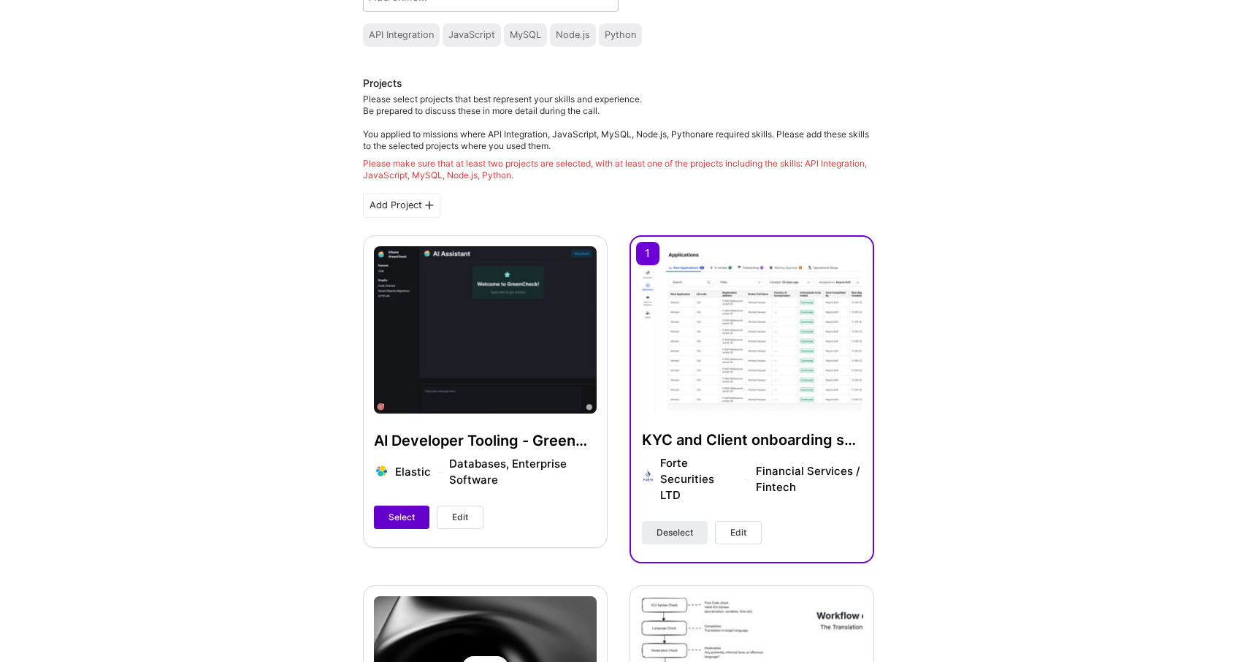
click at [405, 519] on span "Select" at bounding box center [402, 517] width 26 height 13
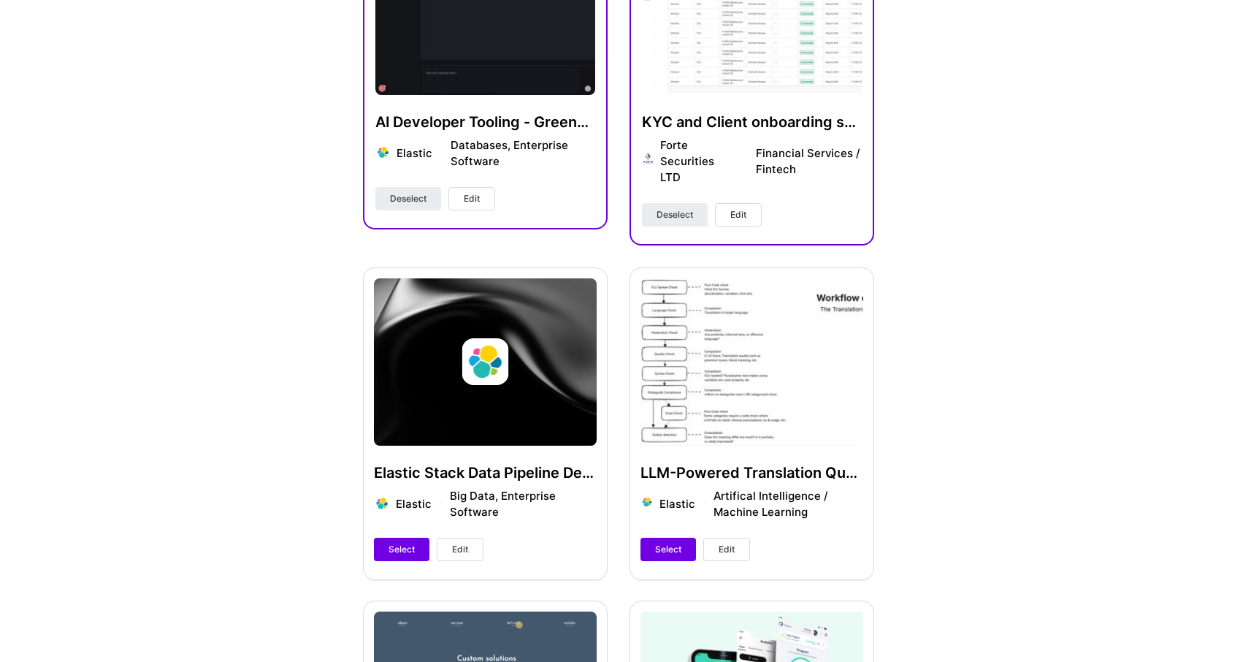
scroll to position [529, 0]
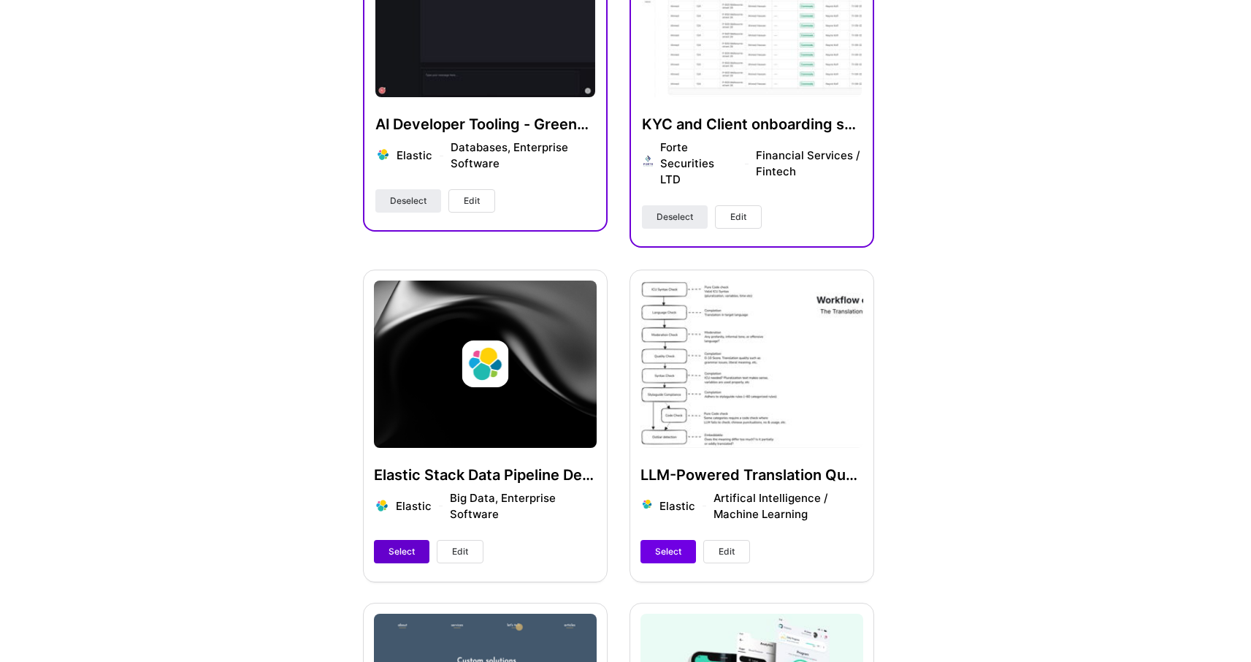
click at [406, 545] on span "Select" at bounding box center [402, 551] width 26 height 13
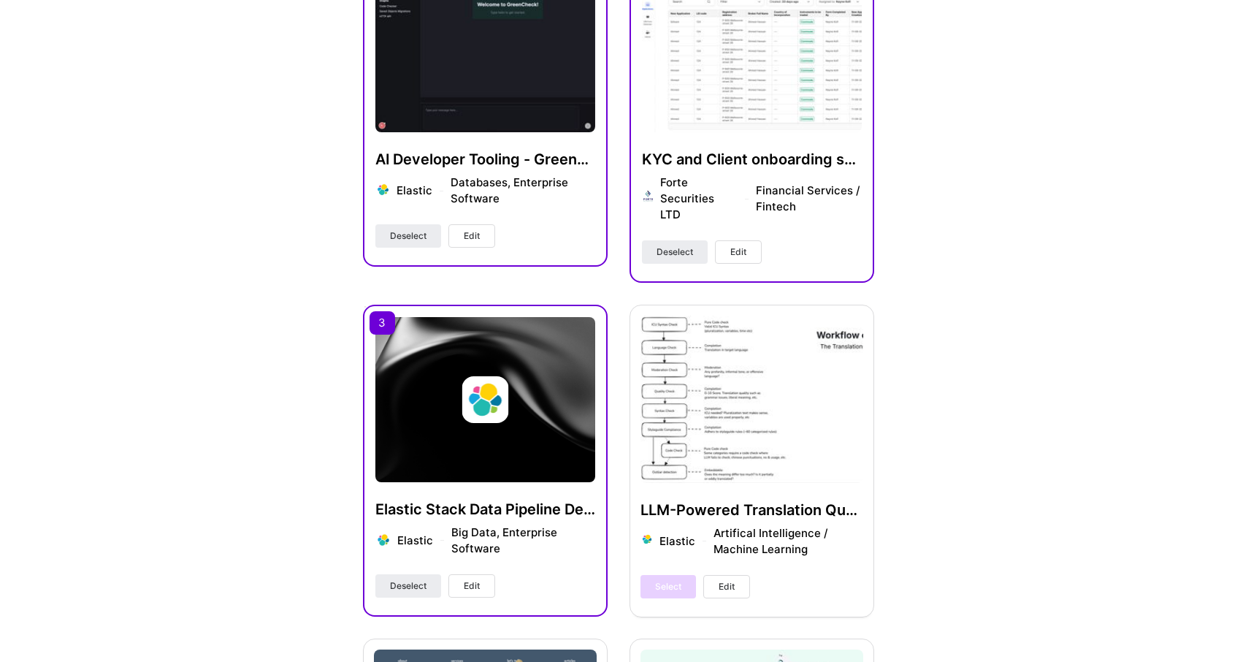
scroll to position [500, 0]
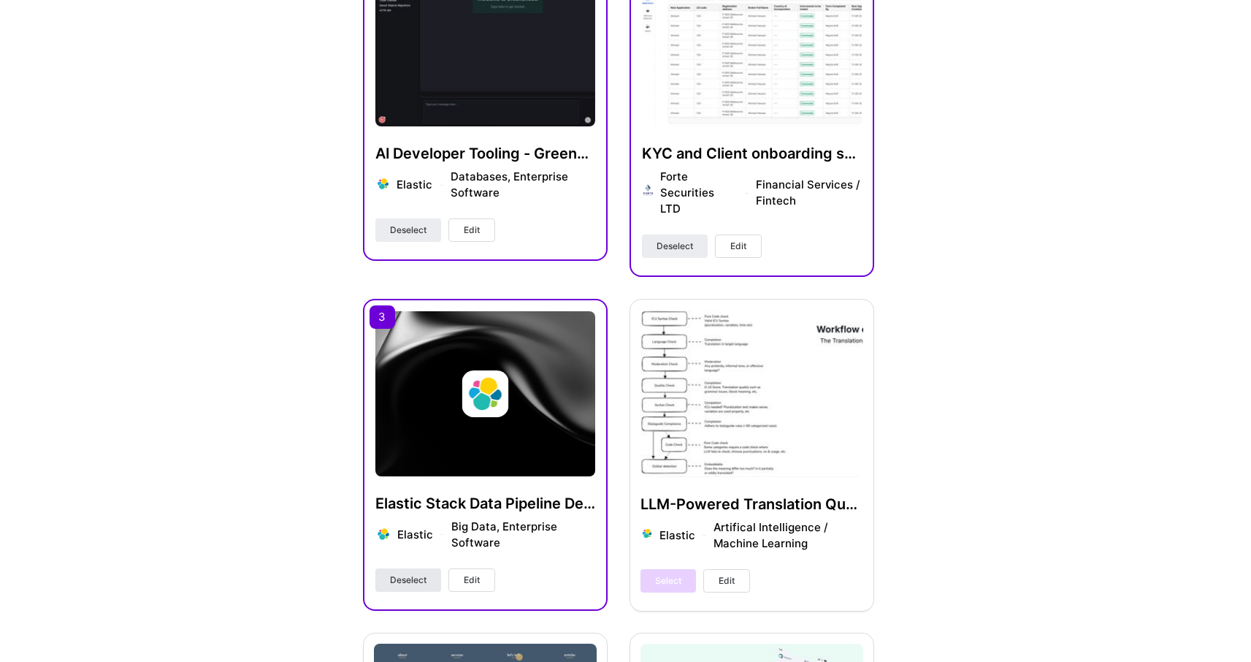
click at [424, 570] on button "Deselect" at bounding box center [408, 579] width 66 height 23
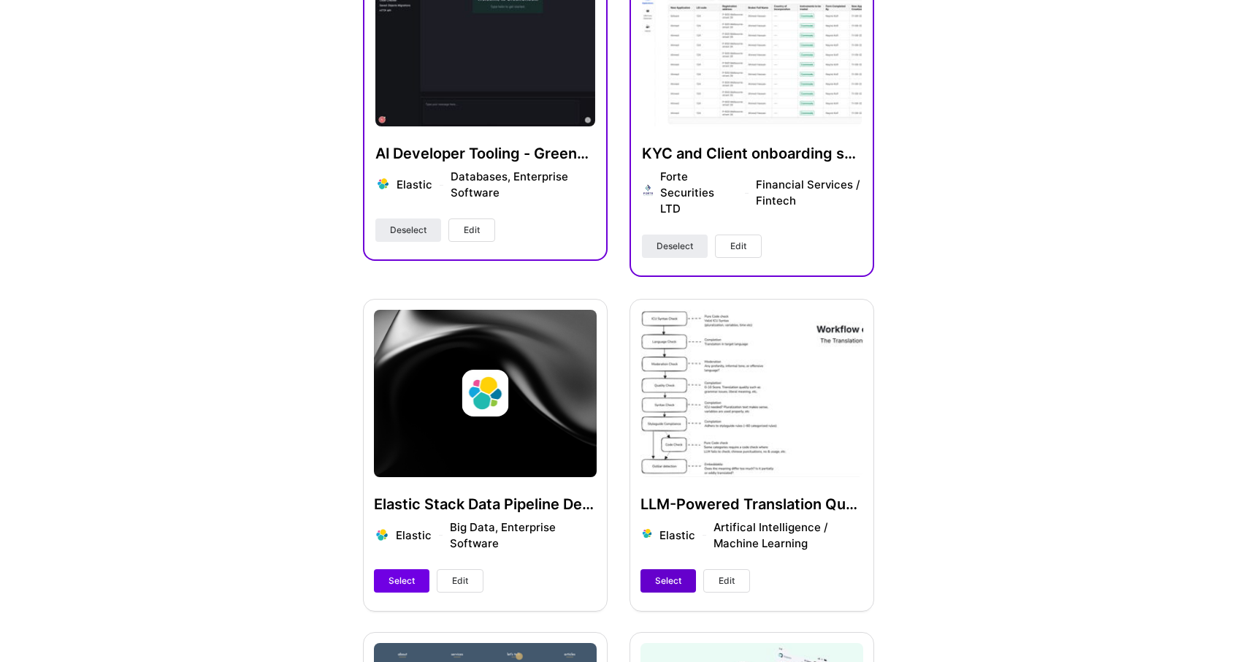
click at [671, 574] on span "Select" at bounding box center [668, 580] width 26 height 13
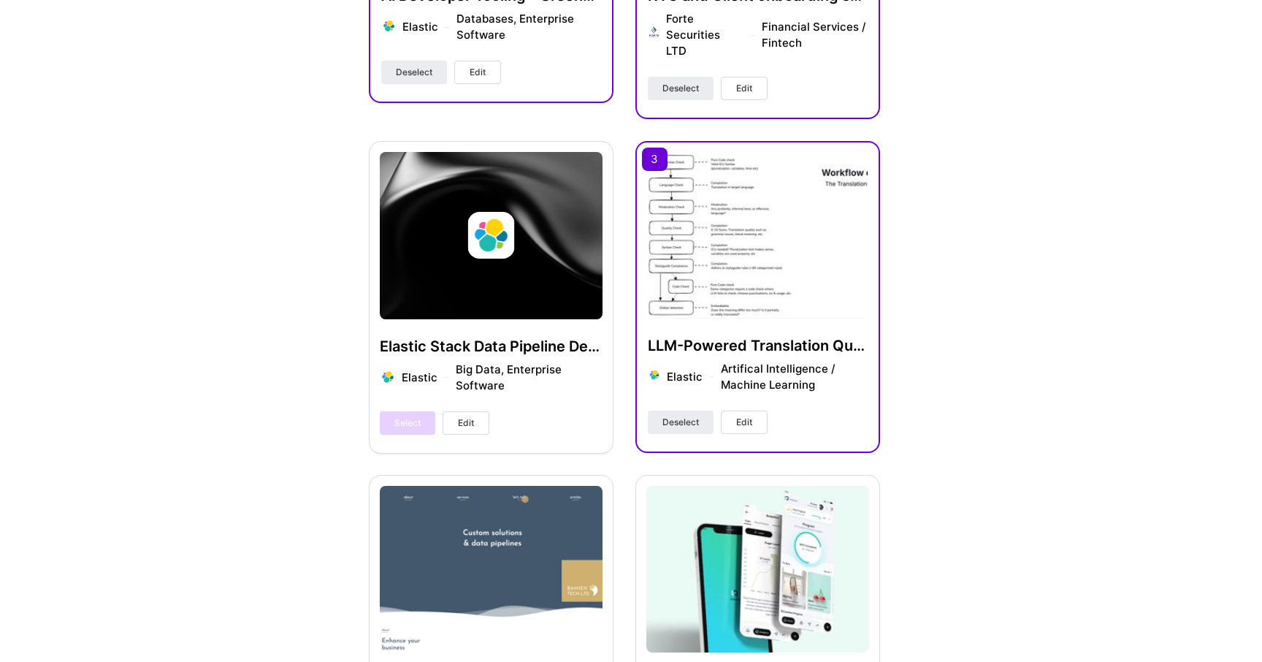
scroll to position [657, 0]
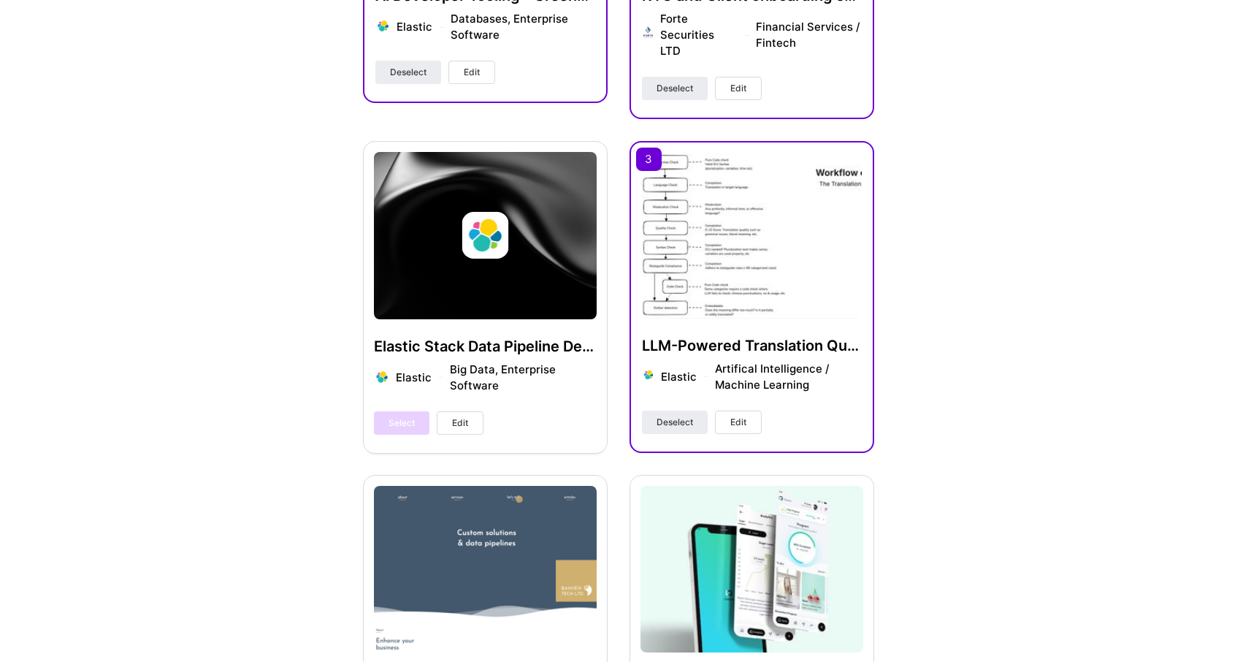
click at [463, 416] on span "Edit" at bounding box center [460, 422] width 16 height 13
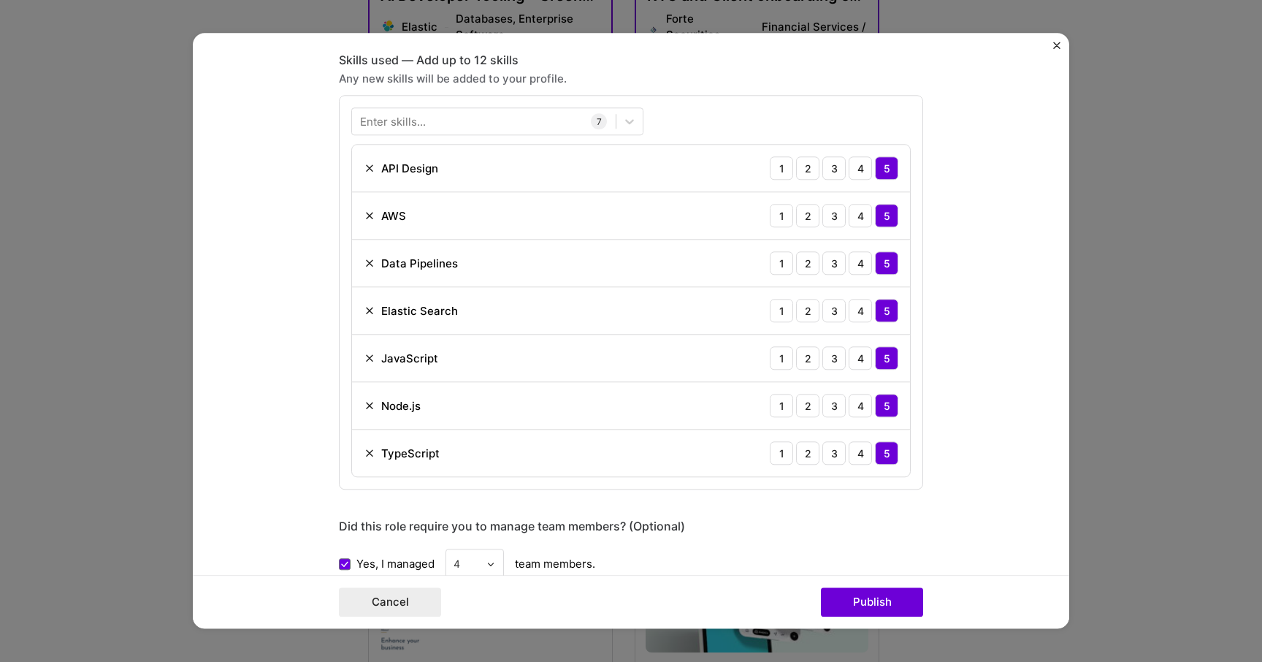
scroll to position [681, 0]
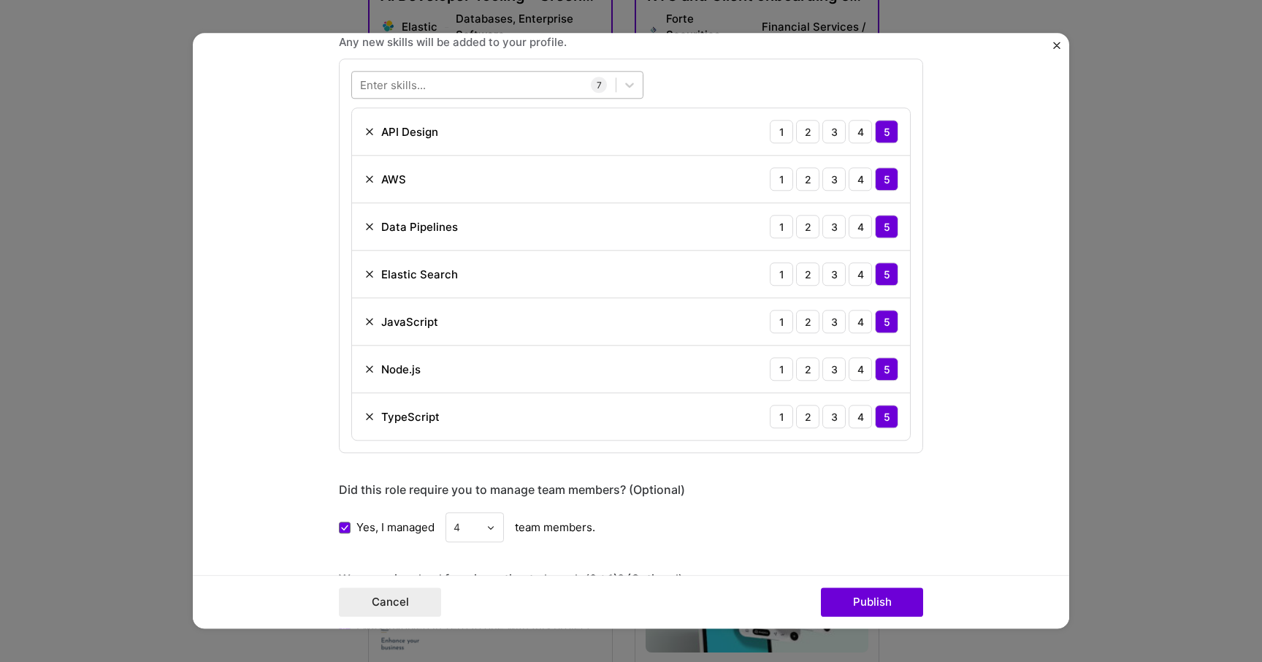
click at [451, 96] on div at bounding box center [484, 85] width 264 height 24
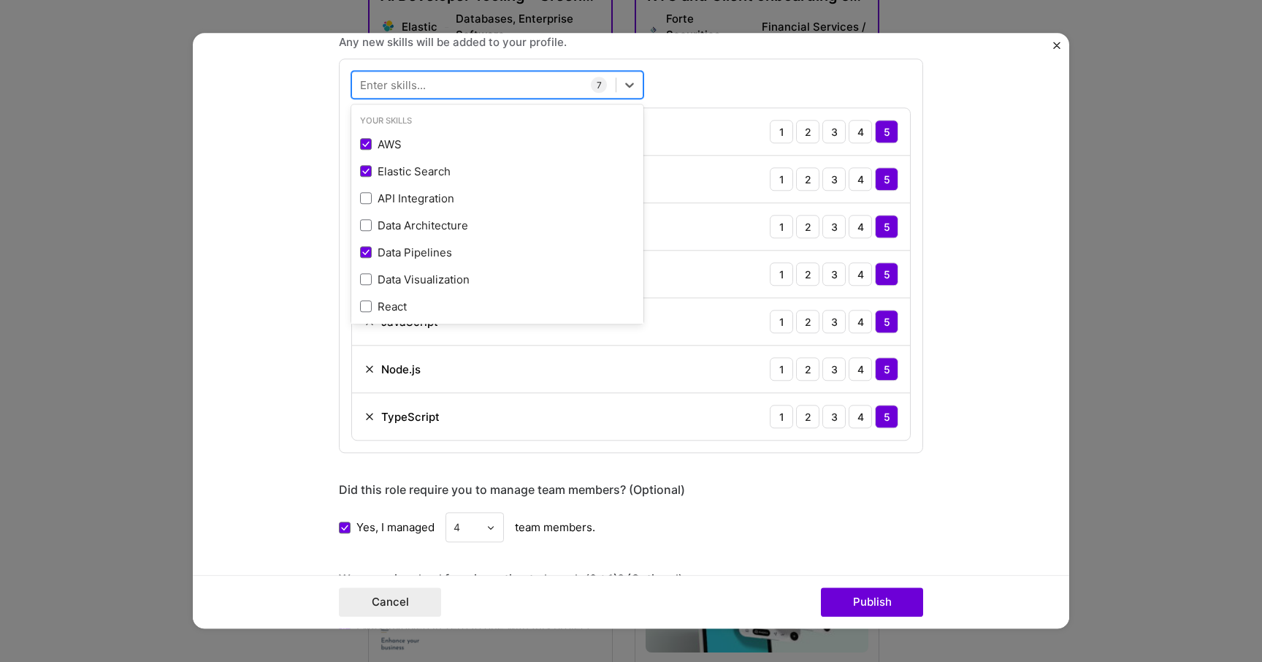
click at [451, 96] on div at bounding box center [484, 85] width 264 height 24
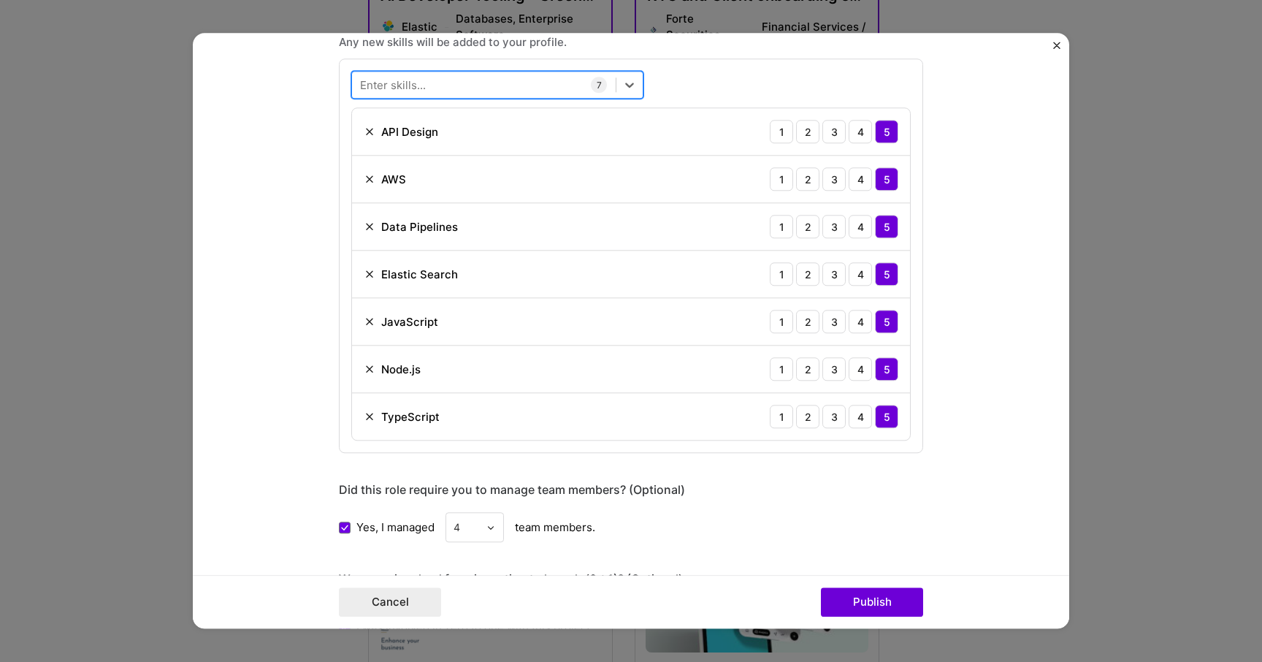
click at [448, 85] on div at bounding box center [484, 85] width 264 height 24
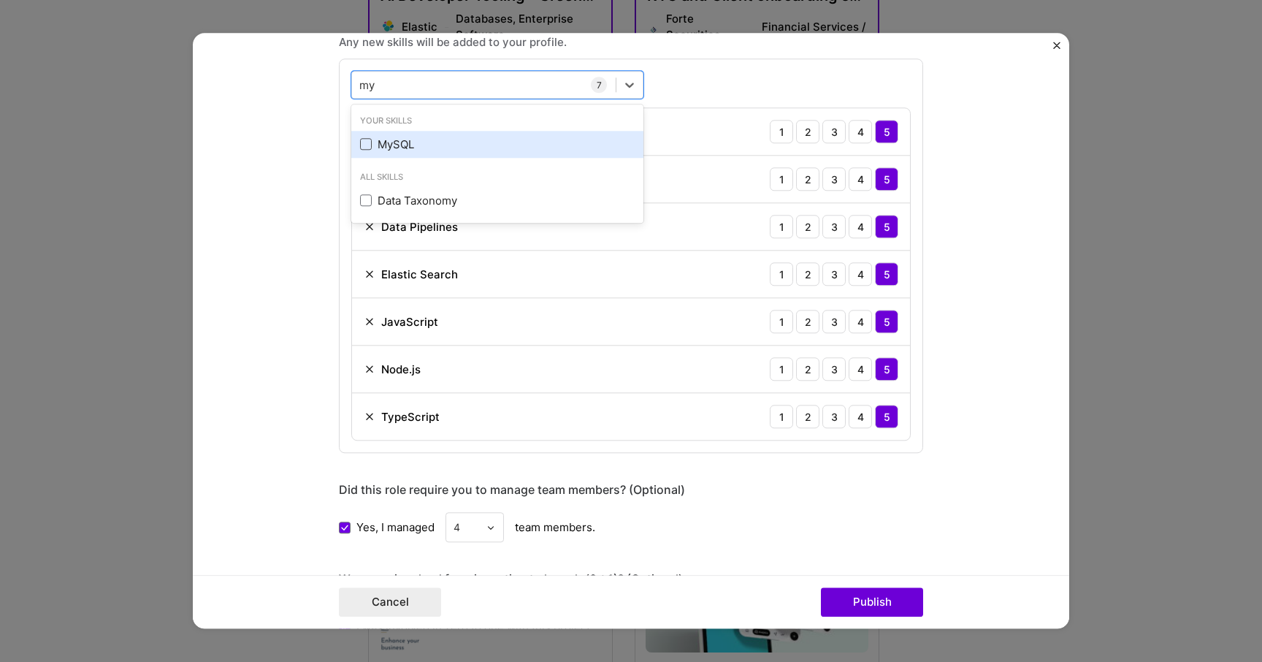
click at [360, 139] on span at bounding box center [366, 145] width 12 height 12
click at [0, 0] on input "checkbox" at bounding box center [0, 0] width 0 height 0
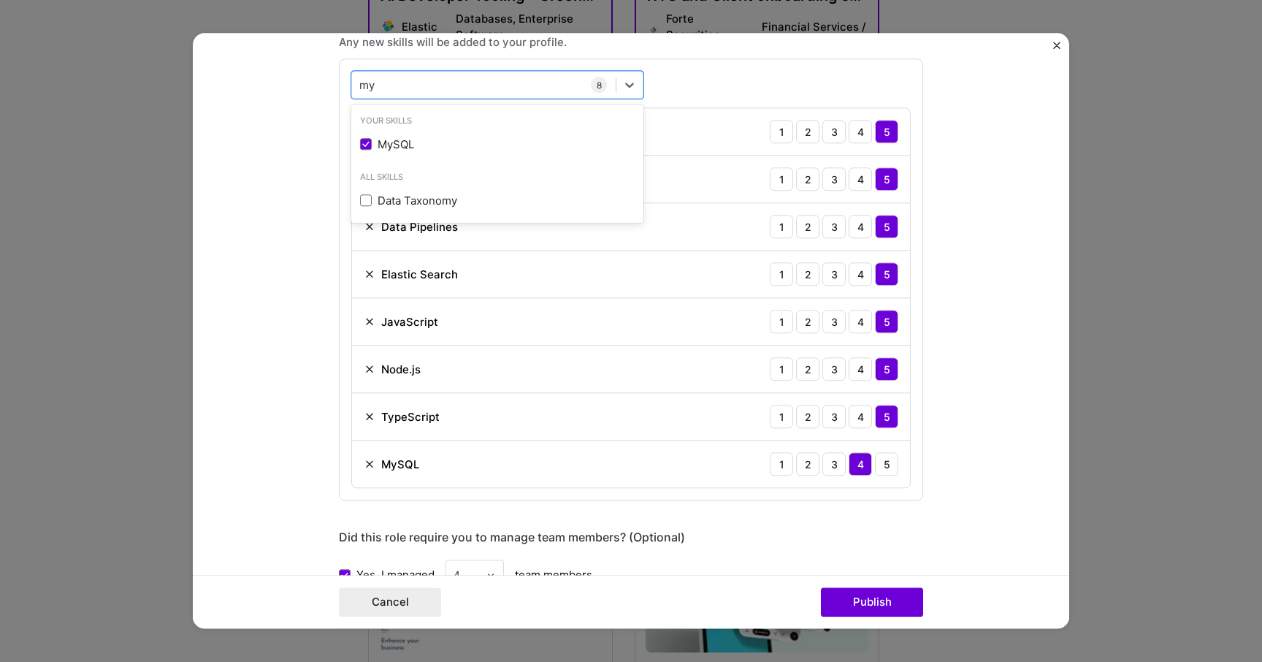
type input "my"
click at [213, 326] on form "Project title Elastic Stack Data Pipeline Design Company Elastic Project indust…" at bounding box center [631, 330] width 876 height 595
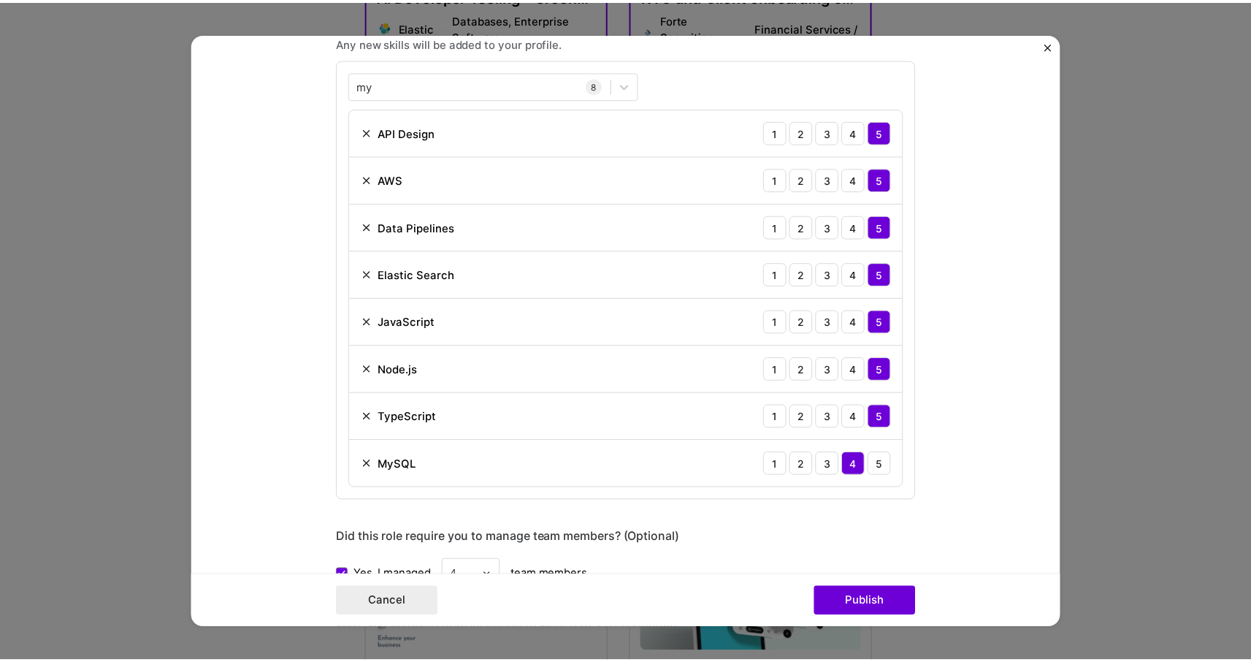
scroll to position [724, 0]
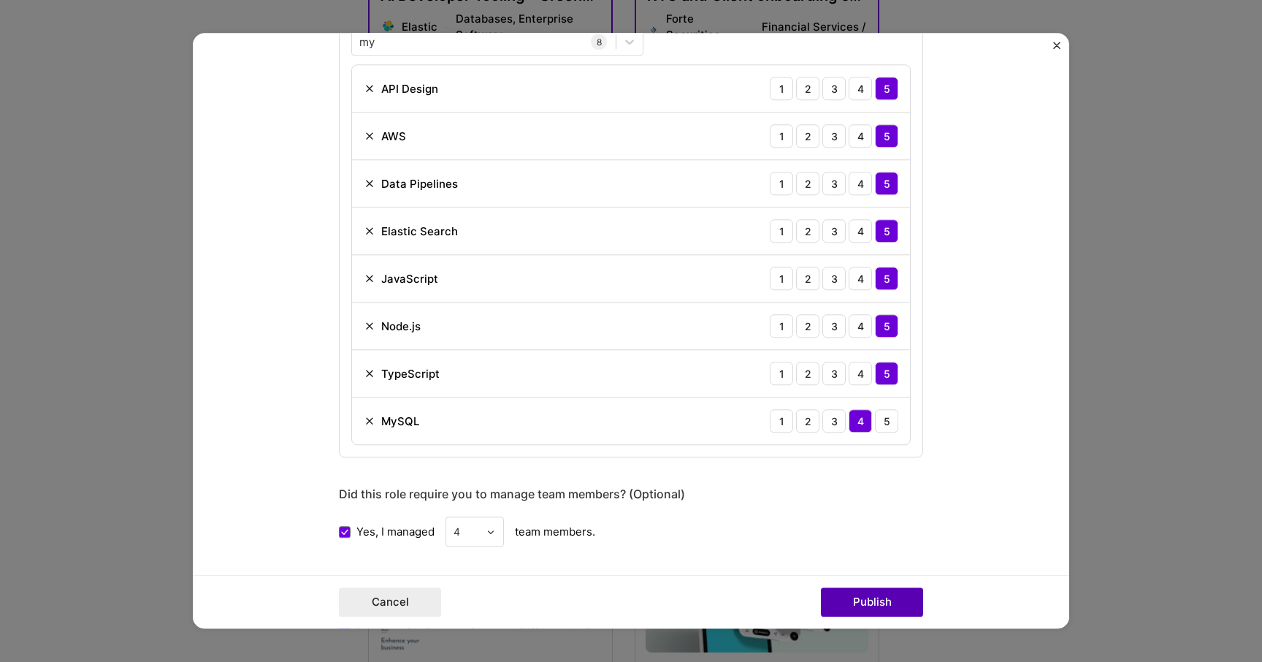
click at [876, 600] on button "Publish" at bounding box center [872, 602] width 102 height 29
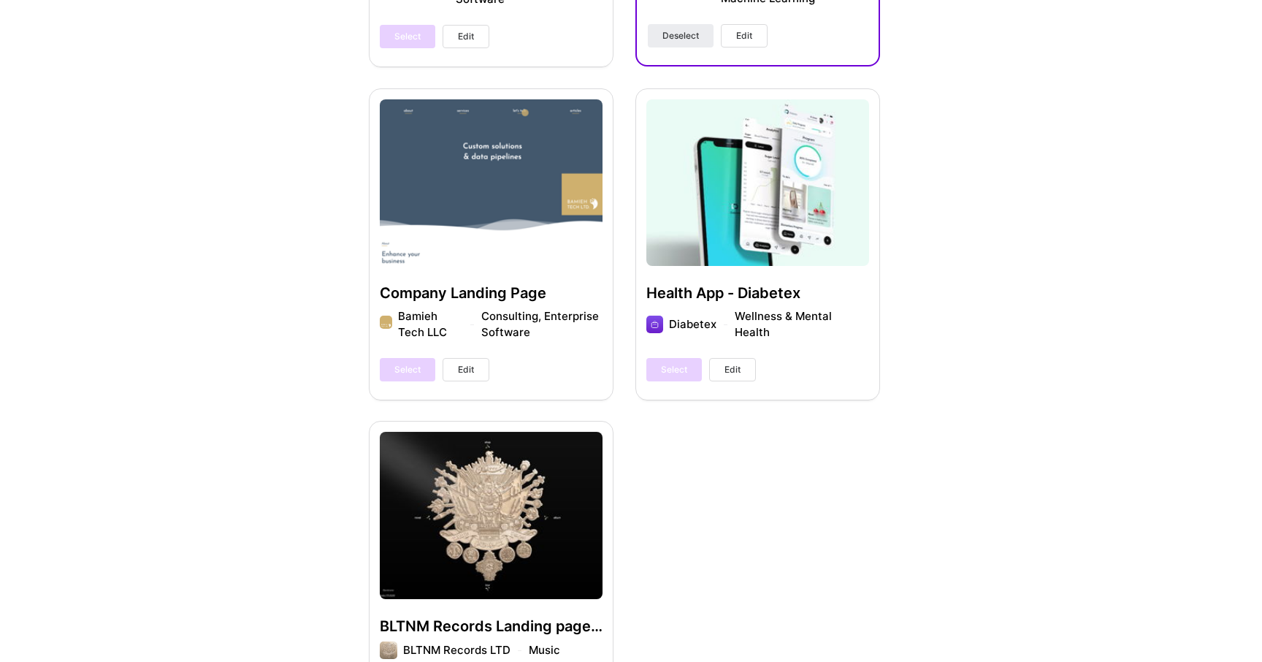
scroll to position [1052, 0]
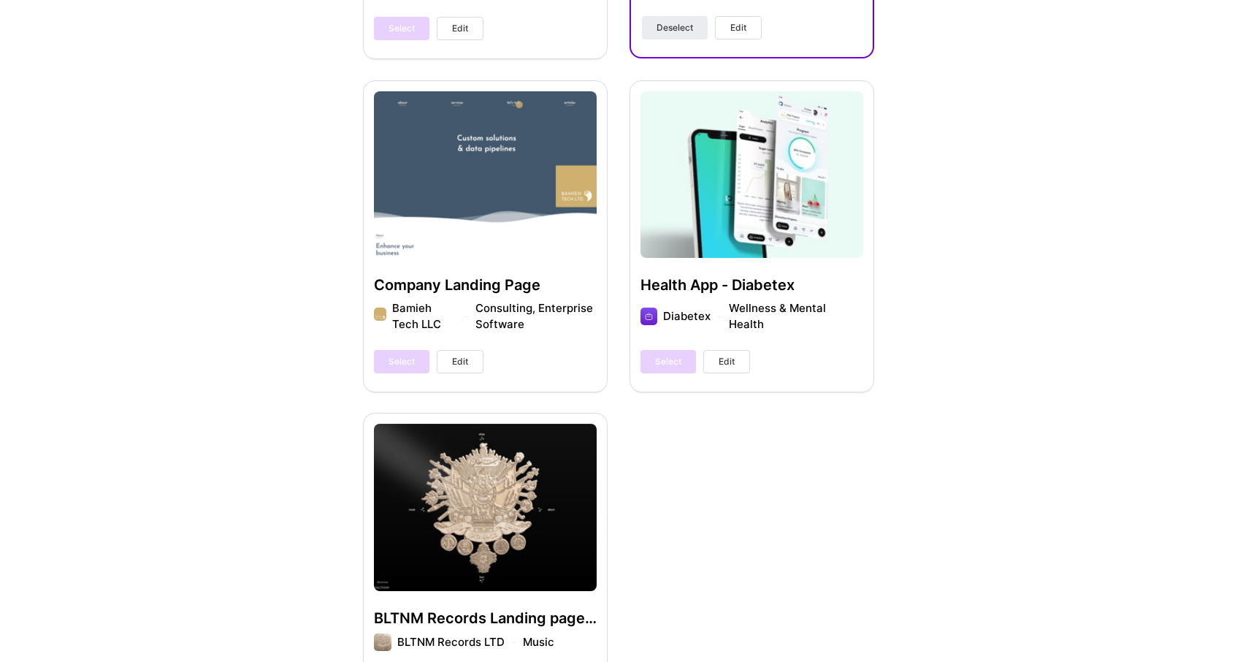
click at [730, 355] on span "Edit" at bounding box center [727, 361] width 16 height 13
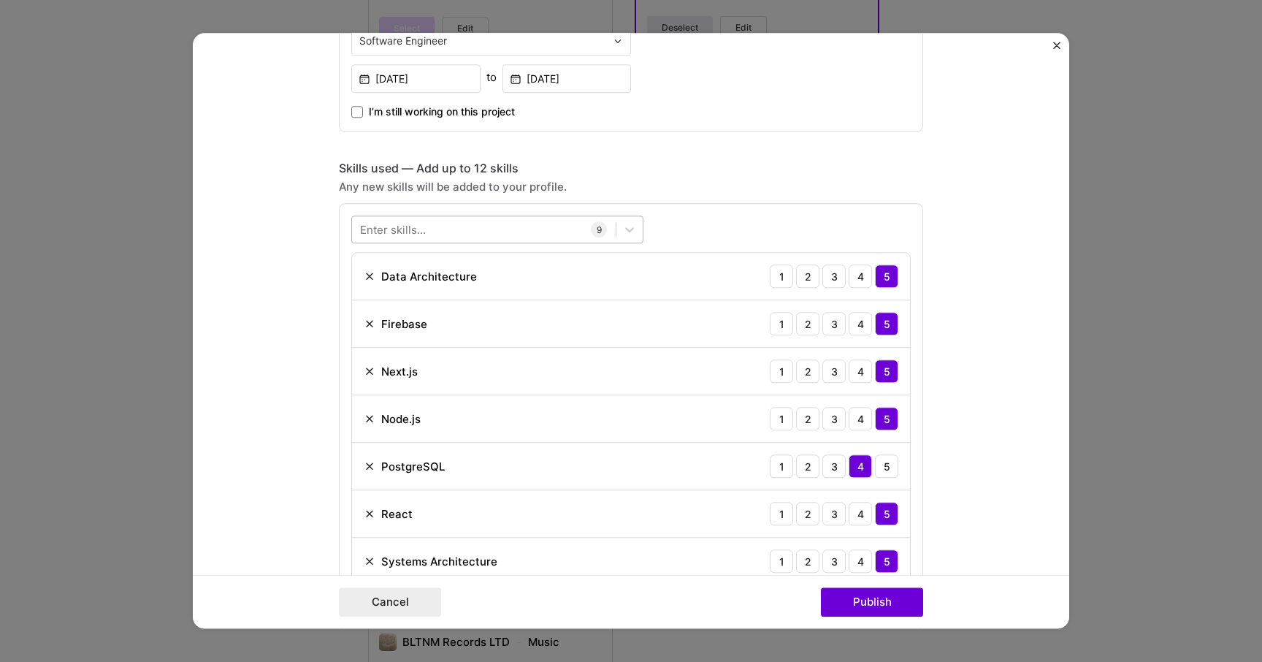
scroll to position [902, 0]
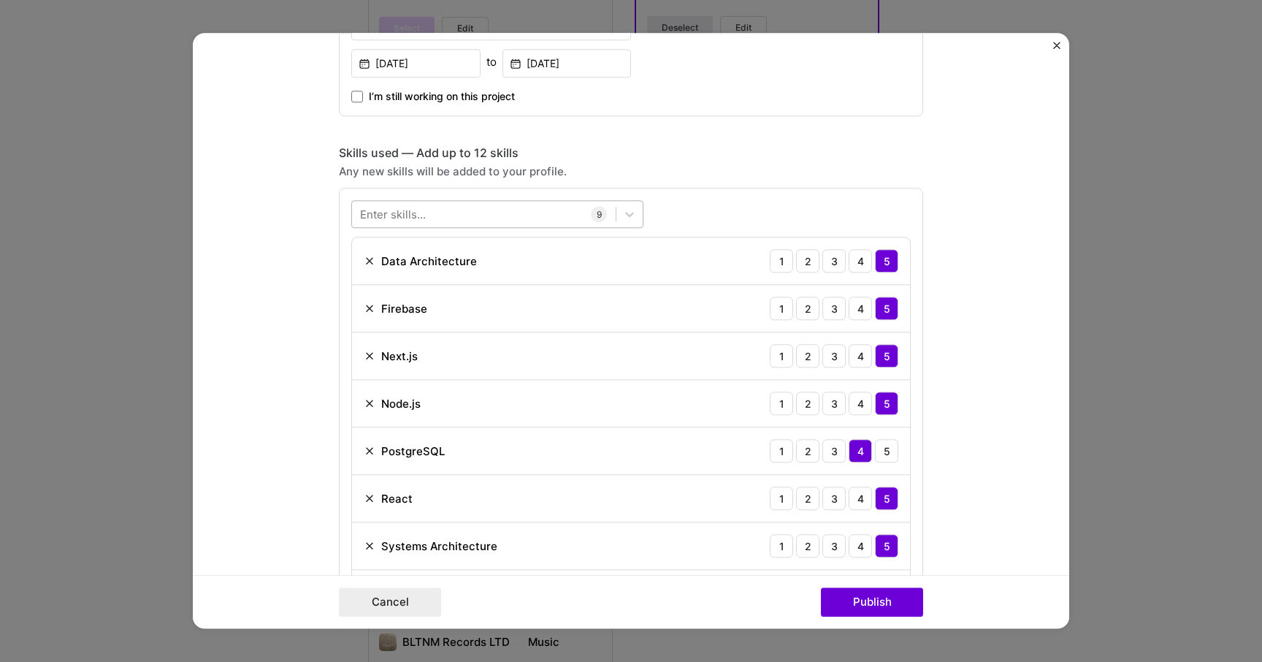
click at [450, 212] on div at bounding box center [484, 214] width 264 height 24
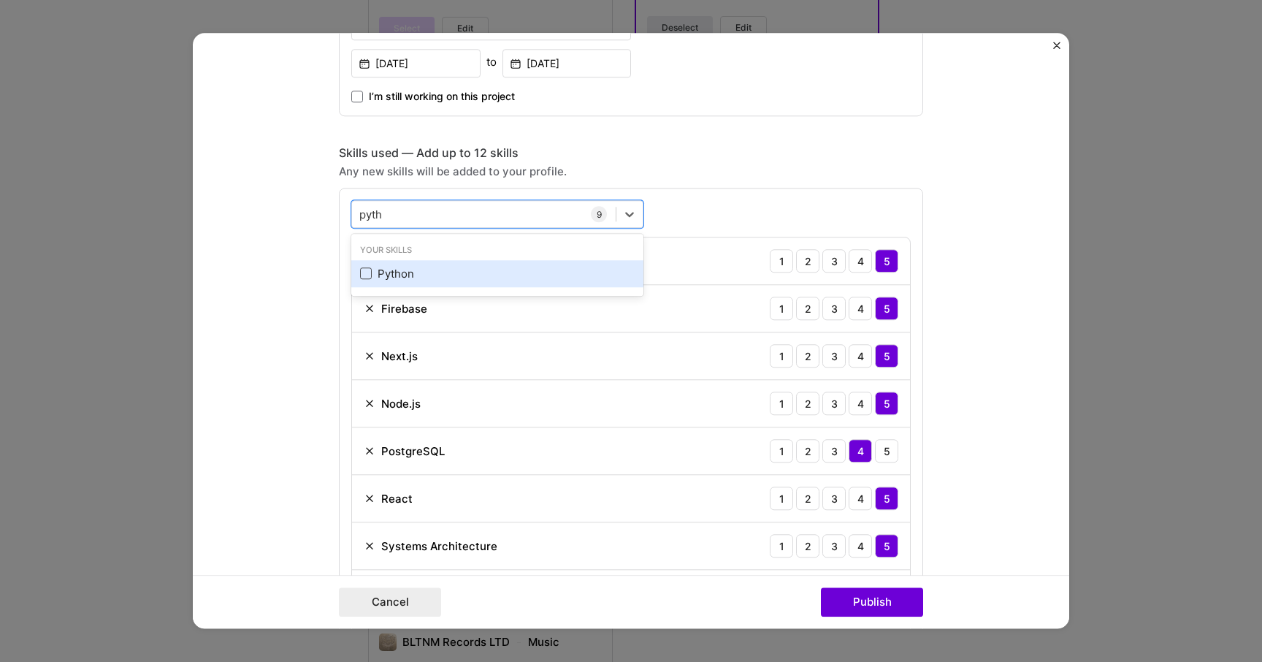
click at [360, 273] on span at bounding box center [366, 274] width 12 height 12
click at [0, 0] on input "checkbox" at bounding box center [0, 0] width 0 height 0
type input "pyth"
click at [264, 367] on form "Project title Health App - Diabetex Company Diabetex Project industry Industry …" at bounding box center [631, 330] width 876 height 595
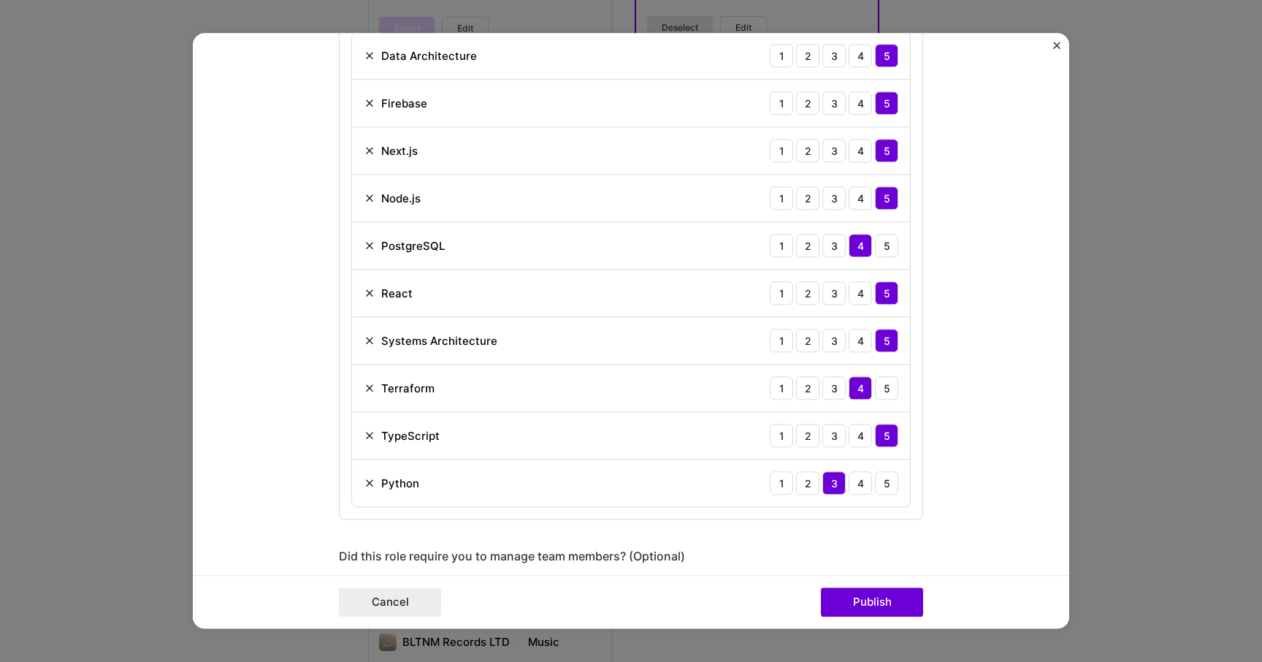
scroll to position [1126, 0]
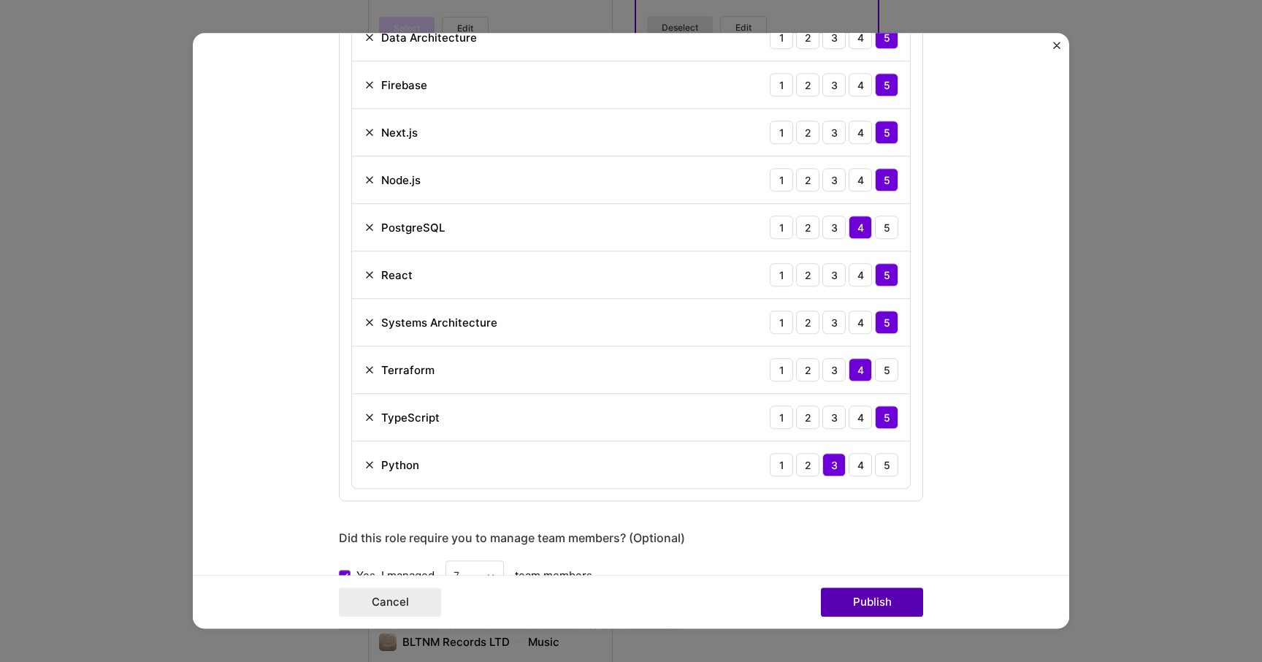
click at [857, 600] on button "Publish" at bounding box center [872, 602] width 102 height 29
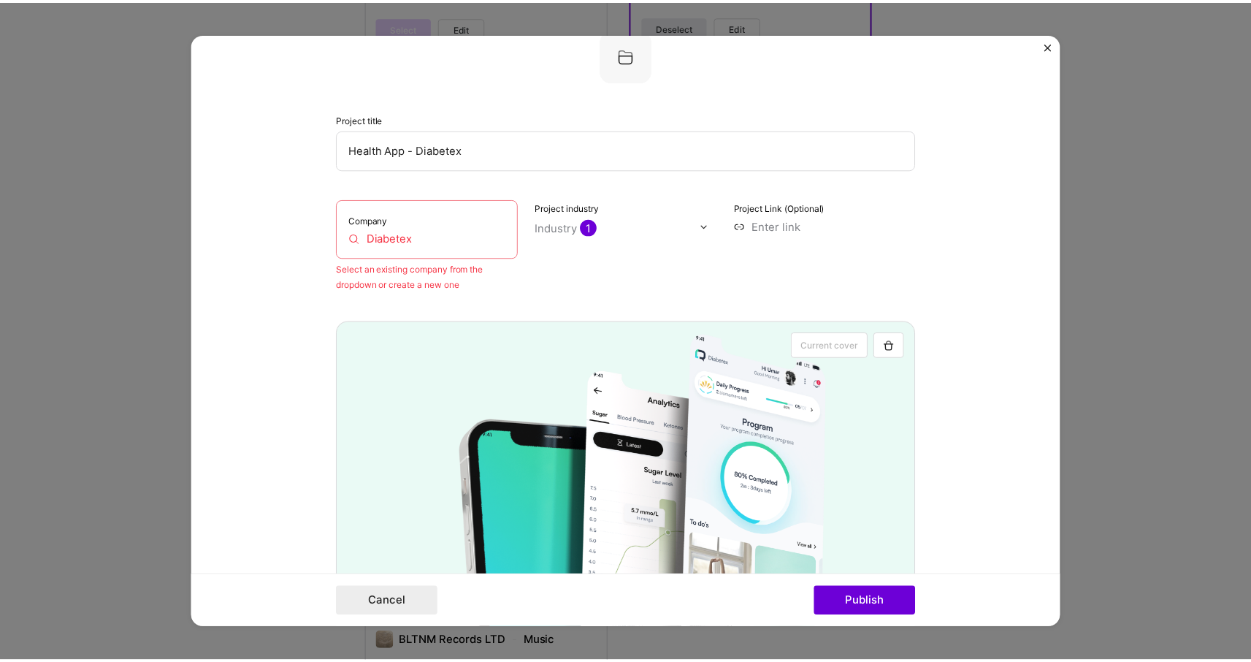
scroll to position [29, 0]
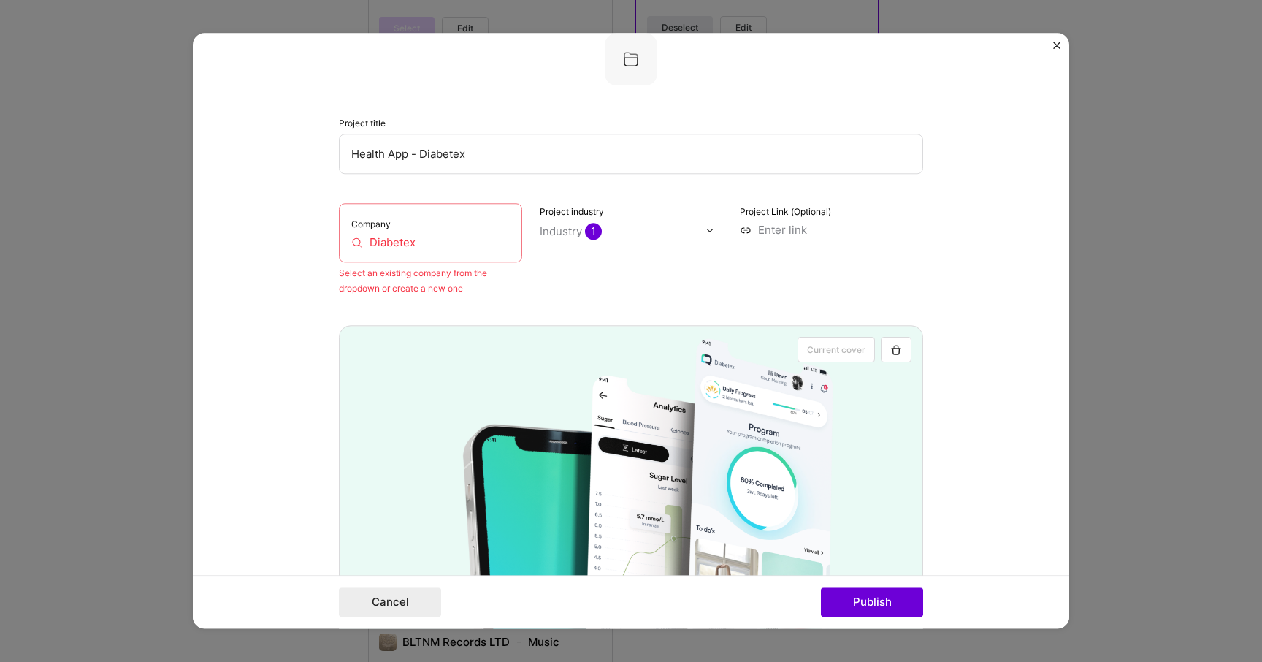
click at [460, 240] on input "Diabetex" at bounding box center [430, 241] width 158 height 15
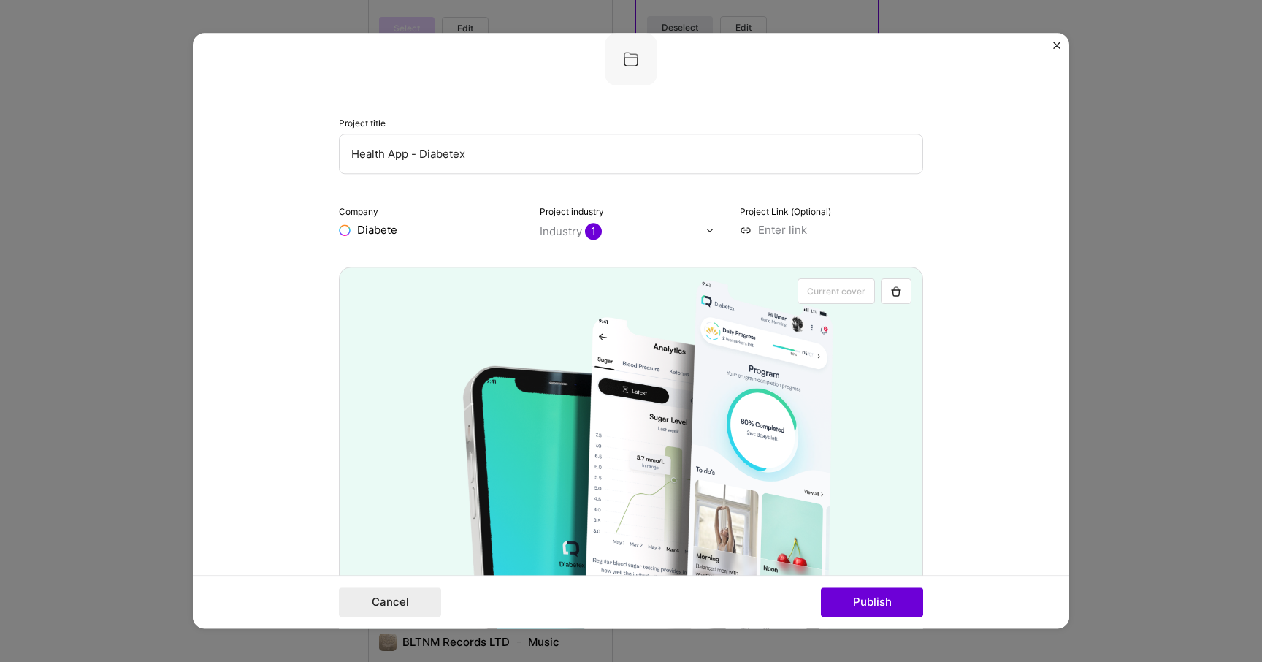
type input "Diabetex"
click at [480, 268] on div "Add company Diabetex" at bounding box center [448, 263] width 219 height 37
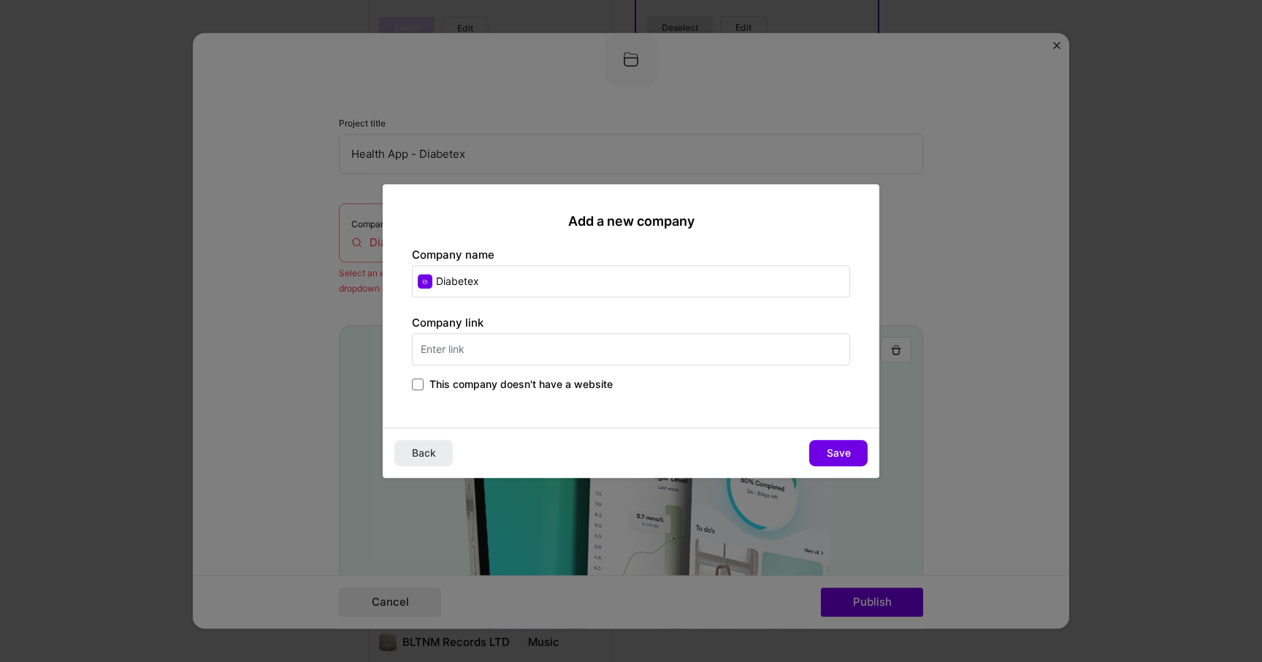
click at [585, 381] on span "This company doesn't have a website" at bounding box center [520, 384] width 183 height 15
click at [0, 0] on input "This company doesn't have a website" at bounding box center [0, 0] width 0 height 0
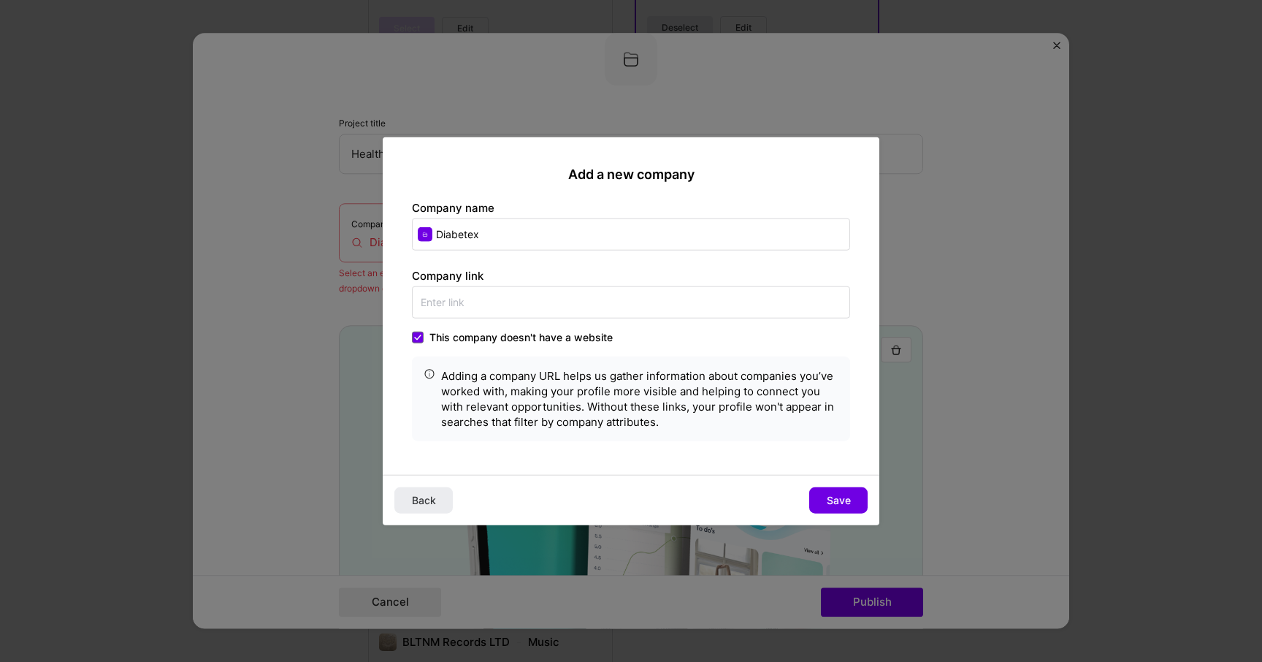
click at [540, 229] on input "Diabetex" at bounding box center [631, 234] width 438 height 32
click at [845, 495] on span "Save" at bounding box center [839, 499] width 24 height 15
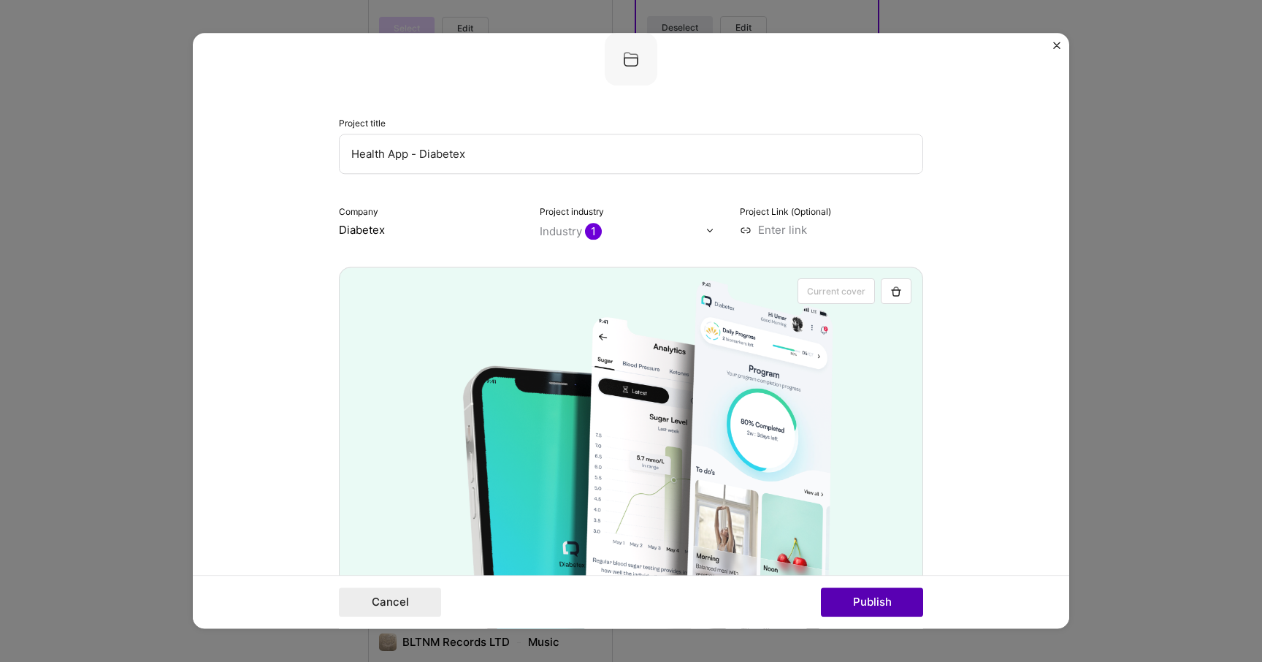
click at [863, 604] on button "Publish" at bounding box center [872, 602] width 102 height 29
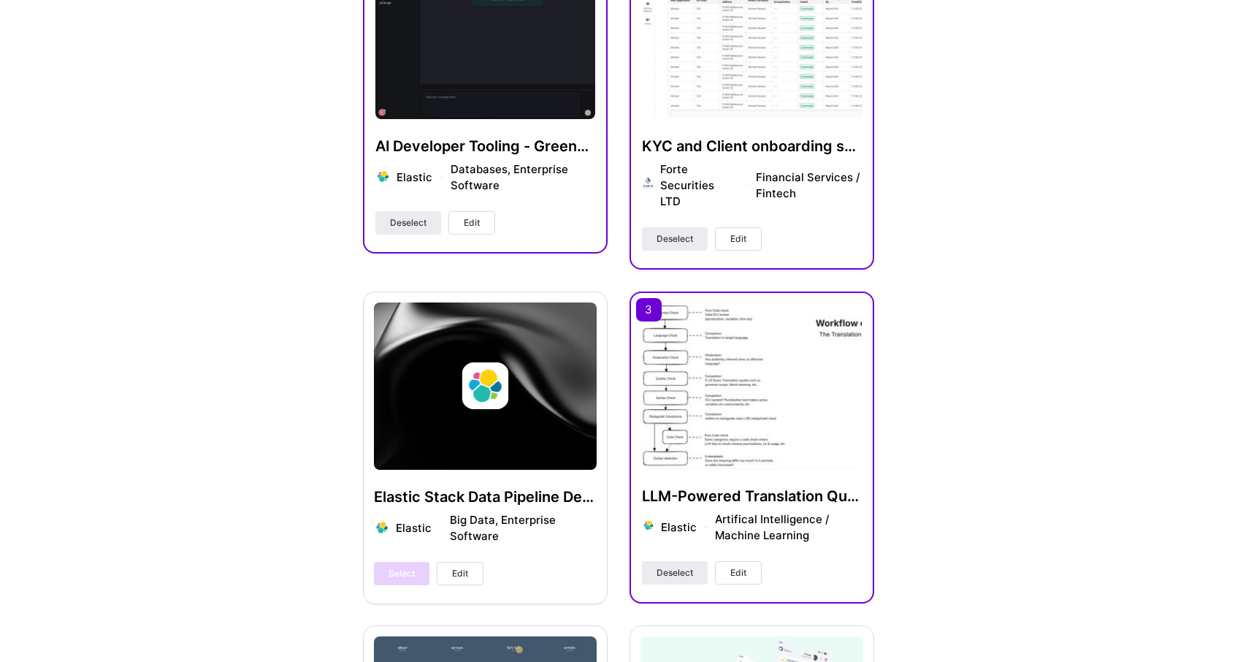
scroll to position [508, 0]
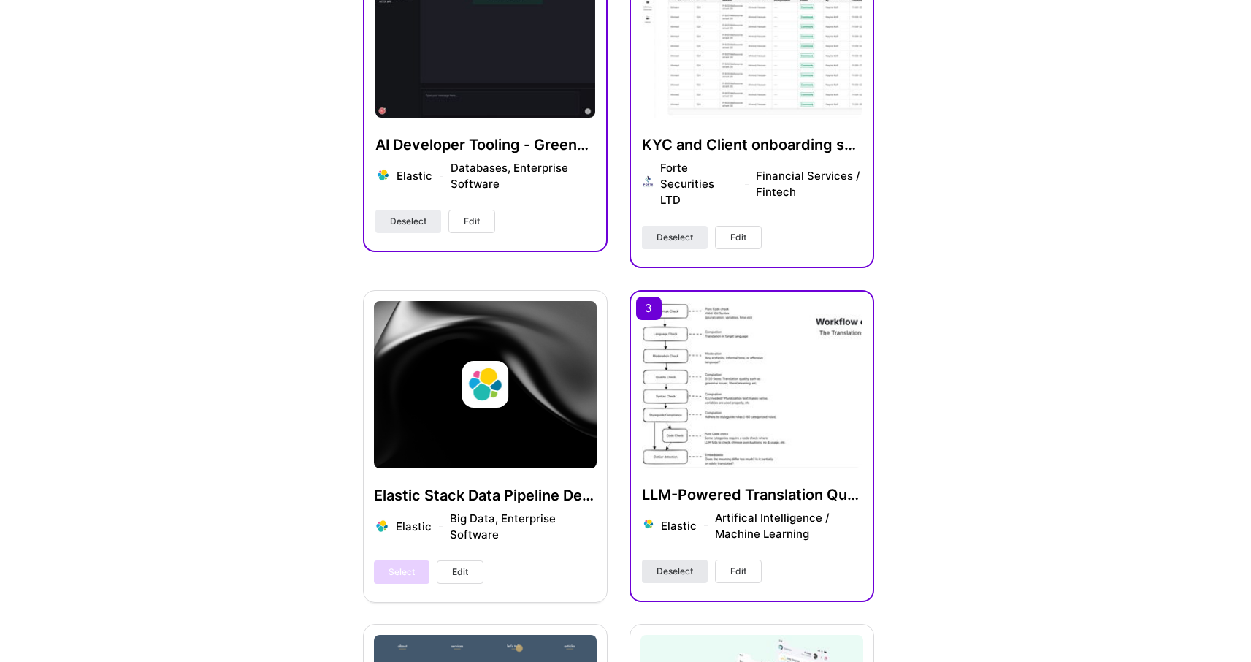
click at [658, 565] on span "Deselect" at bounding box center [675, 571] width 37 height 13
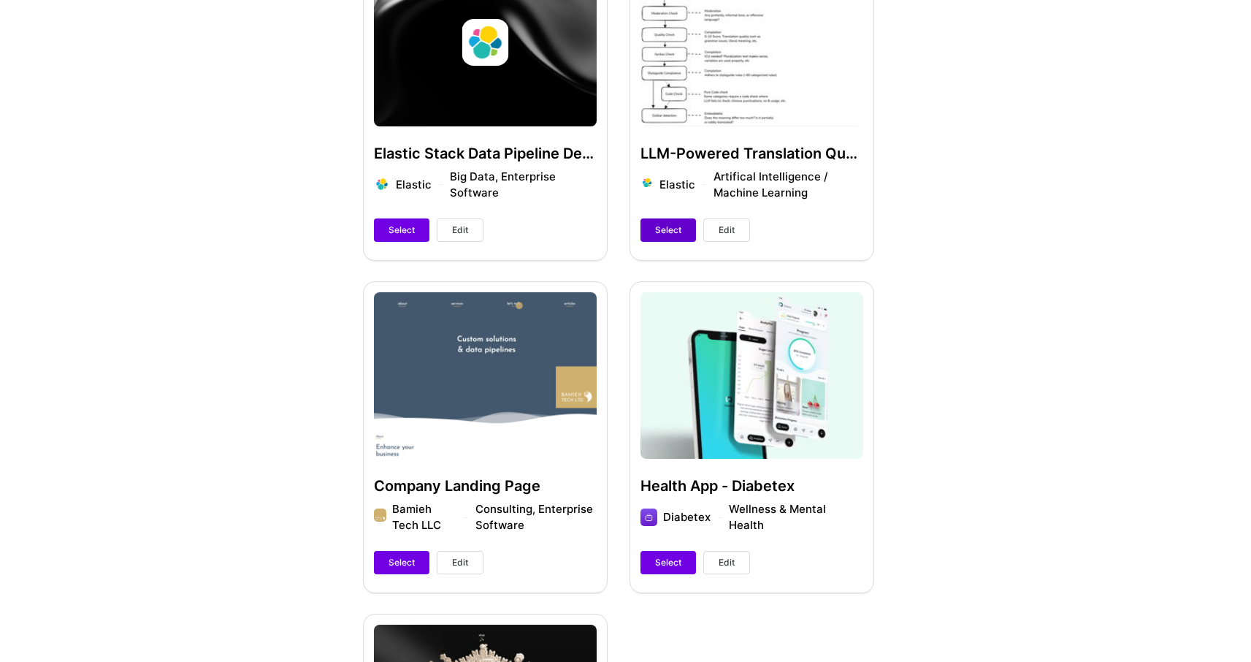
scroll to position [882, 0]
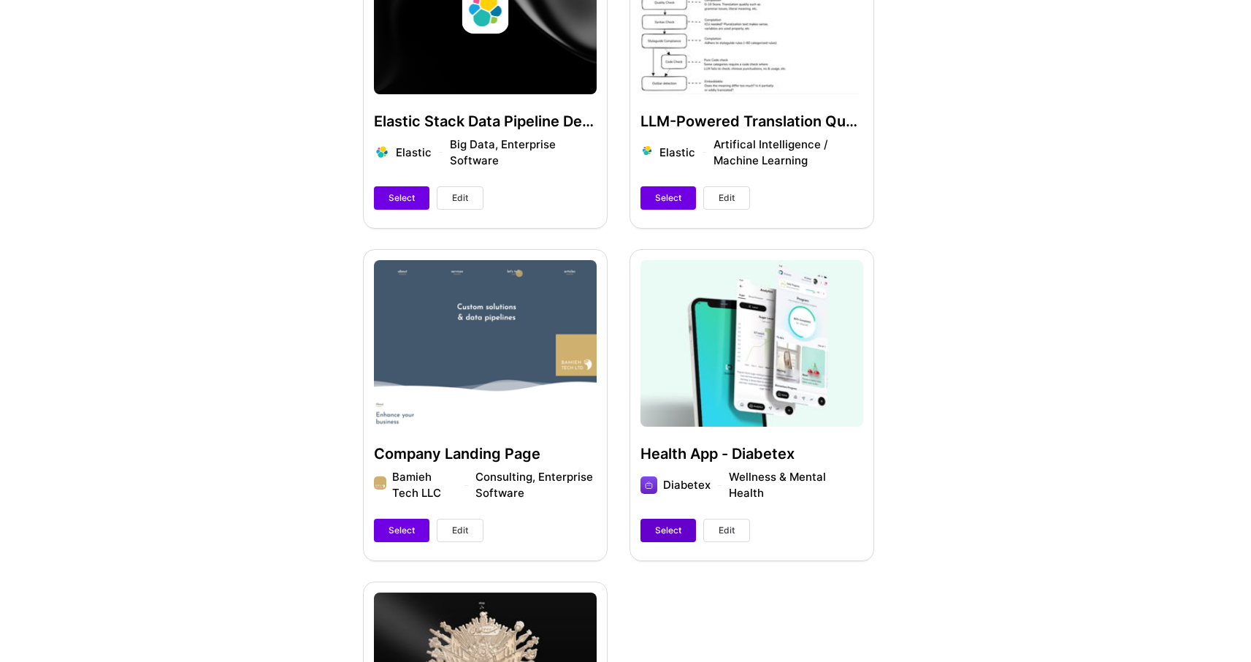
click at [667, 524] on span "Select" at bounding box center [668, 530] width 26 height 13
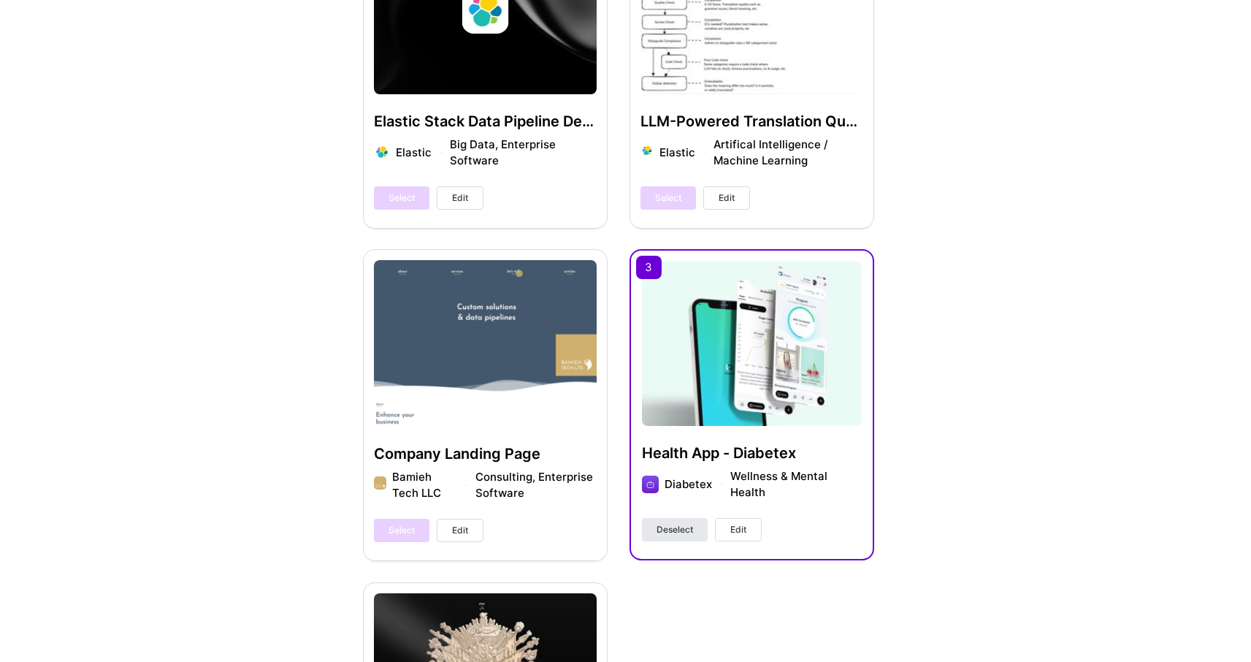
scroll to position [0, 0]
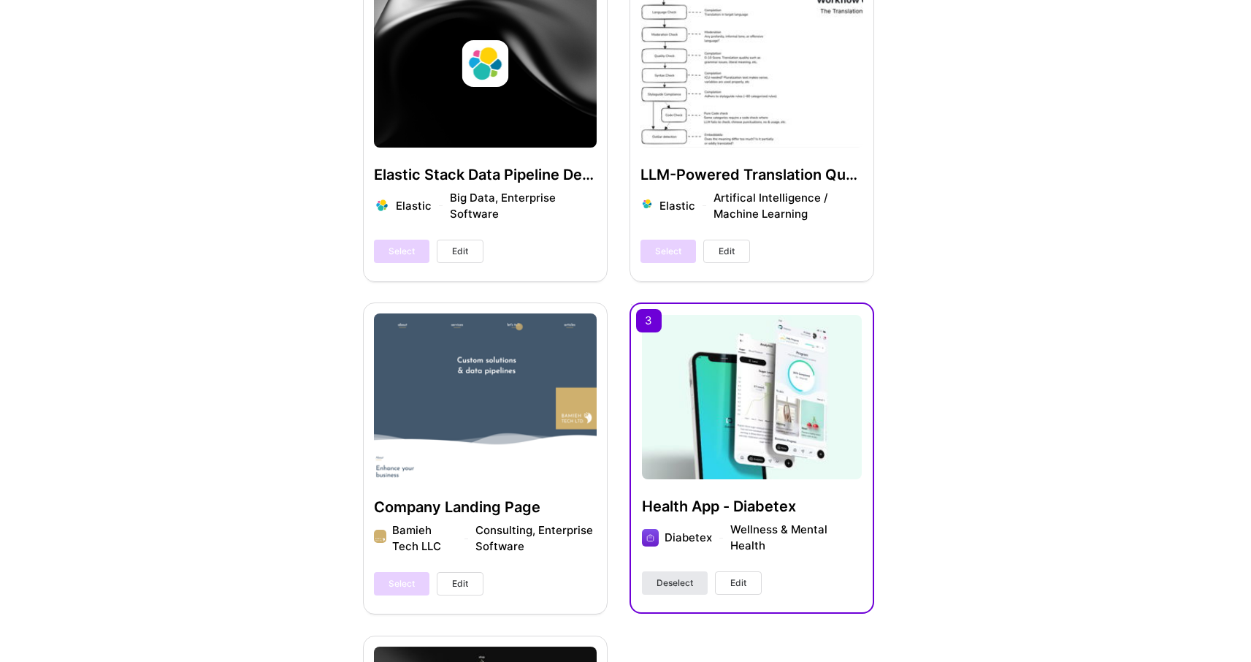
click at [668, 576] on span "Deselect" at bounding box center [675, 582] width 37 height 13
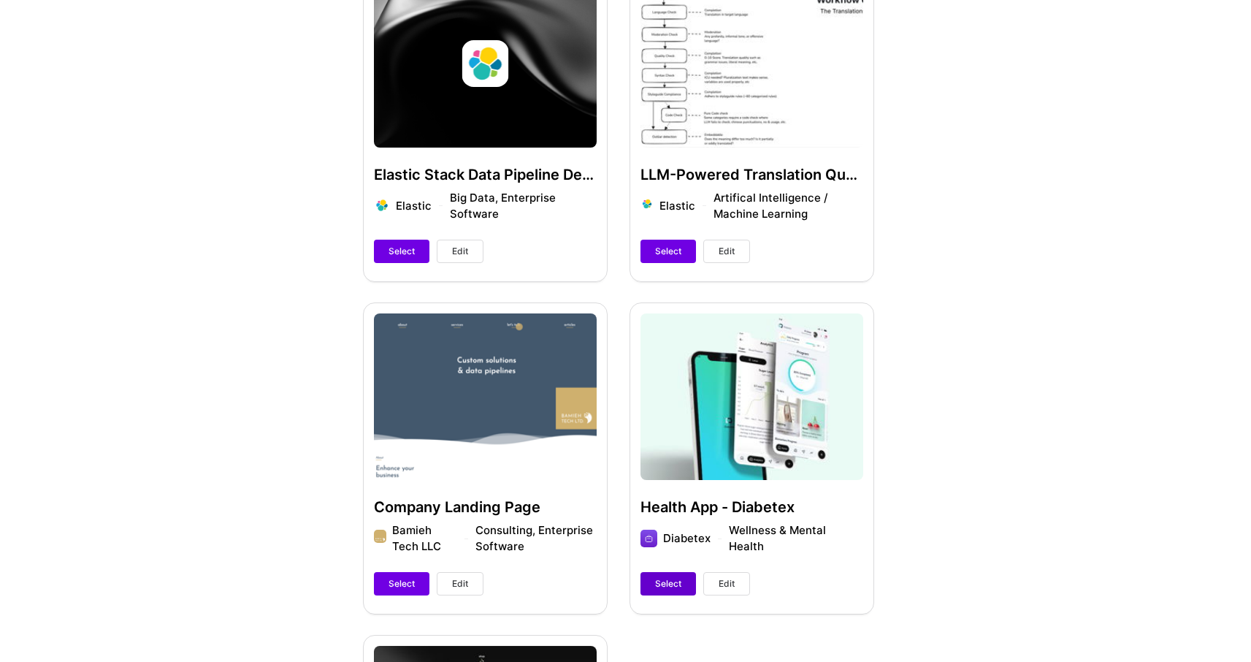
scroll to position [753, 0]
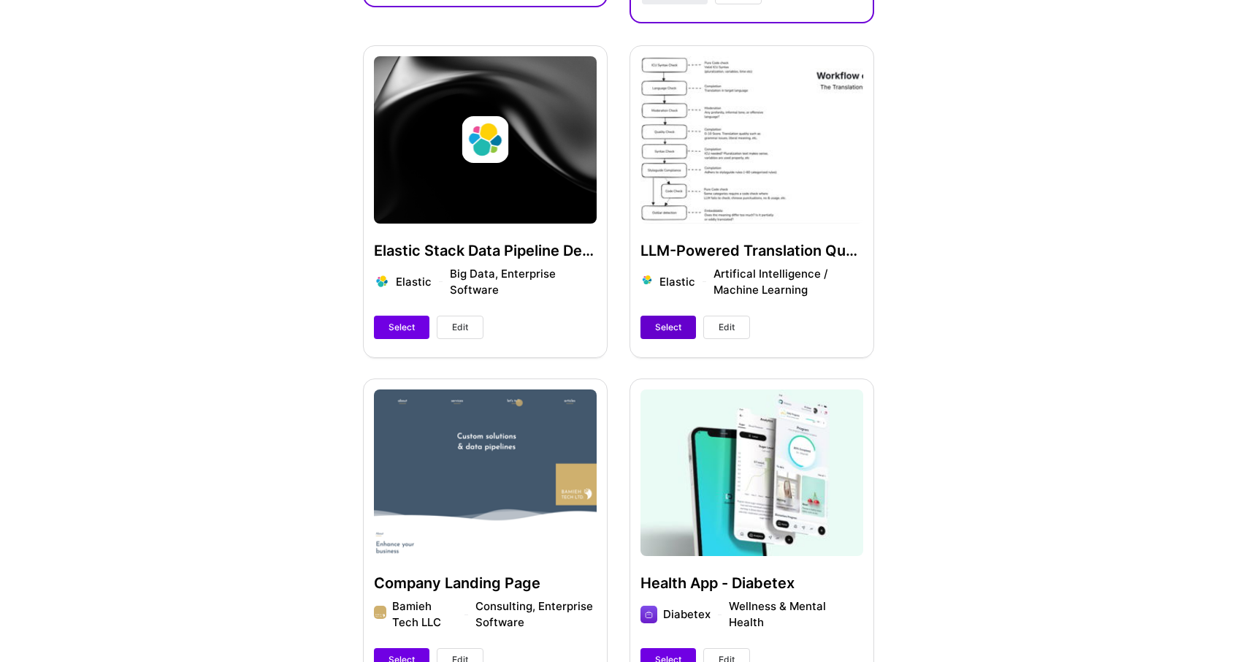
click at [666, 321] on span "Select" at bounding box center [668, 327] width 26 height 13
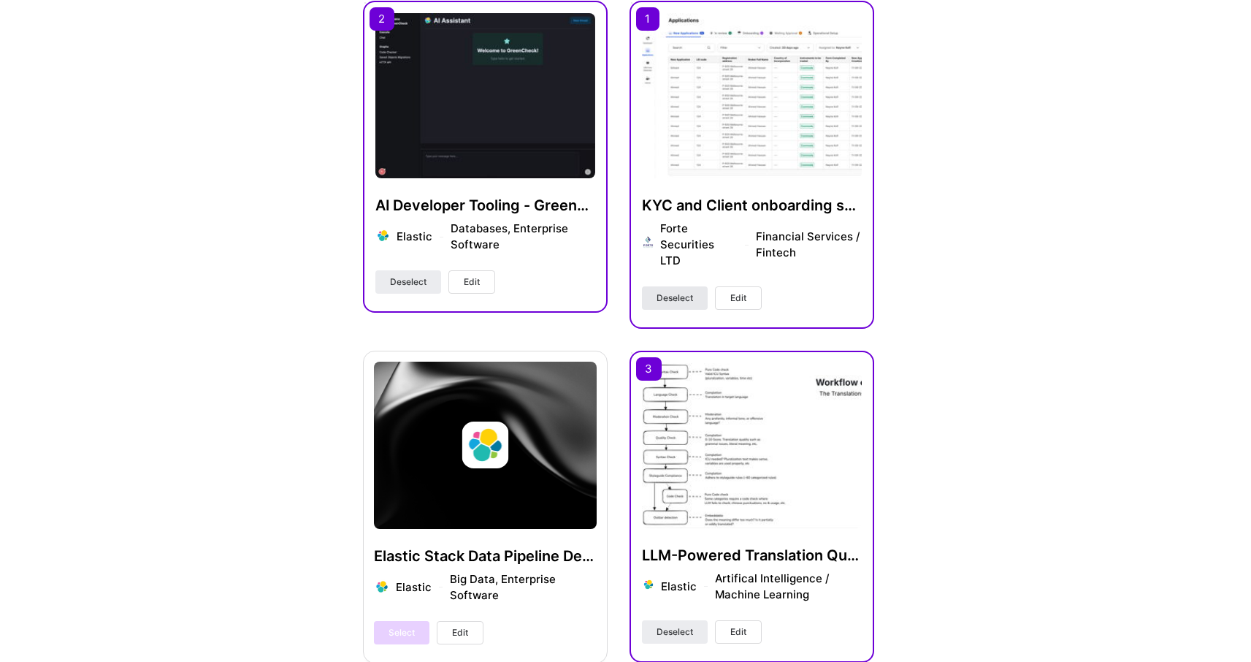
scroll to position [450, 0]
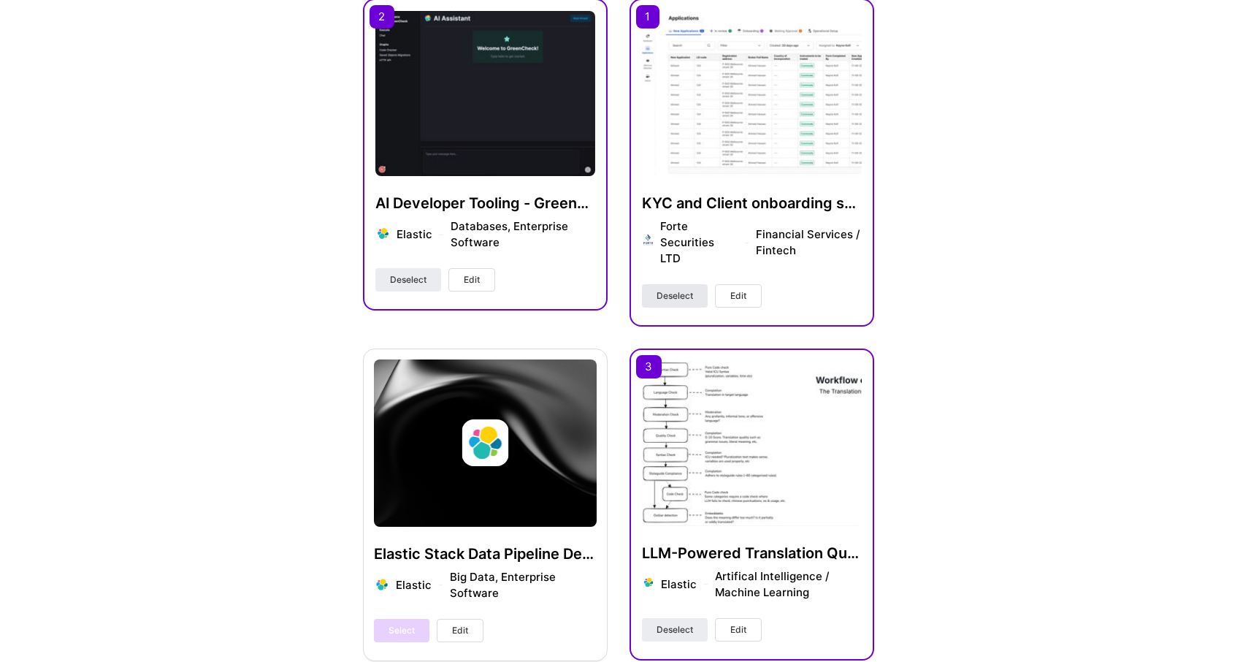
click at [665, 289] on span "Deselect" at bounding box center [675, 295] width 37 height 13
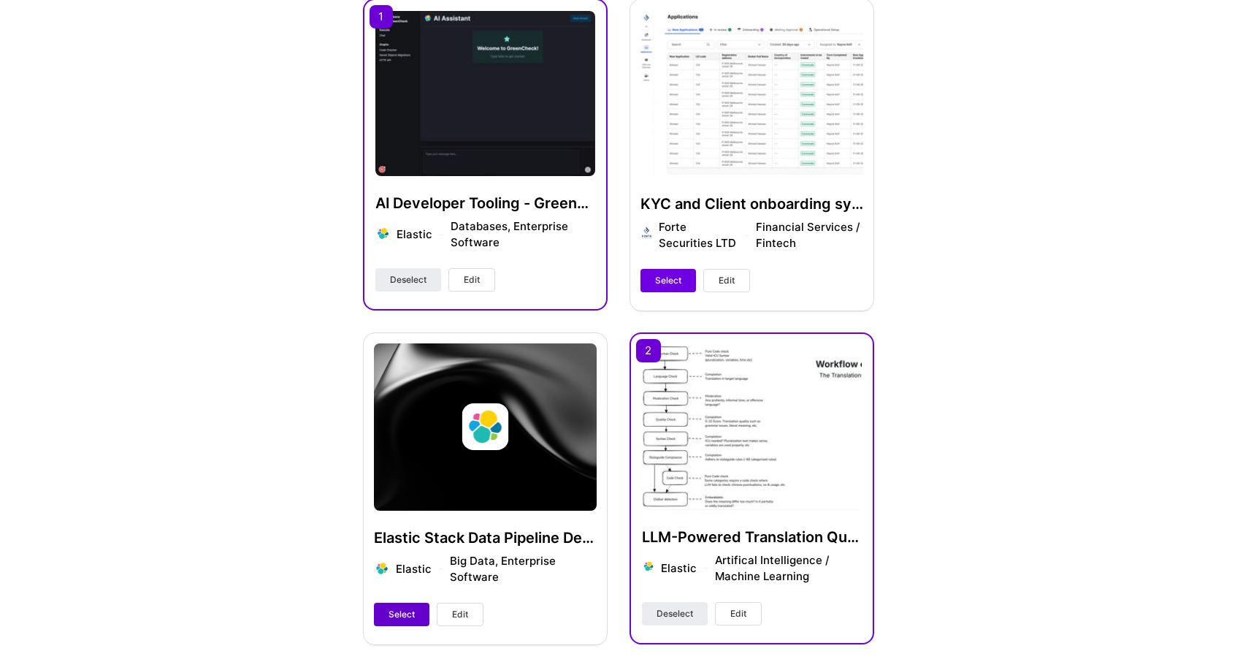
click at [389, 603] on button "Select" at bounding box center [402, 614] width 56 height 23
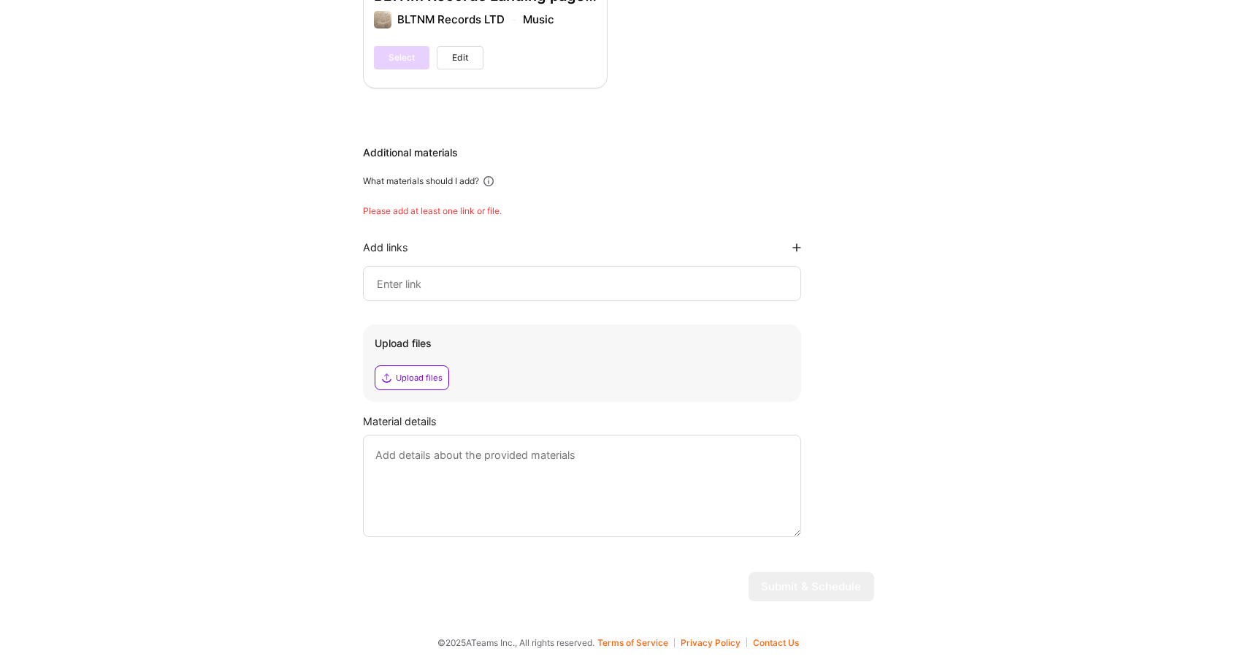
scroll to position [0, 0]
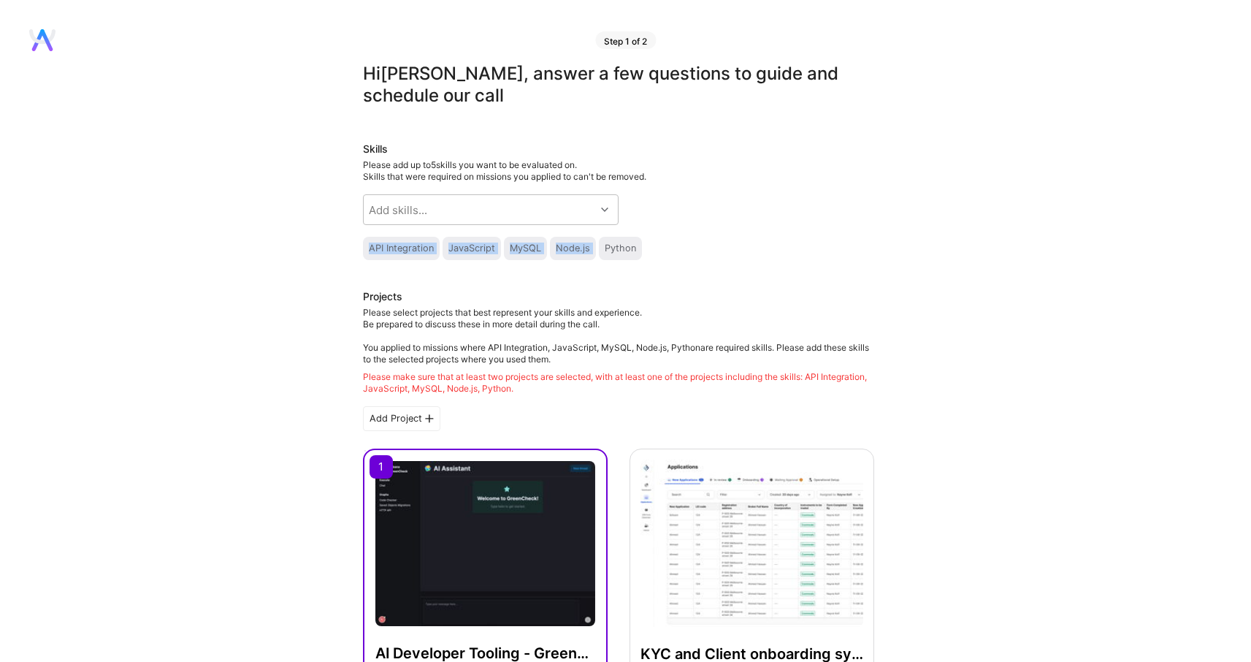
drag, startPoint x: 696, startPoint y: 238, endPoint x: 351, endPoint y: 248, distance: 345.6
drag, startPoint x: 343, startPoint y: 245, endPoint x: 667, endPoint y: 249, distance: 323.6
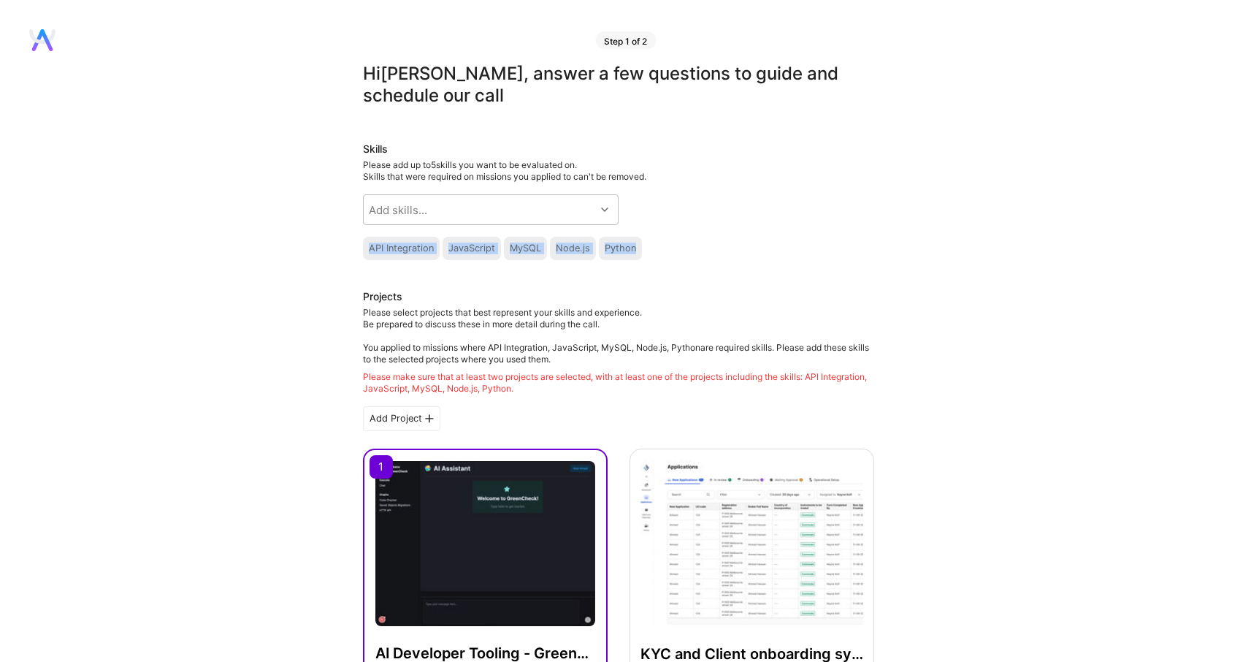
copy div "API Integration JavaScript MySQL Node.js Python"
